Goal: Information Seeking & Learning: Learn about a topic

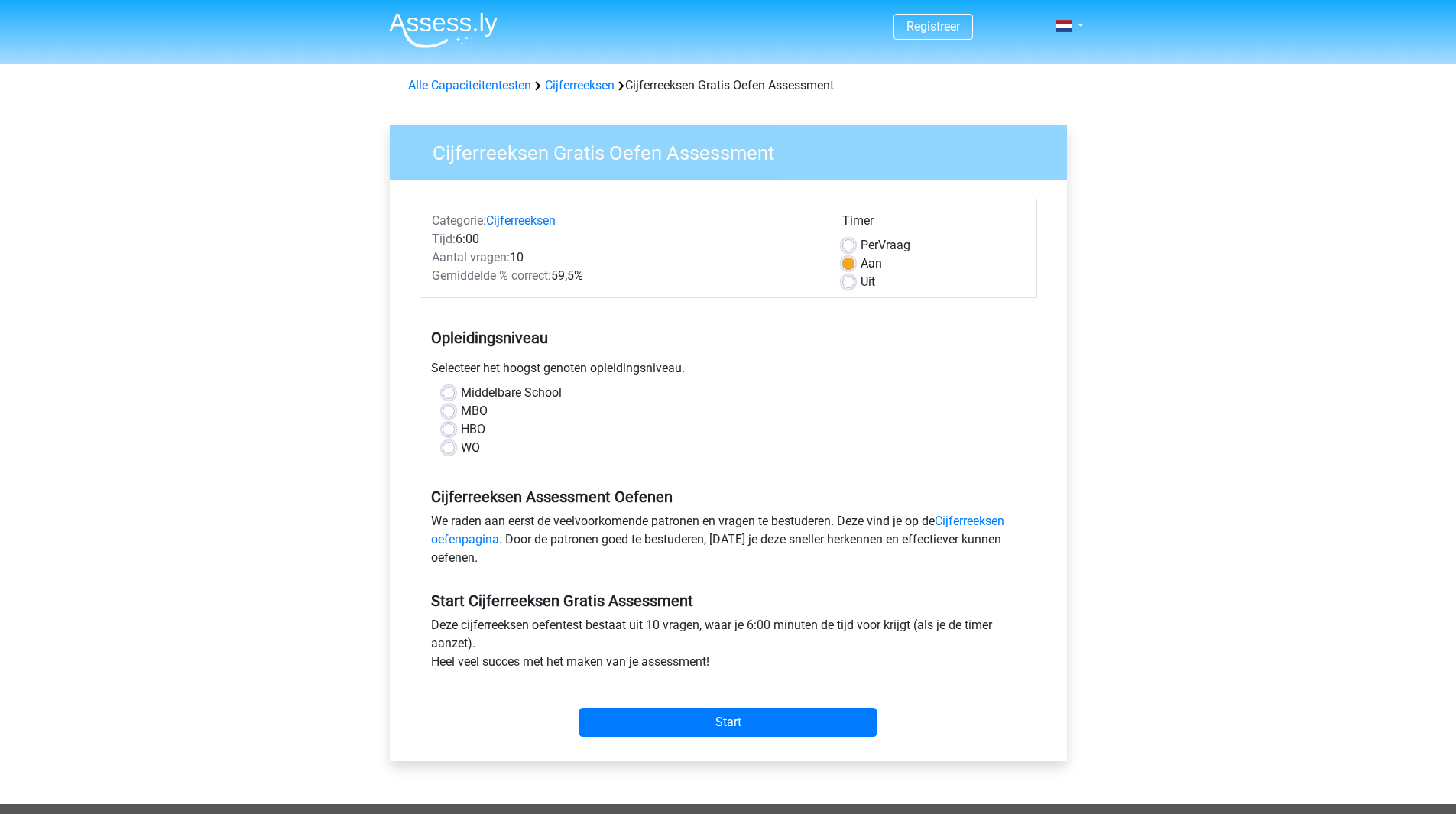
click at [475, 427] on label "HBO" at bounding box center [473, 429] width 25 height 18
click at [454, 427] on input "HBO" at bounding box center [448, 428] width 12 height 15
radio input "true"
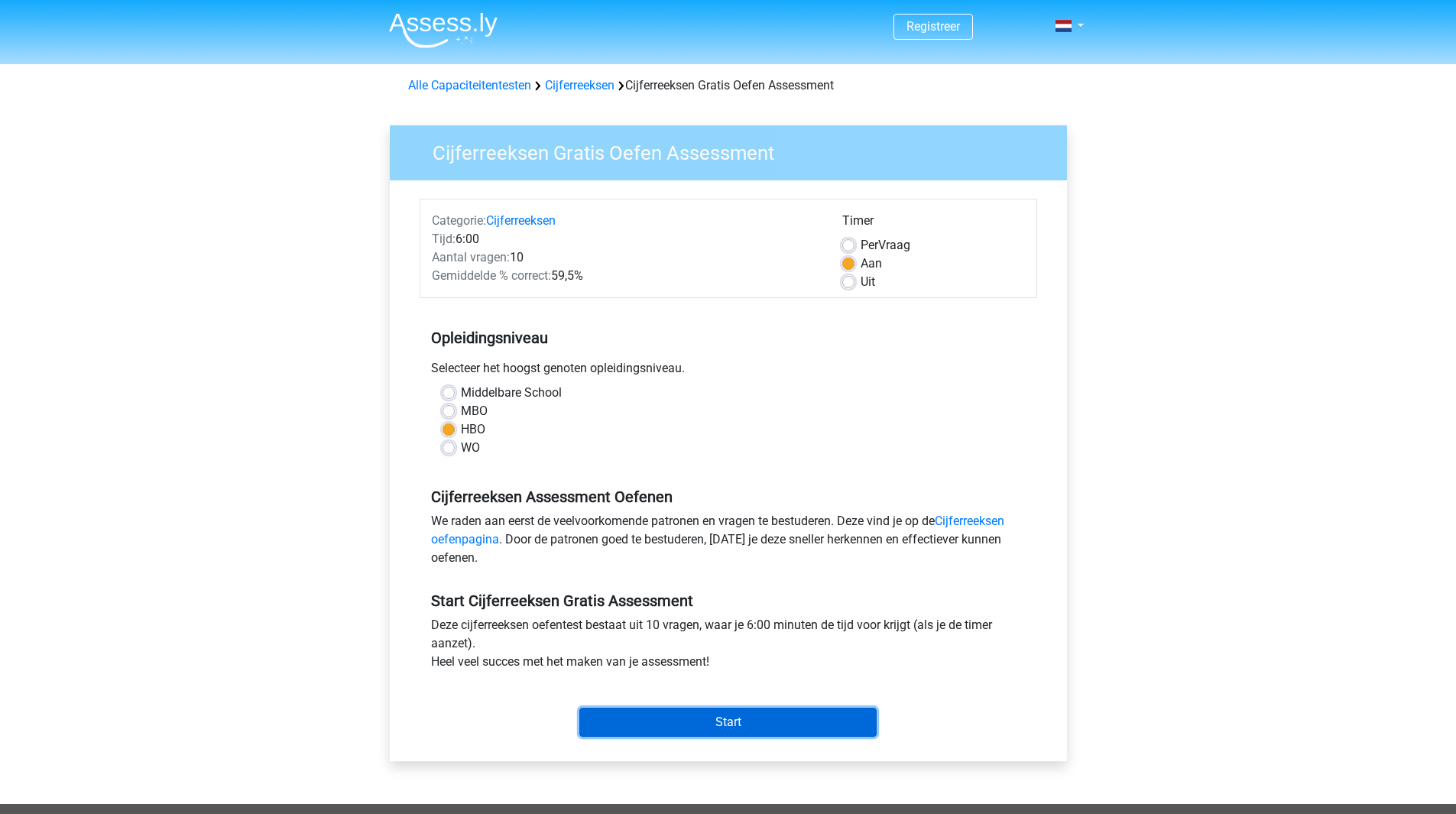
click at [757, 723] on input "Start" at bounding box center [728, 722] width 297 height 29
click at [751, 730] on input "Start" at bounding box center [728, 722] width 297 height 29
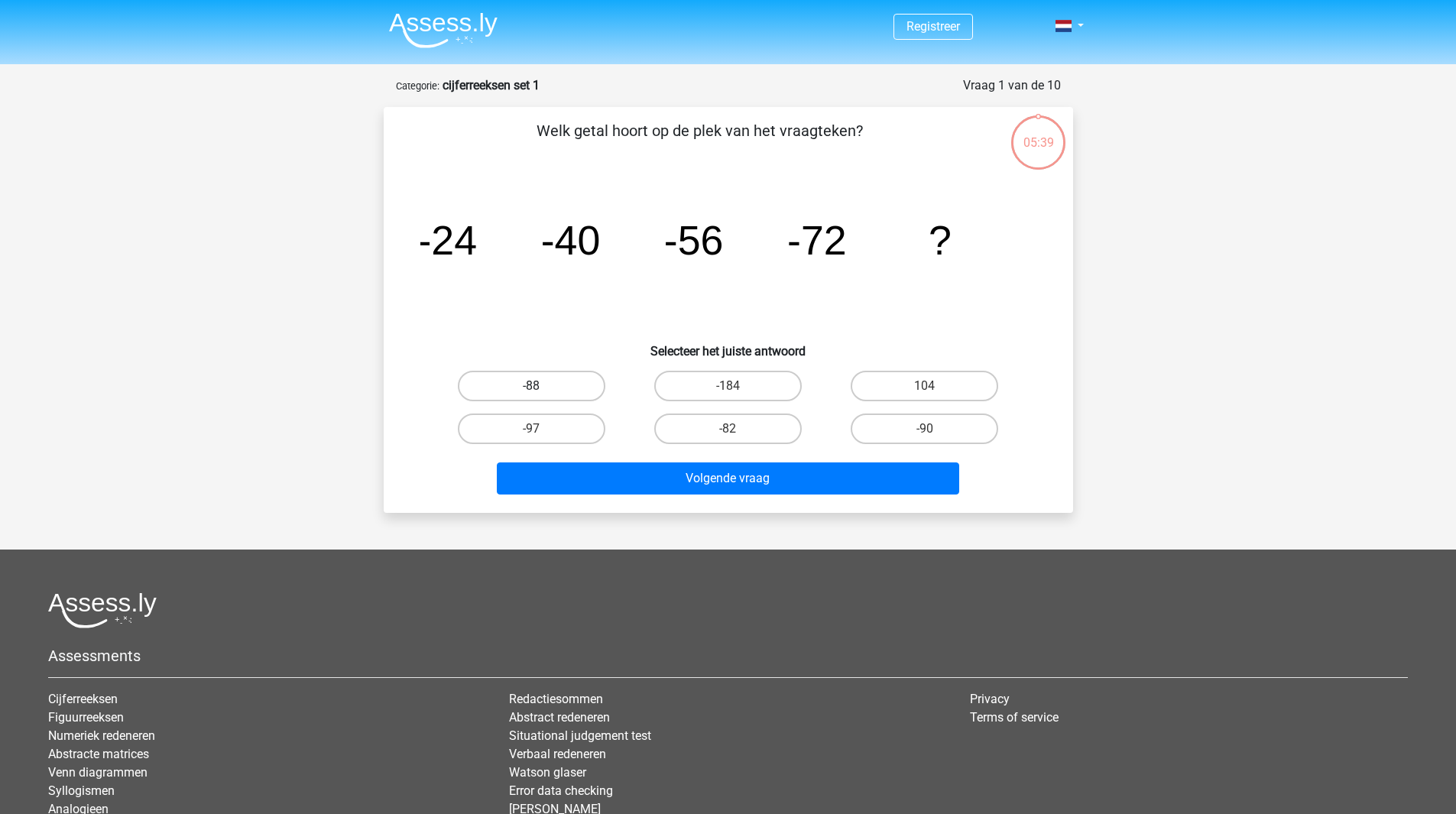
click at [561, 387] on label "-88" at bounding box center [531, 386] width 147 height 30
click at [541, 387] on input "-88" at bounding box center [536, 391] width 9 height 9
radio input "true"
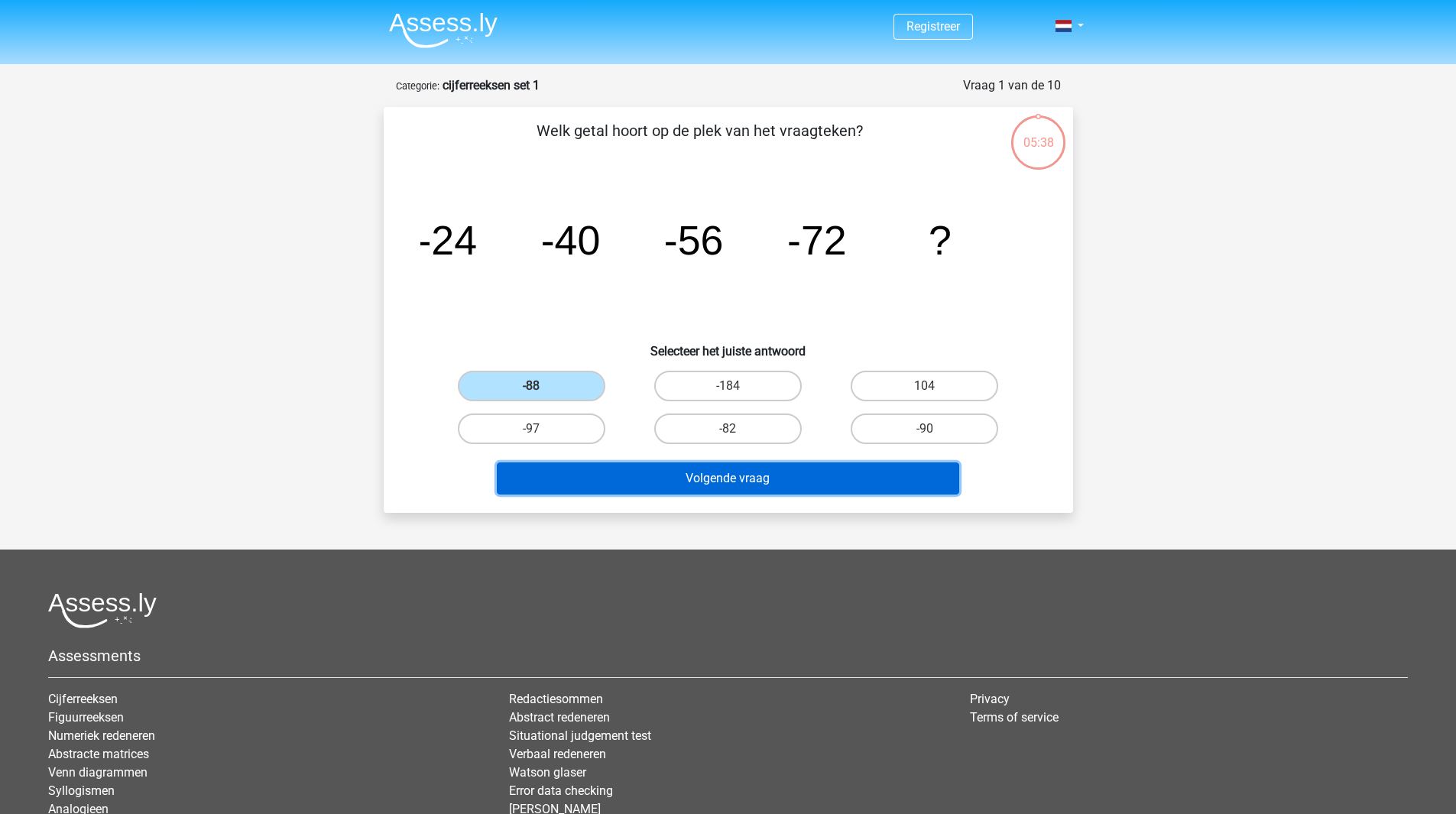
click at [678, 471] on button "Volgende vraag" at bounding box center [728, 478] width 462 height 32
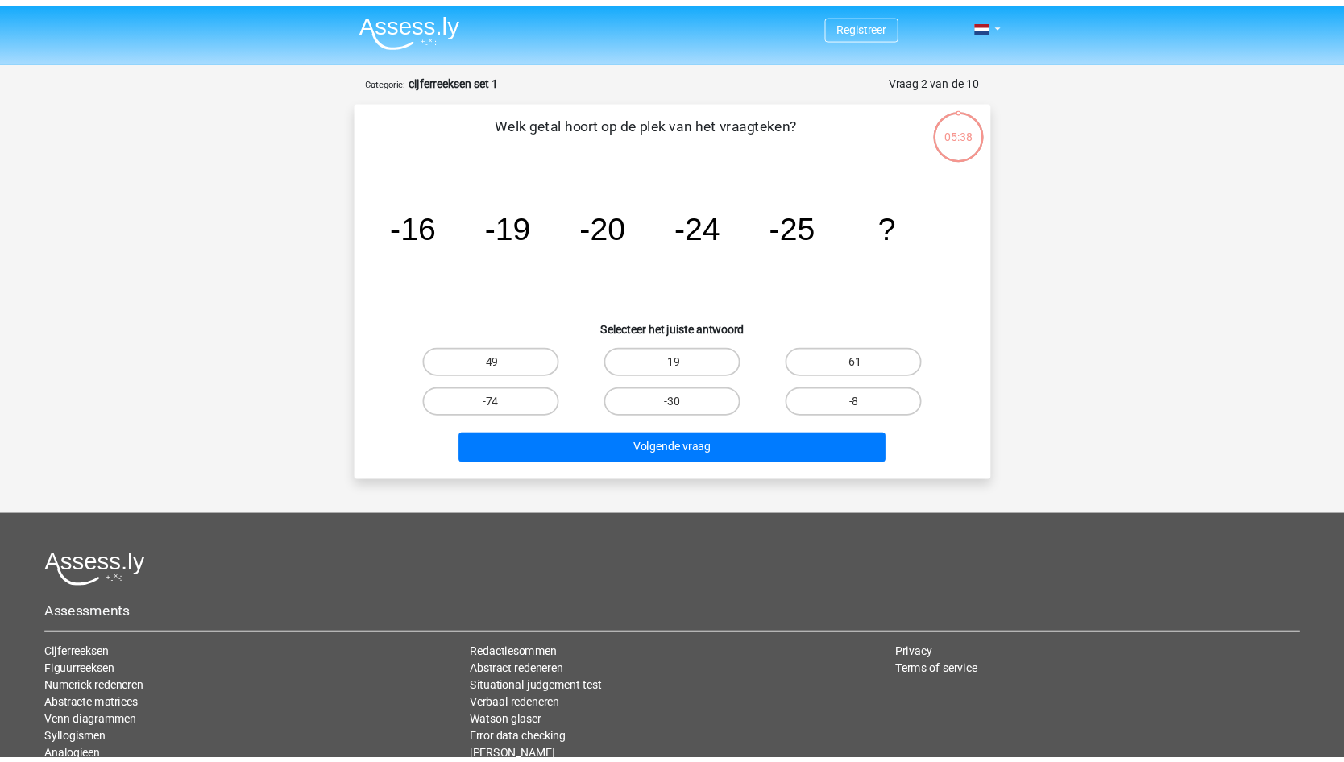
scroll to position [81, 0]
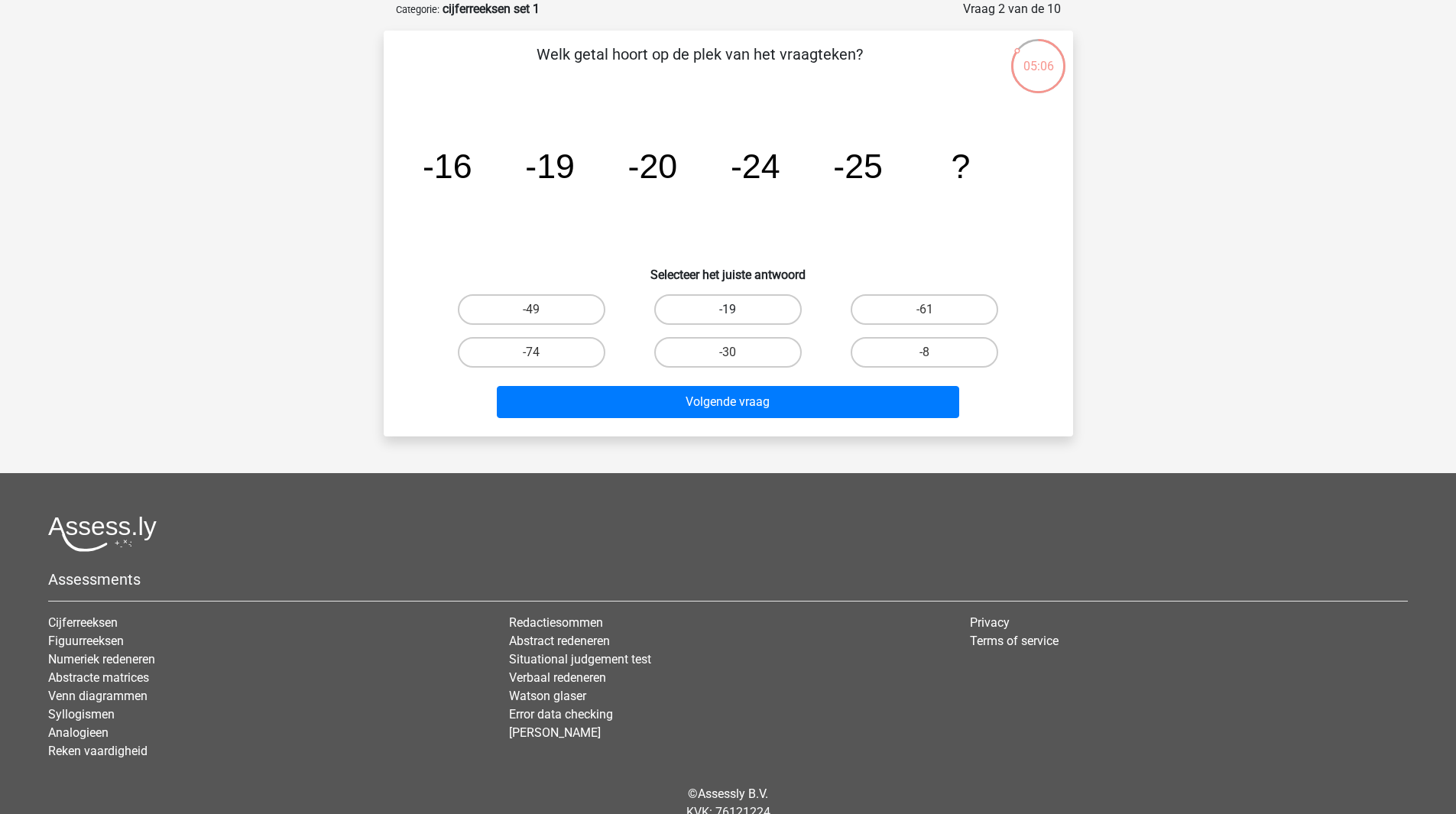
click at [751, 315] on label "-19" at bounding box center [728, 309] width 147 height 30
click at [737, 315] on input "-19" at bounding box center [732, 314] width 9 height 9
radio input "true"
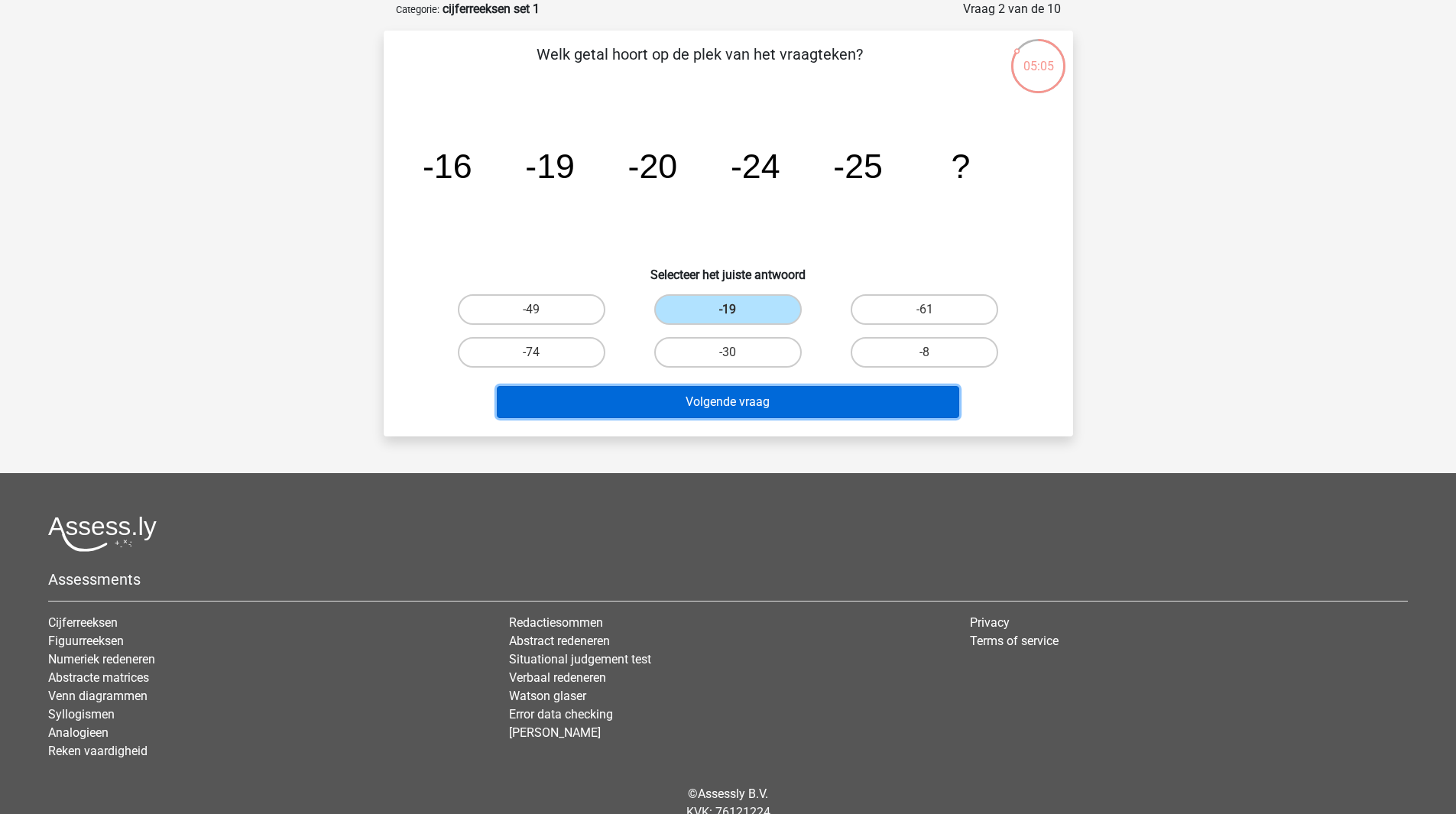
click at [765, 400] on button "Volgende vraag" at bounding box center [728, 402] width 462 height 32
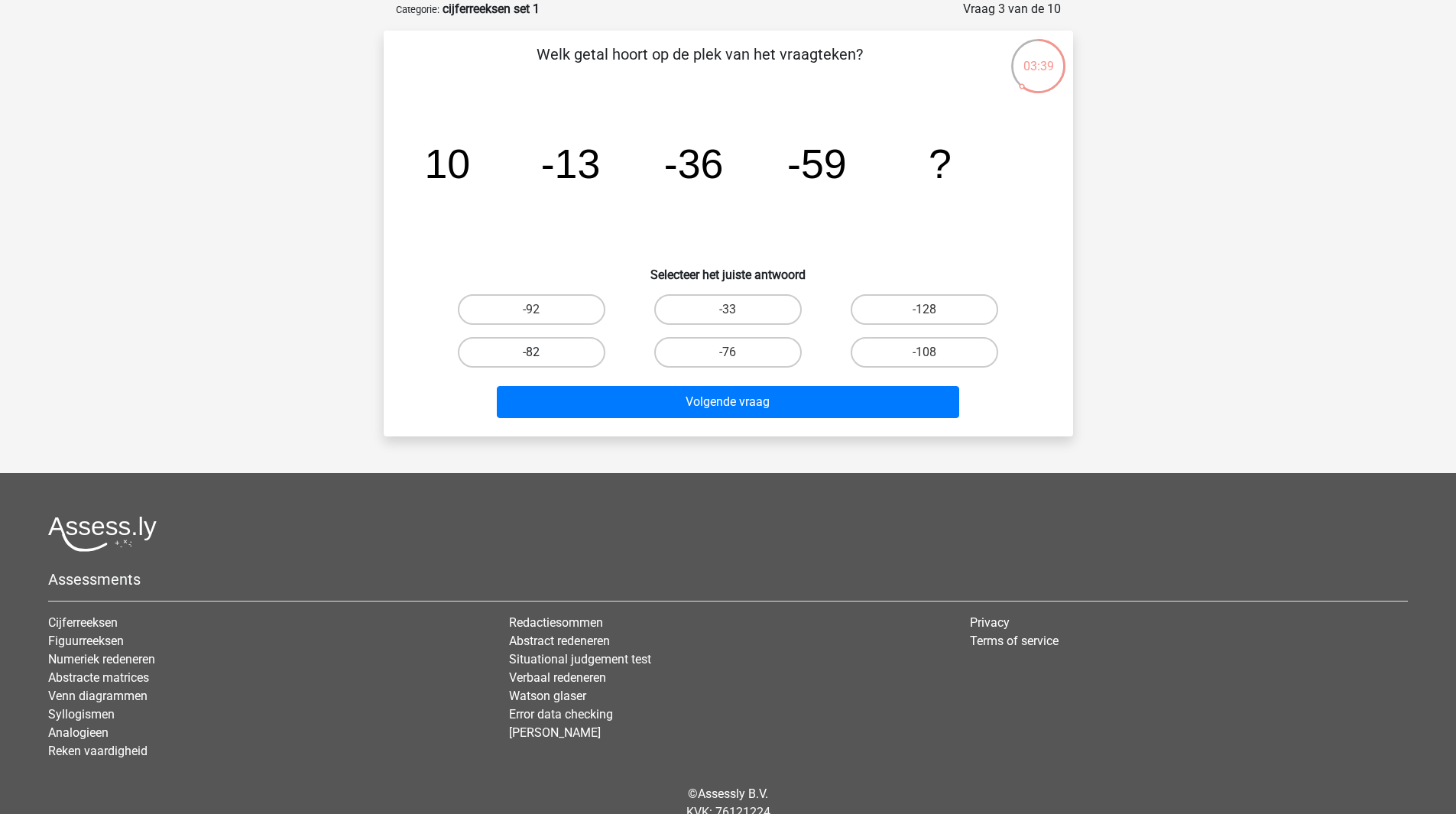
click at [572, 349] on label "-82" at bounding box center [531, 352] width 147 height 30
click at [541, 352] on input "-82" at bounding box center [536, 357] width 9 height 9
radio input "true"
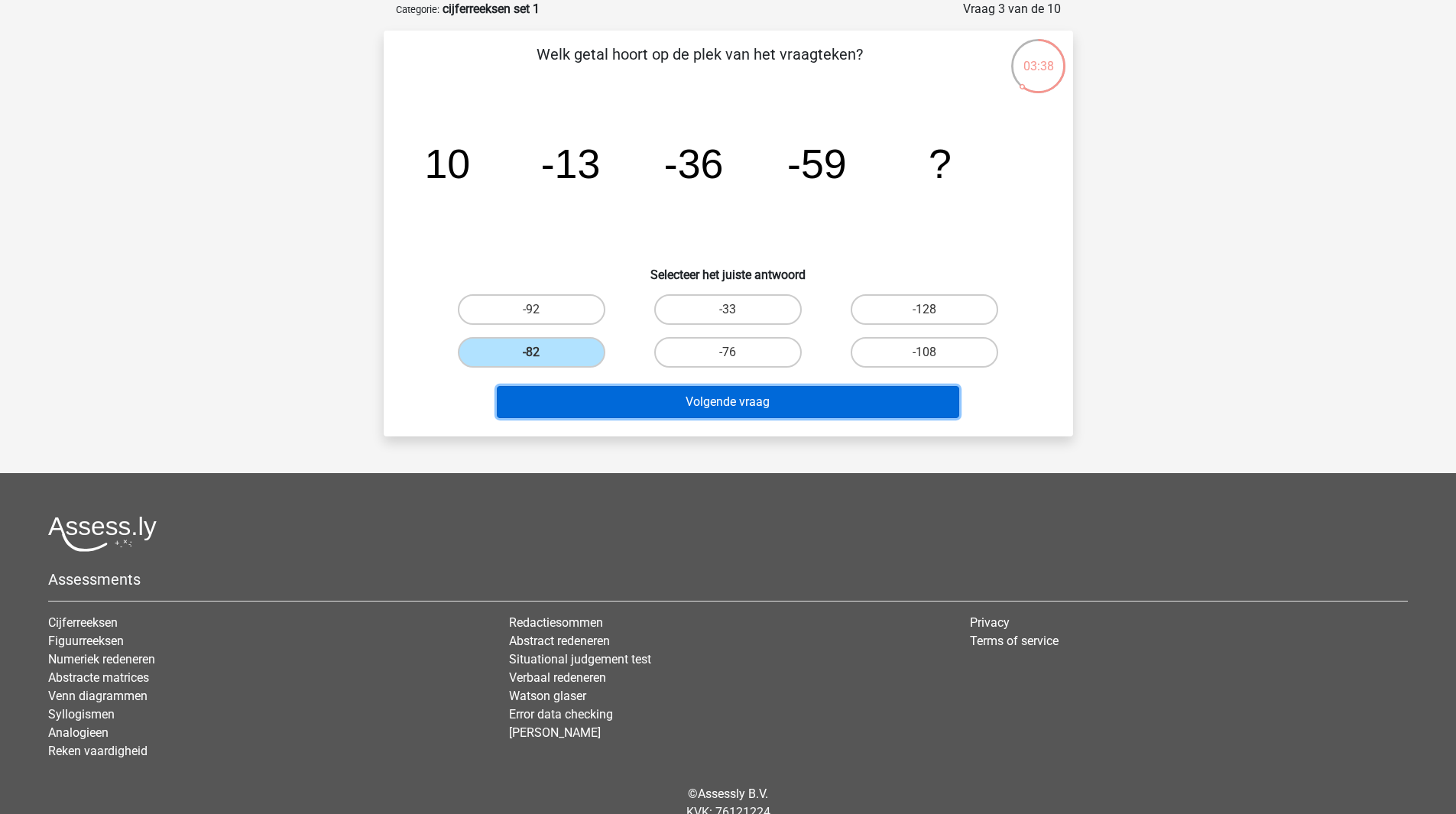
click at [689, 400] on button "Volgende vraag" at bounding box center [728, 402] width 462 height 32
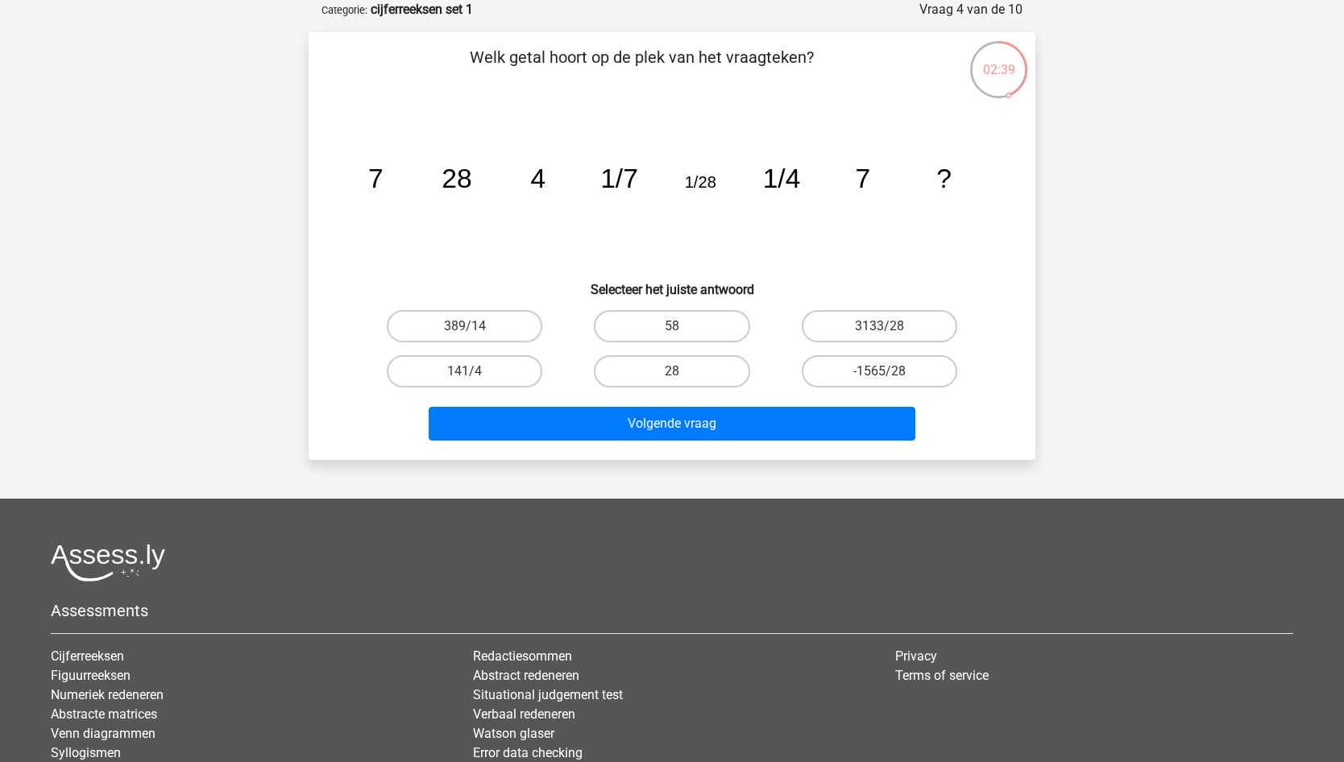
click at [995, 74] on div "02:39" at bounding box center [998, 59] width 60 height 40
click at [603, 179] on tspan "1/7" at bounding box center [619, 179] width 38 height 30
click at [708, 375] on label "28" at bounding box center [671, 371] width 155 height 32
click at [682, 375] on input "28" at bounding box center [677, 376] width 10 height 10
radio input "true"
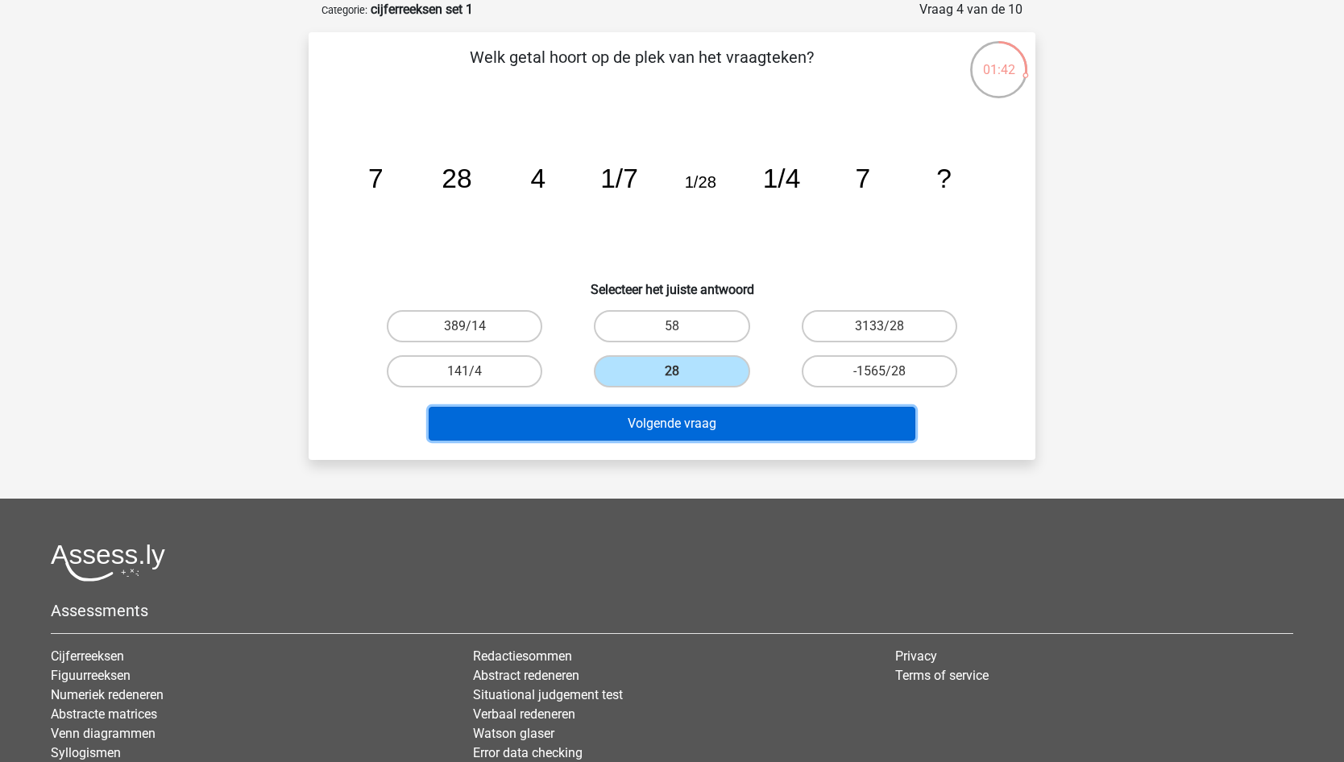
click at [713, 417] on button "Volgende vraag" at bounding box center [672, 424] width 487 height 34
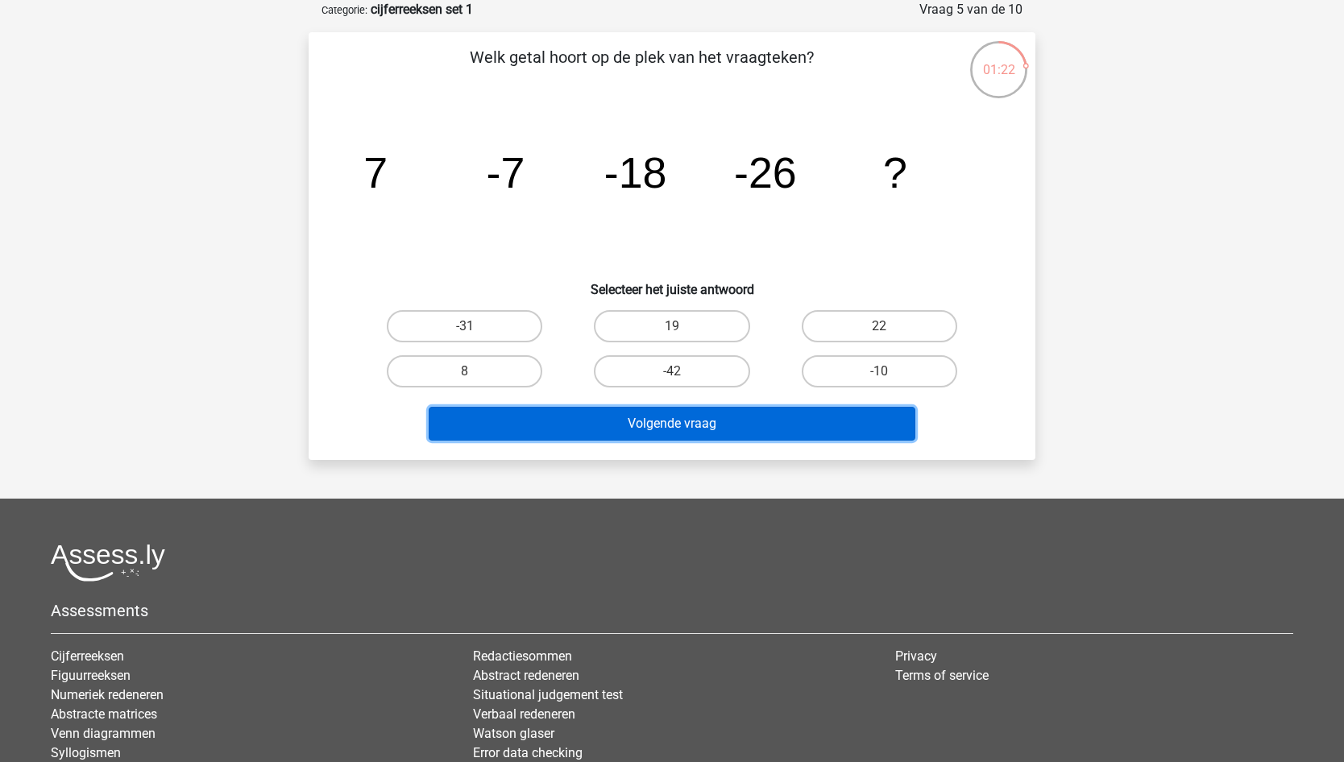
click at [727, 422] on button "Volgende vraag" at bounding box center [672, 424] width 487 height 34
click at [725, 422] on button "Volgende vraag" at bounding box center [672, 424] width 487 height 34
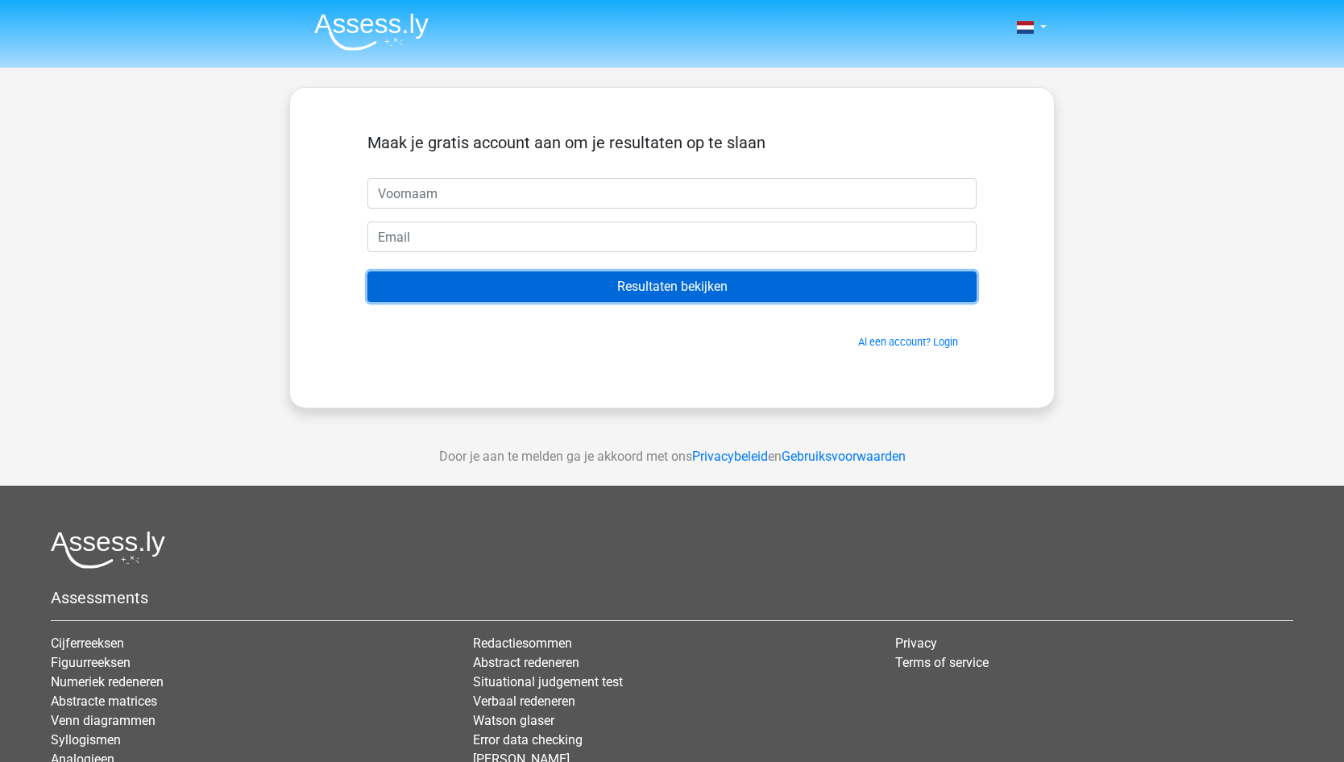
click at [556, 286] on input "Resultaten bekijken" at bounding box center [671, 287] width 609 height 31
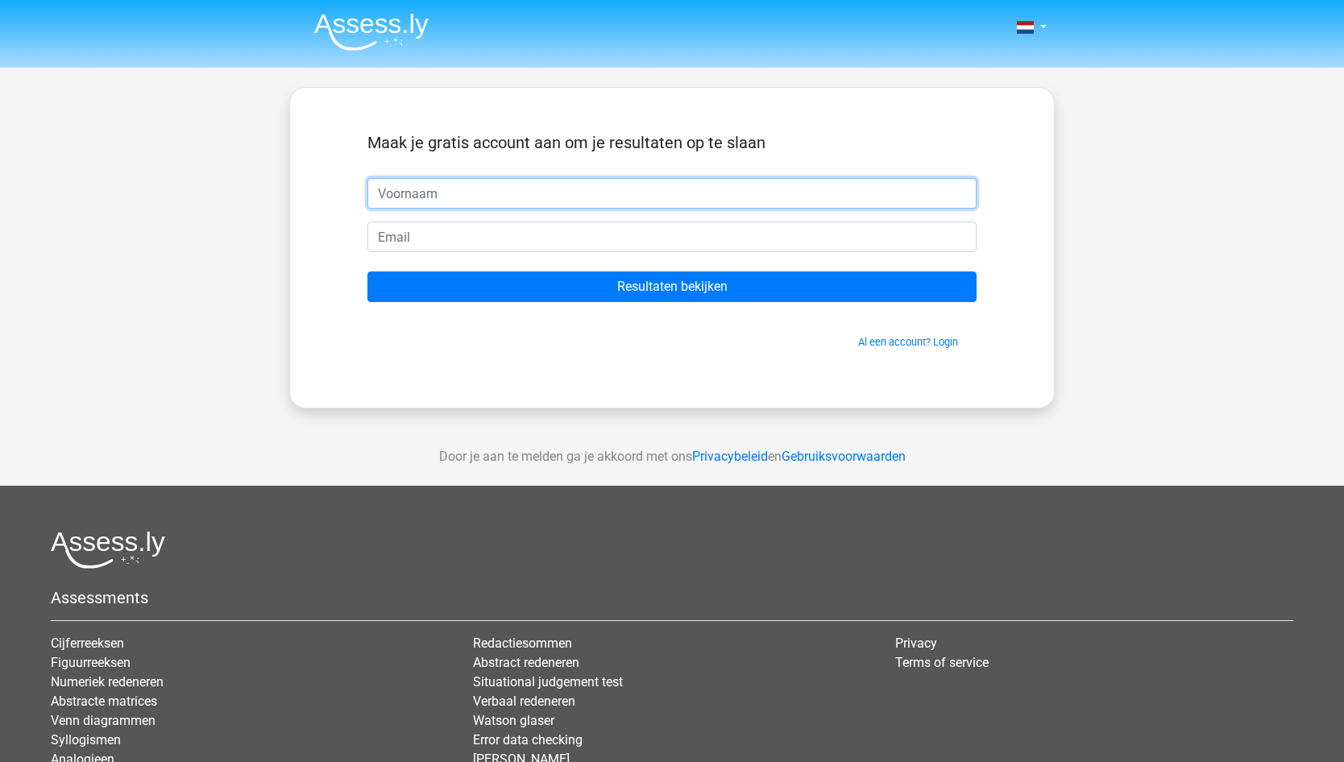
click at [475, 197] on input "text" at bounding box center [671, 193] width 609 height 31
type input "[PERSON_NAME]"
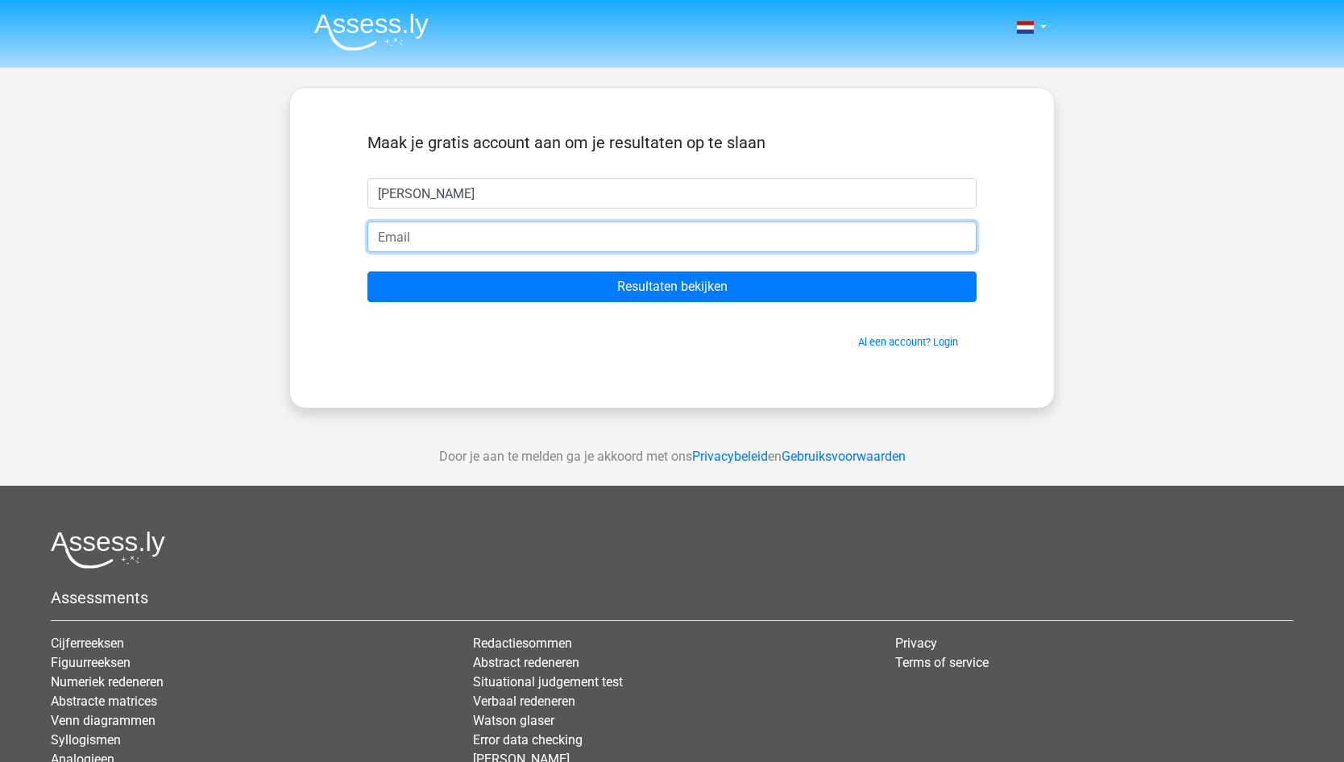
click at [541, 233] on input "email" at bounding box center [671, 237] width 609 height 31
paste input "[EMAIL_ADDRESS][DOMAIN_NAME]"
type input "[EMAIL_ADDRESS][DOMAIN_NAME]"
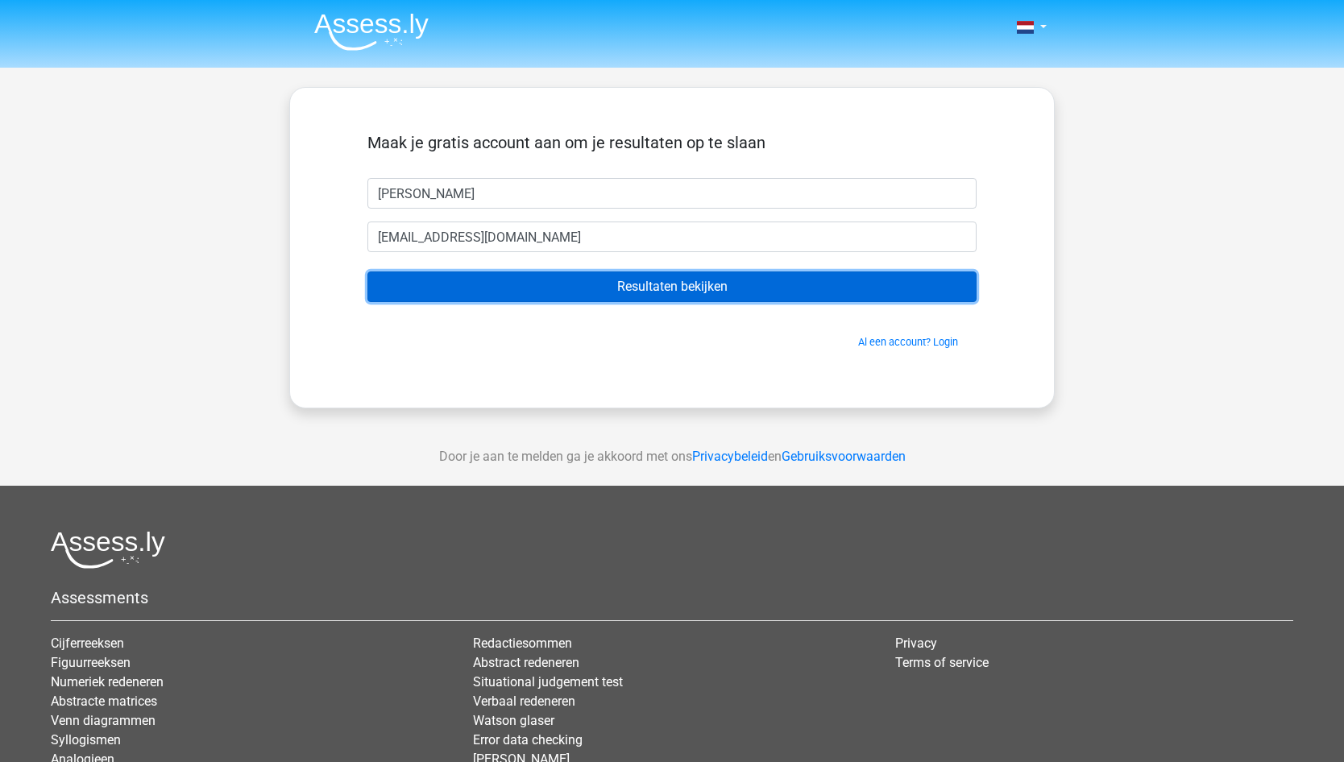
click at [615, 288] on input "Resultaten bekijken" at bounding box center [671, 287] width 609 height 31
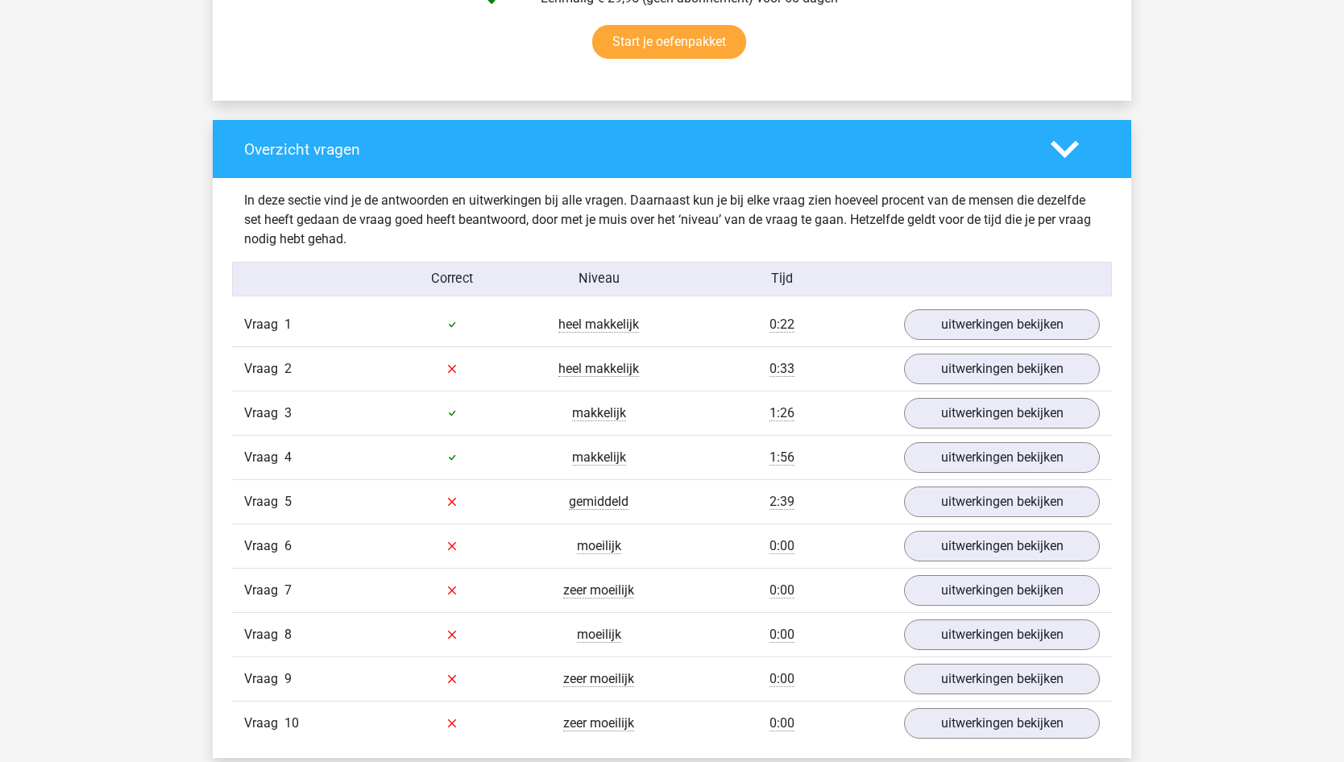
scroll to position [1128, 0]
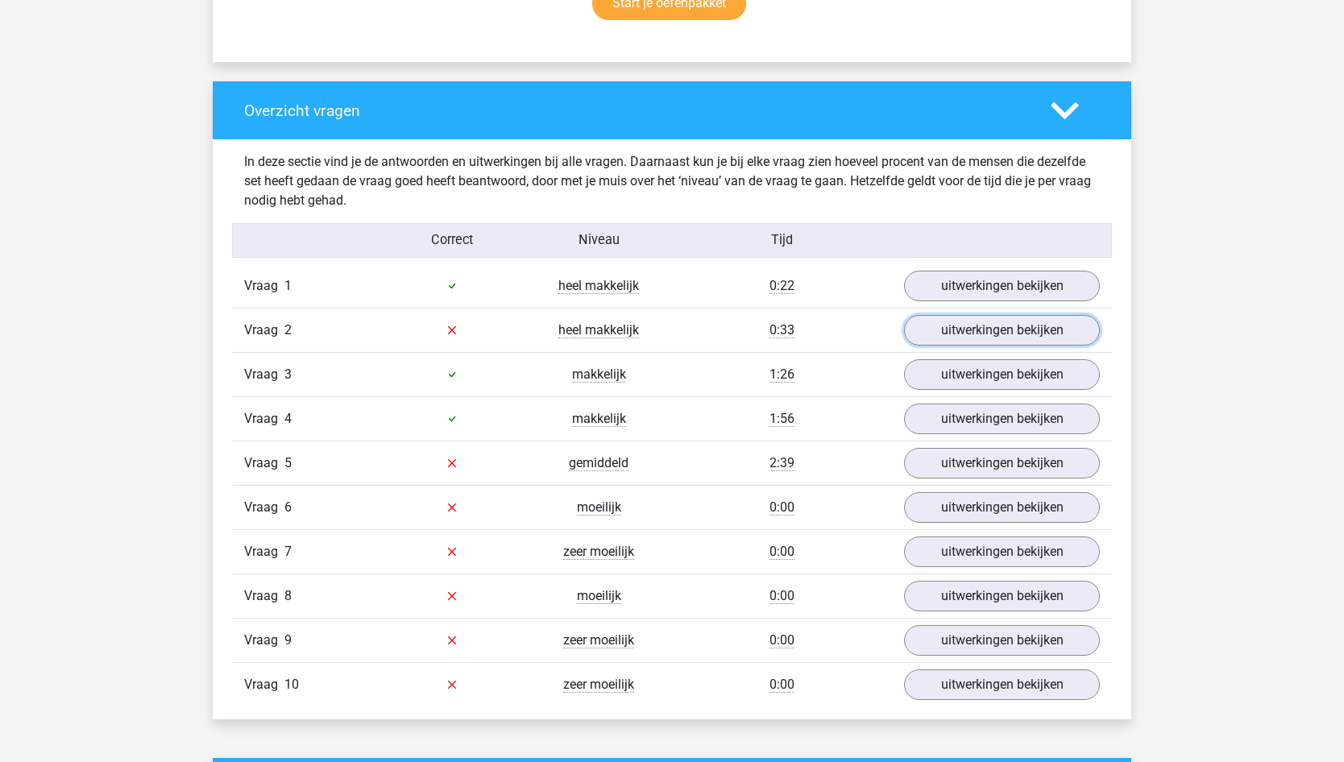
click at [963, 334] on link "uitwerkingen bekijken" at bounding box center [1002, 330] width 196 height 31
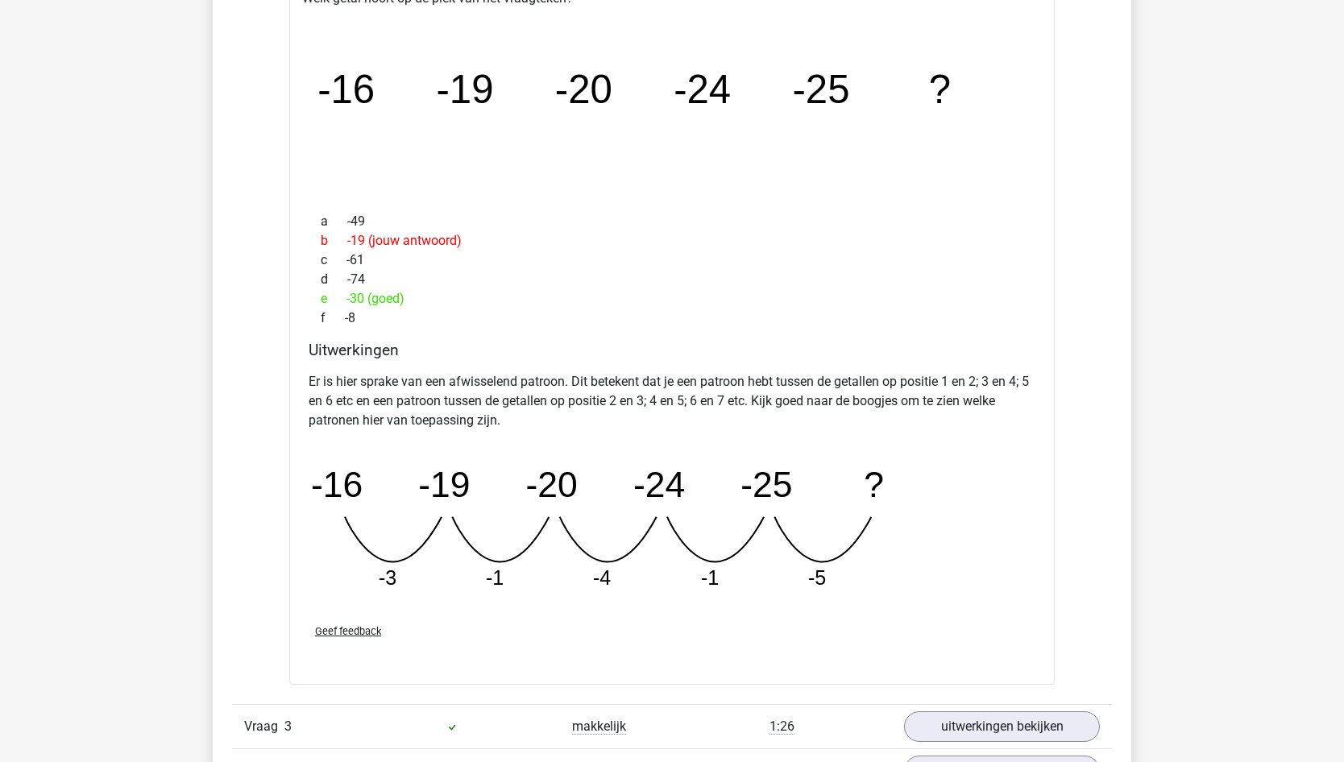
scroll to position [1531, 0]
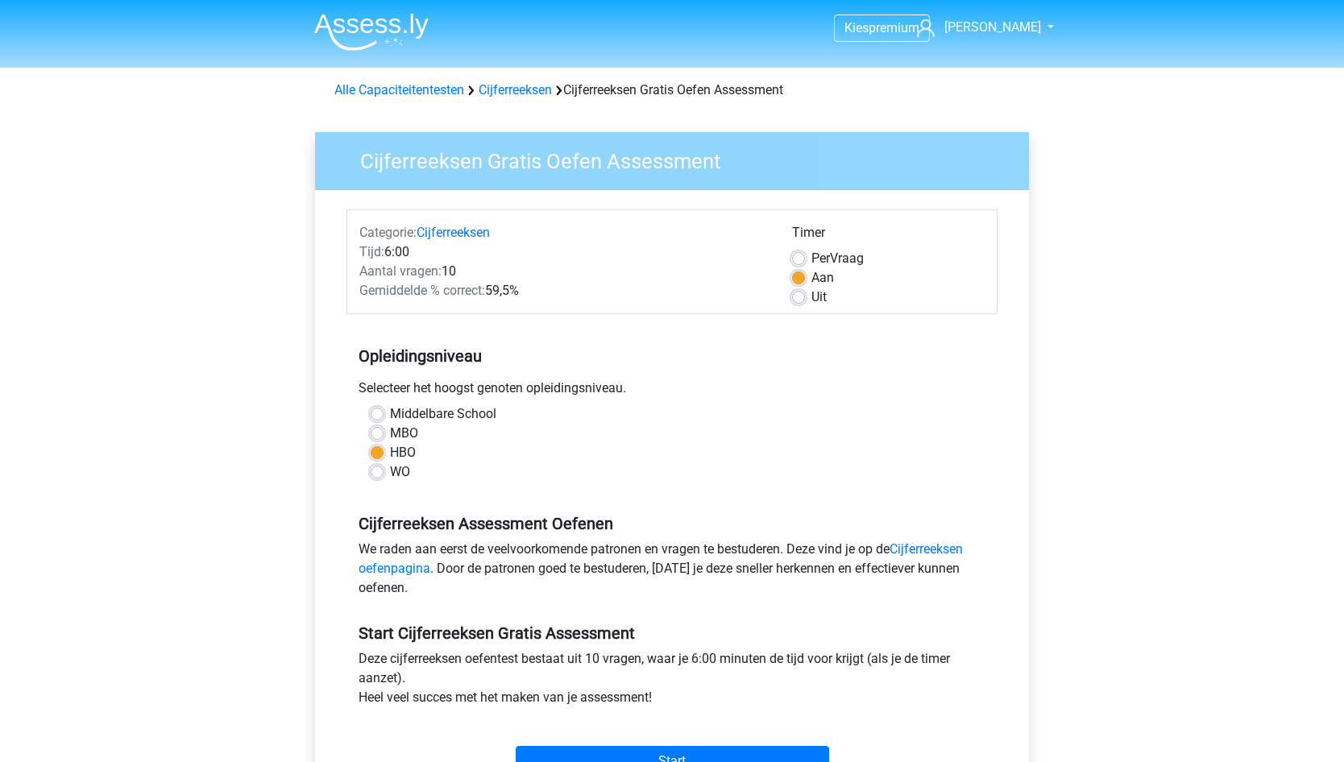
click at [811, 296] on label "Uit" at bounding box center [818, 297] width 15 height 19
click at [798, 296] on input "Uit" at bounding box center [798, 296] width 13 height 16
radio input "true"
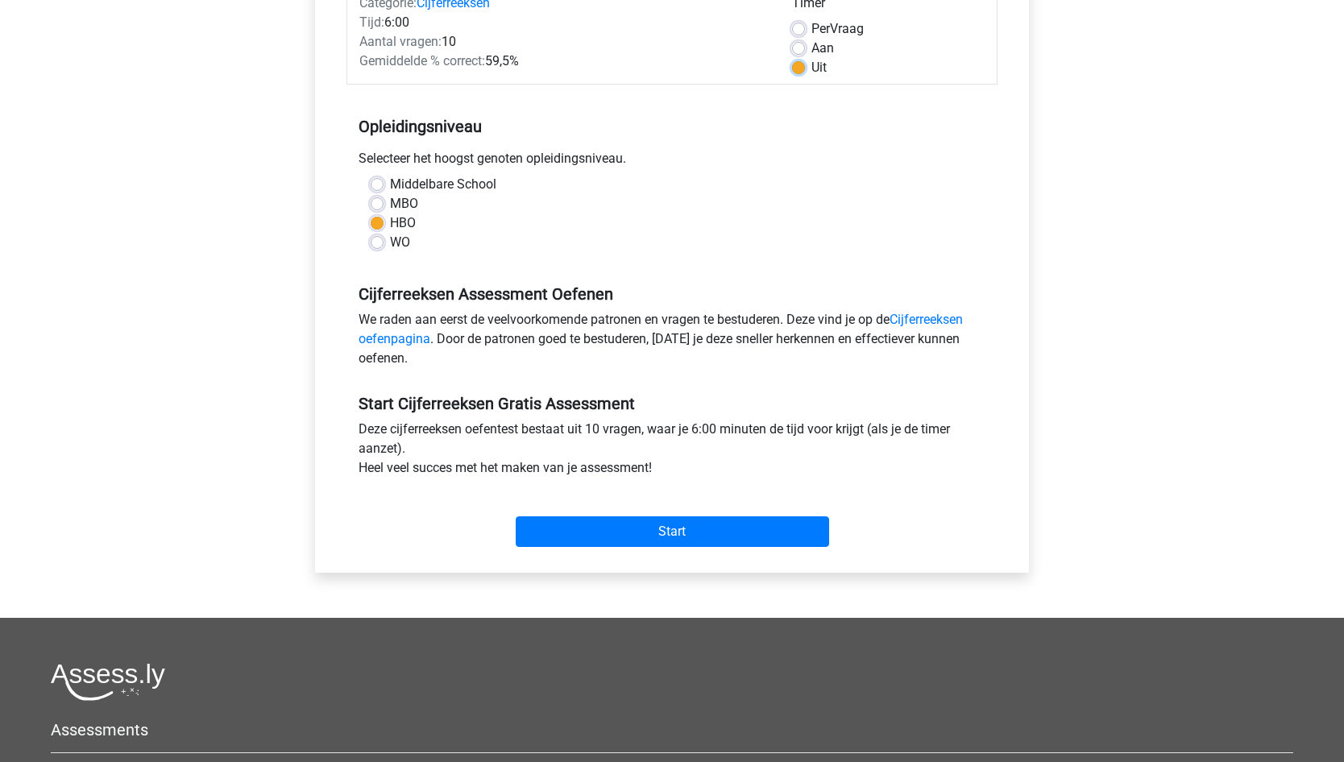
scroll to position [242, 0]
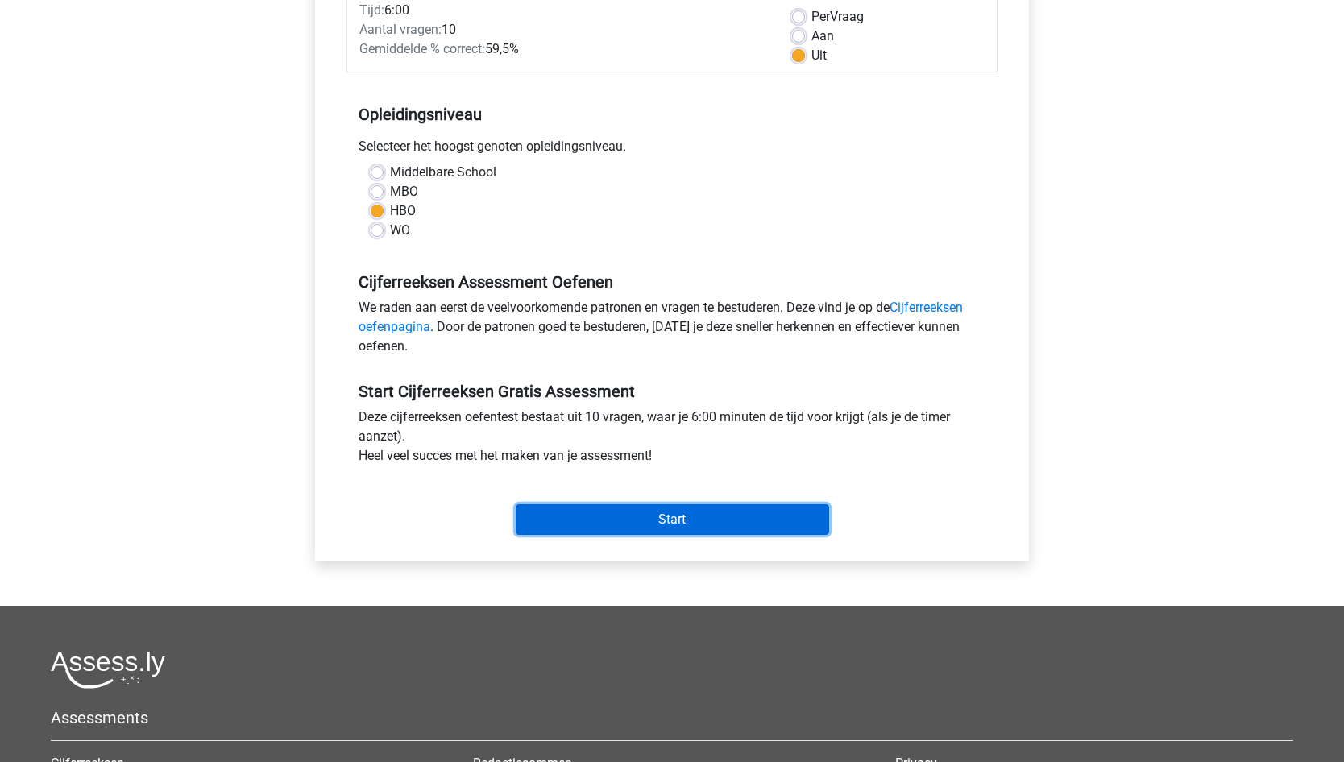
click at [681, 524] on input "Start" at bounding box center [672, 519] width 313 height 31
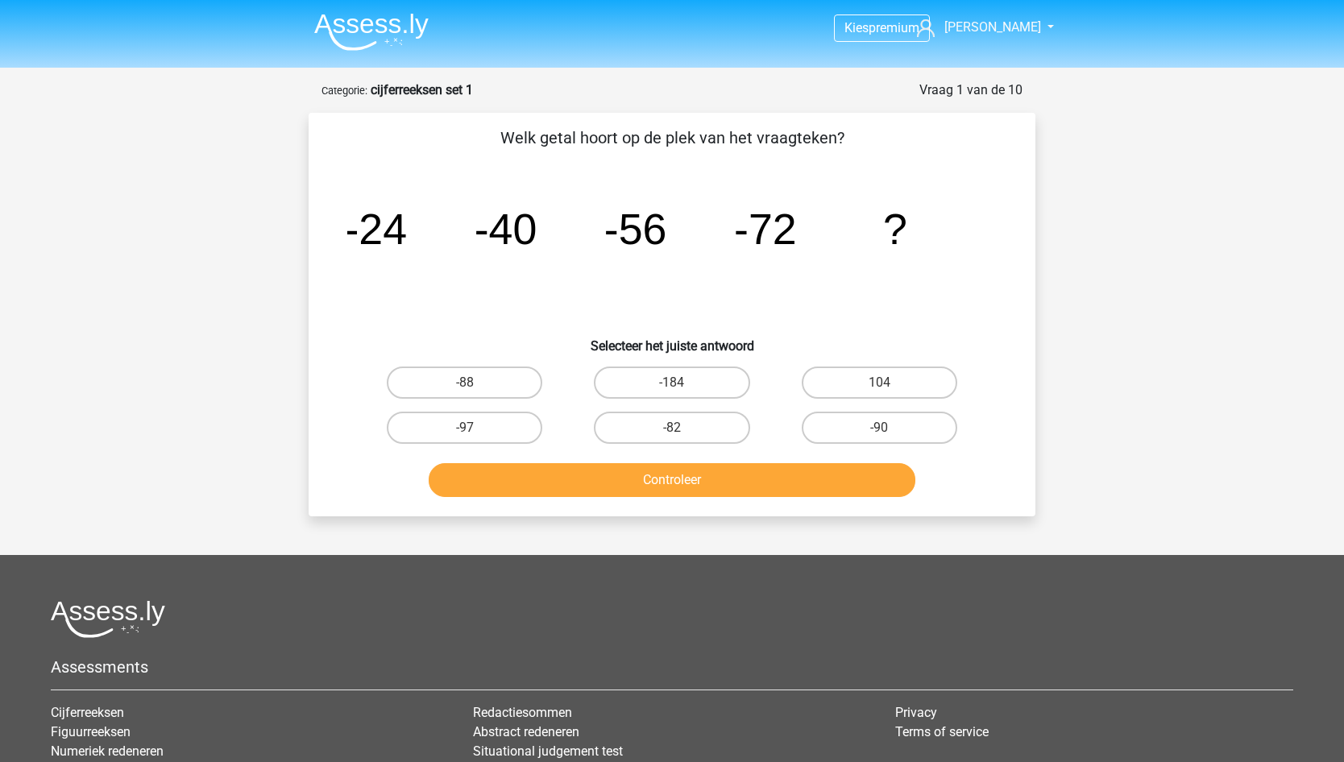
click at [471, 389] on input "-88" at bounding box center [470, 388] width 10 height 10
radio input "true"
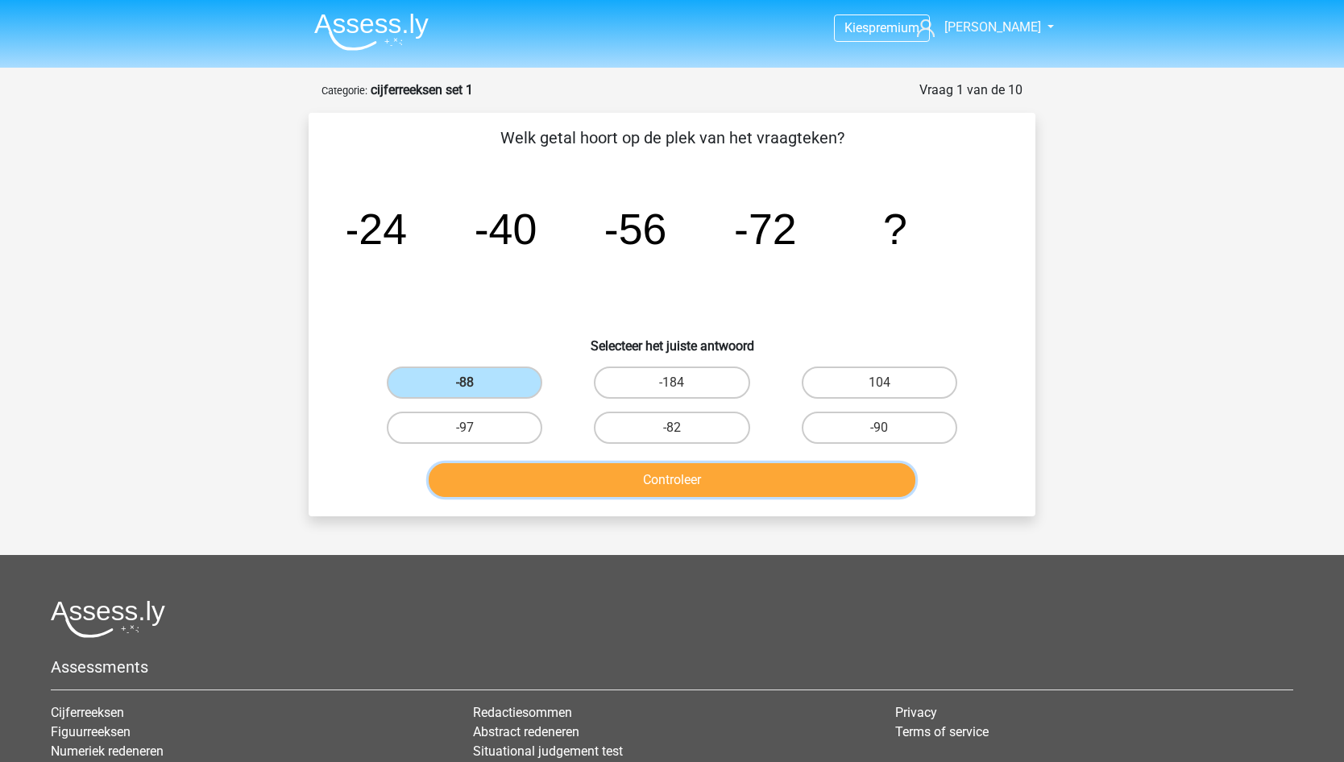
click at [653, 484] on button "Controleer" at bounding box center [672, 480] width 487 height 34
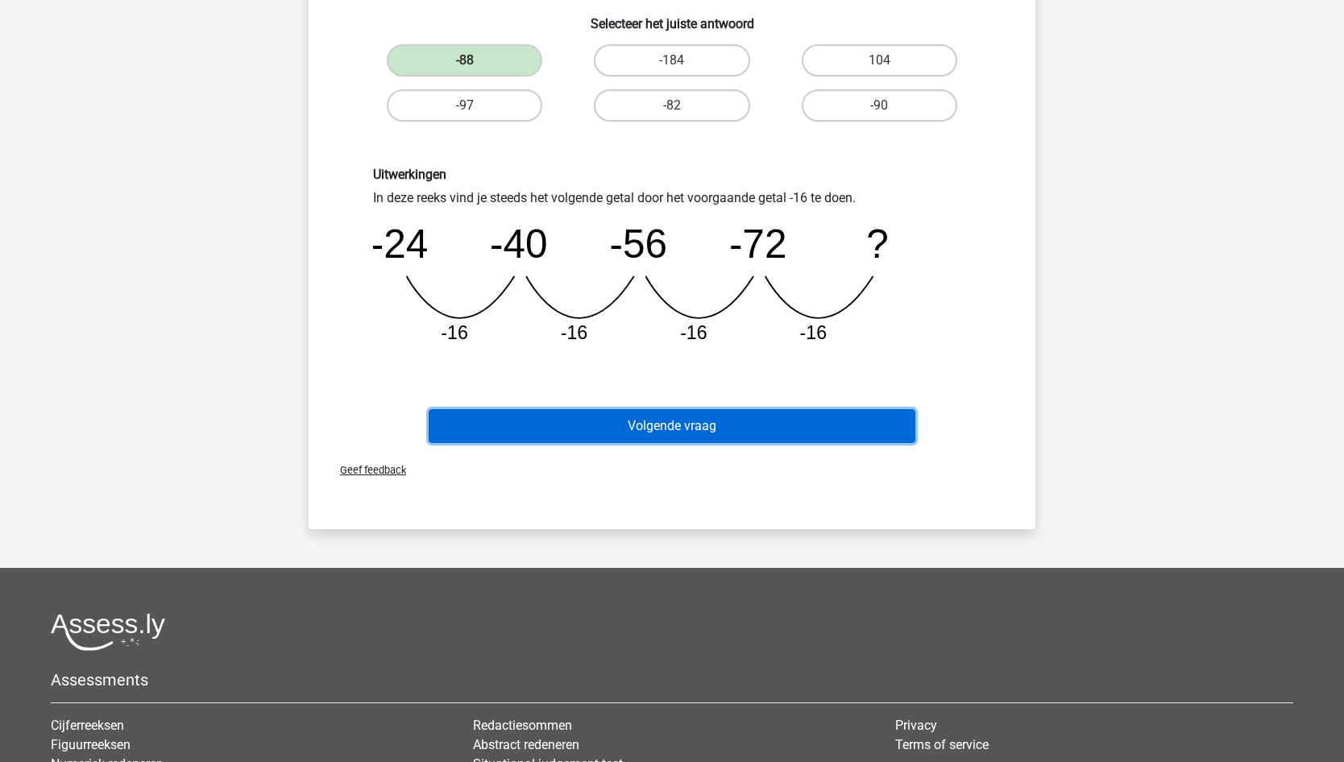
click at [672, 420] on button "Volgende vraag" at bounding box center [672, 426] width 487 height 34
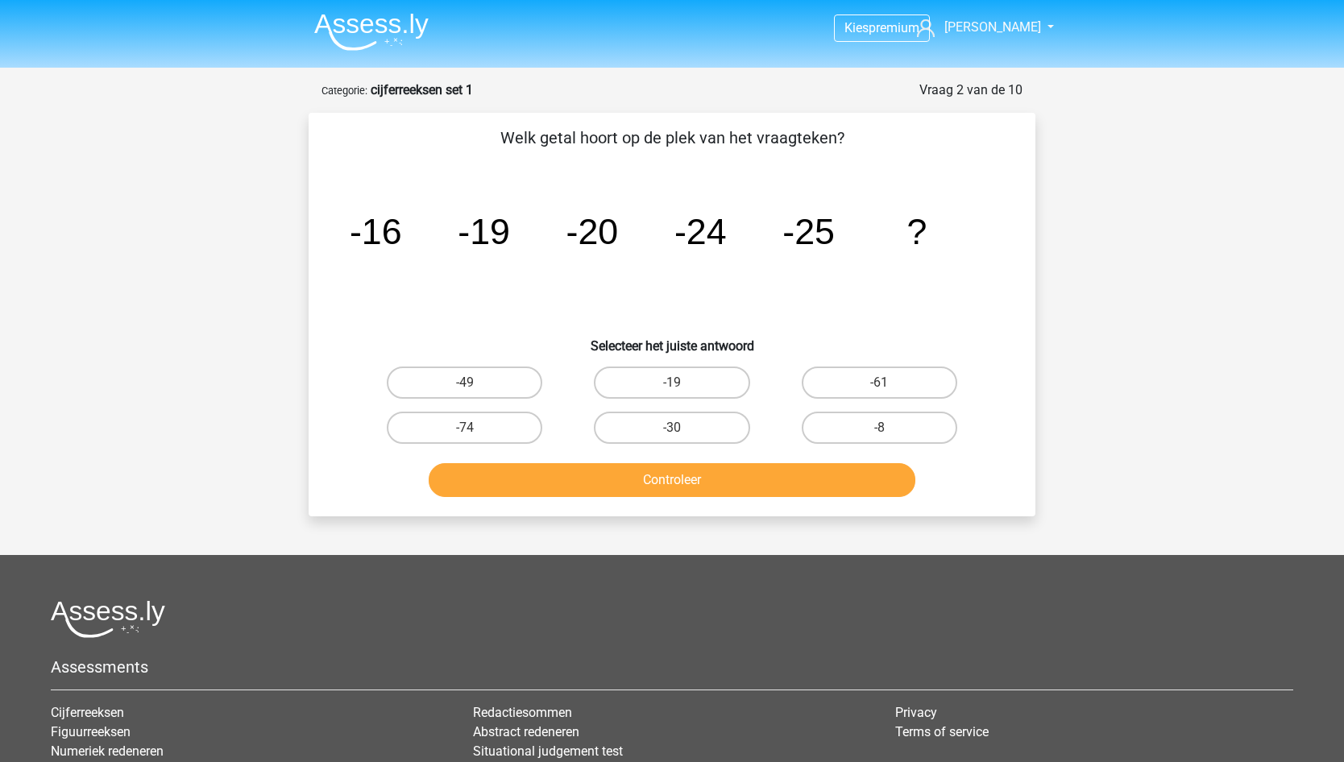
click at [638, 428] on label "-30" at bounding box center [671, 428] width 155 height 32
click at [672, 428] on input "-30" at bounding box center [677, 433] width 10 height 10
radio input "true"
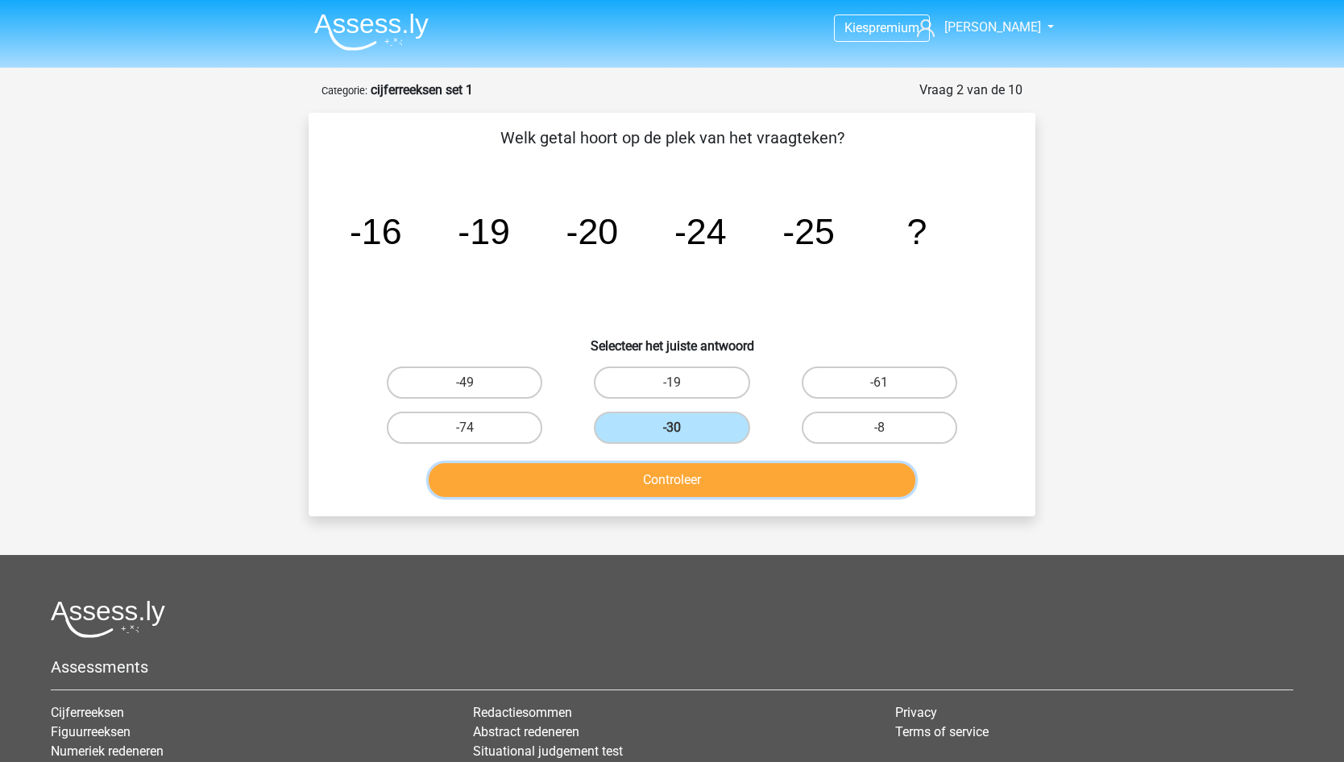
click at [673, 471] on button "Controleer" at bounding box center [672, 480] width 487 height 34
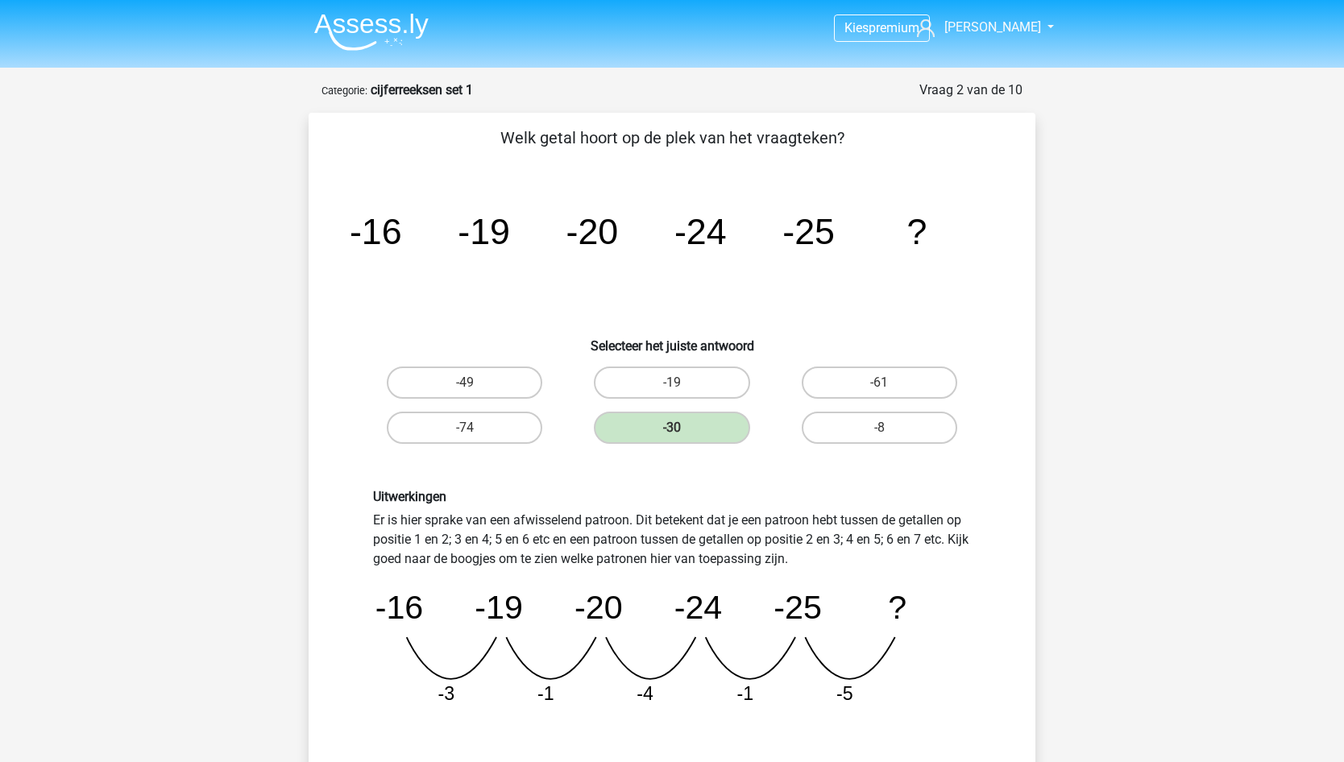
scroll to position [242, 0]
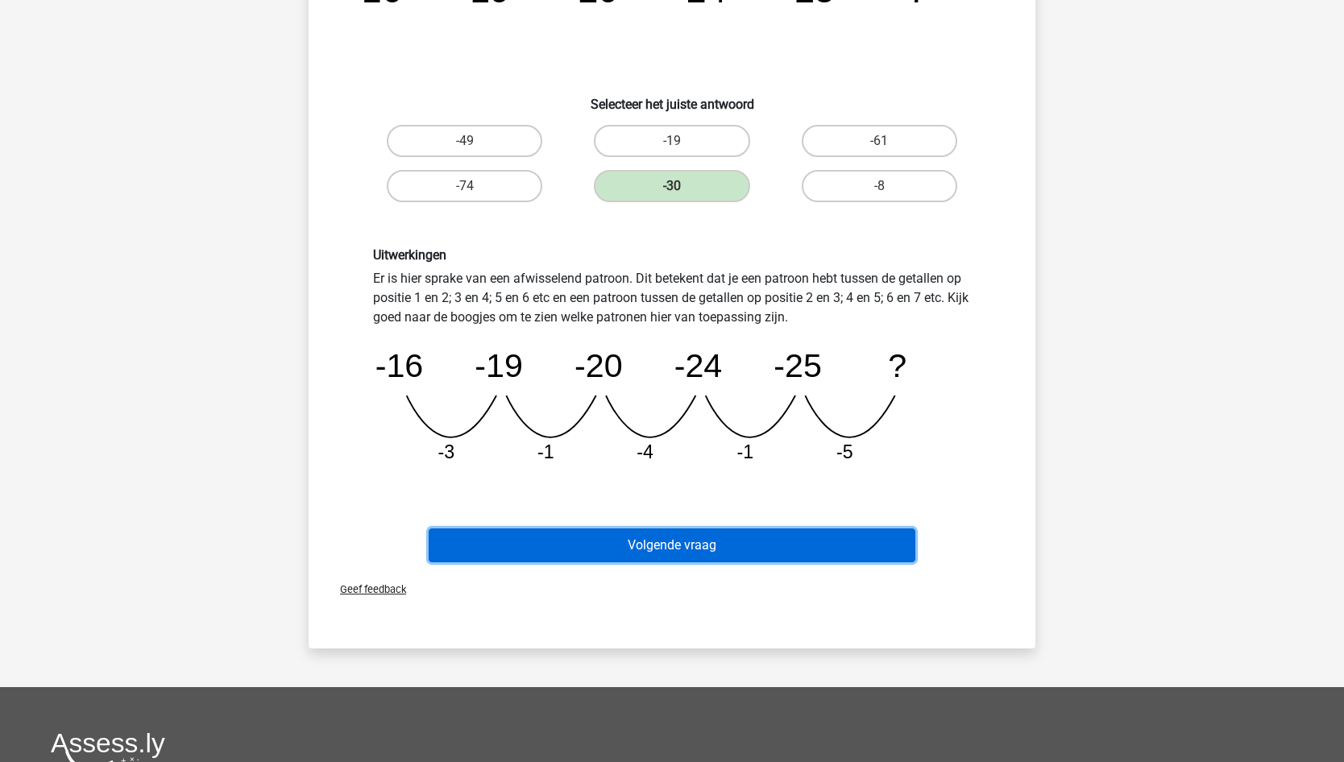
click at [614, 545] on button "Volgende vraag" at bounding box center [672, 546] width 487 height 34
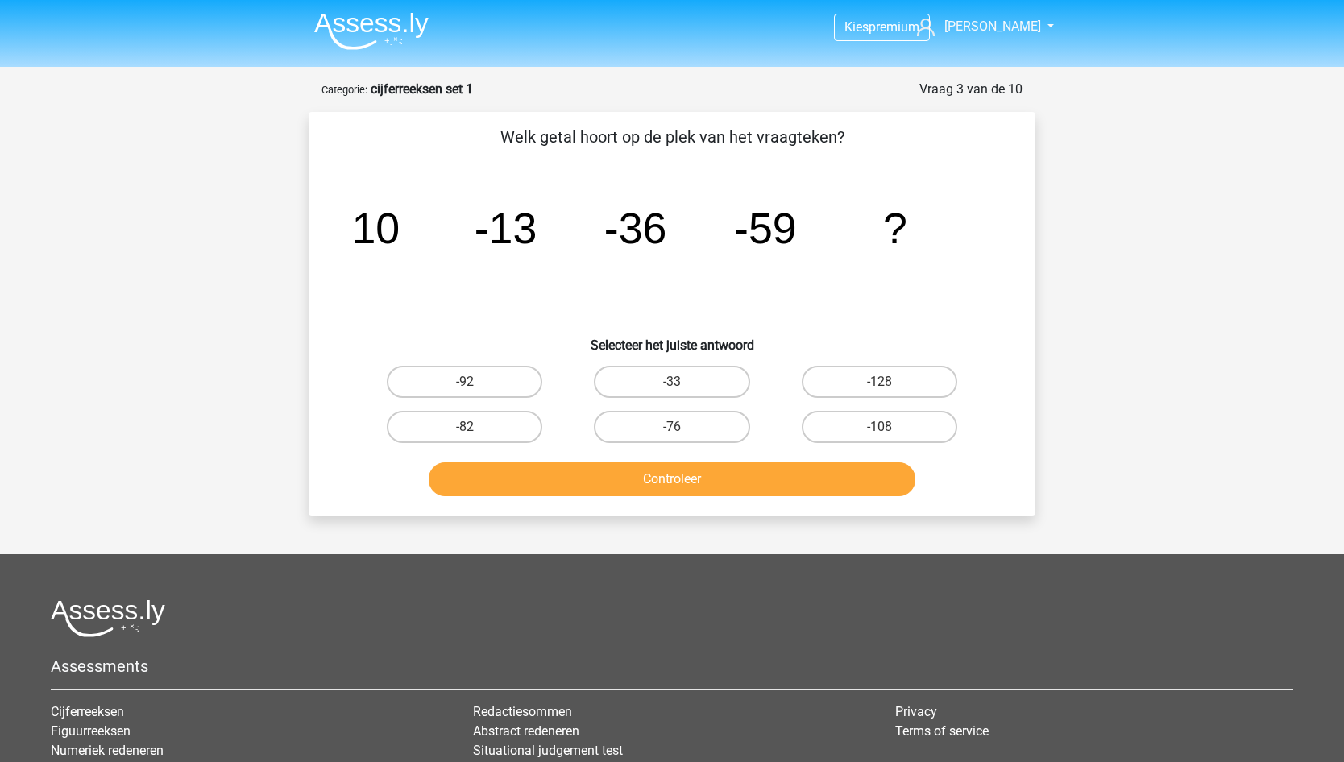
scroll to position [0, 0]
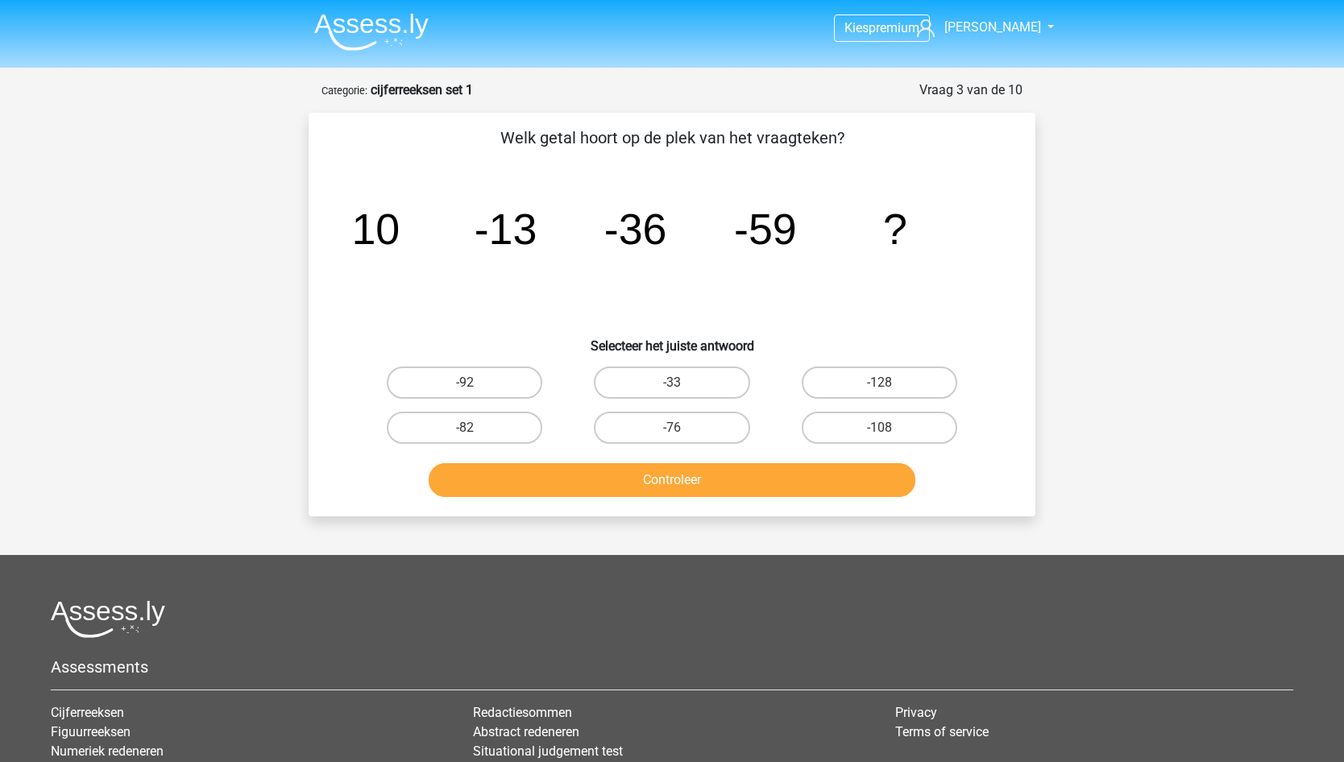
click at [512, 433] on label "-82" at bounding box center [464, 428] width 155 height 32
click at [475, 433] on input "-82" at bounding box center [470, 433] width 10 height 10
radio input "true"
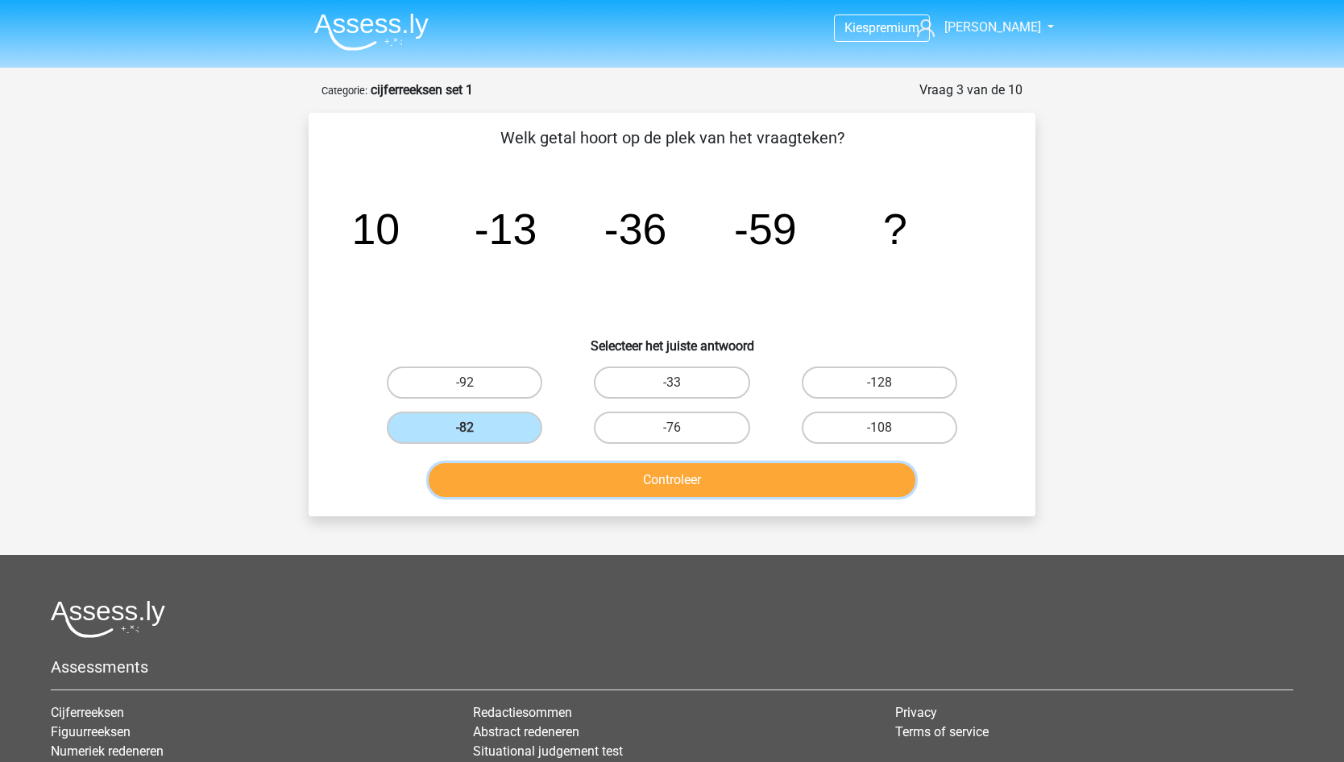
click at [606, 474] on button "Controleer" at bounding box center [672, 480] width 487 height 34
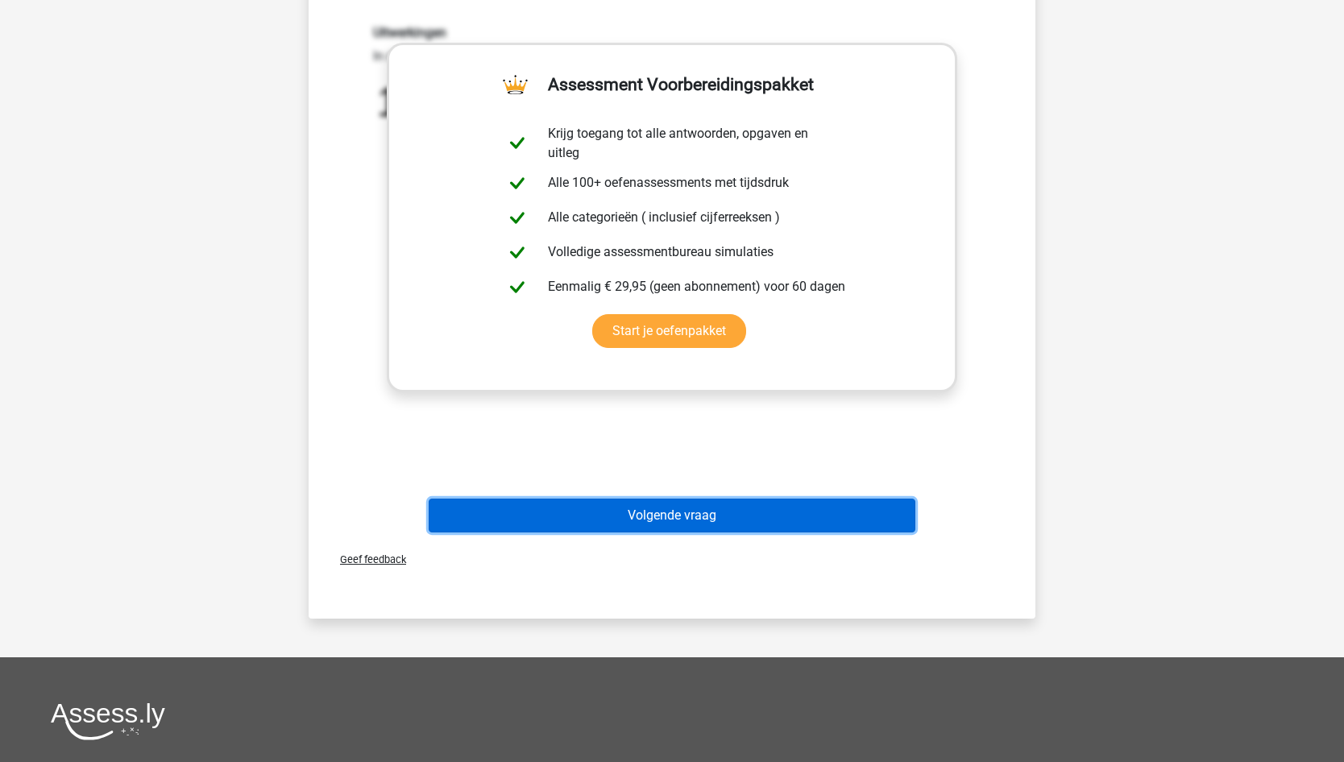
click at [757, 524] on button "Volgende vraag" at bounding box center [672, 516] width 487 height 34
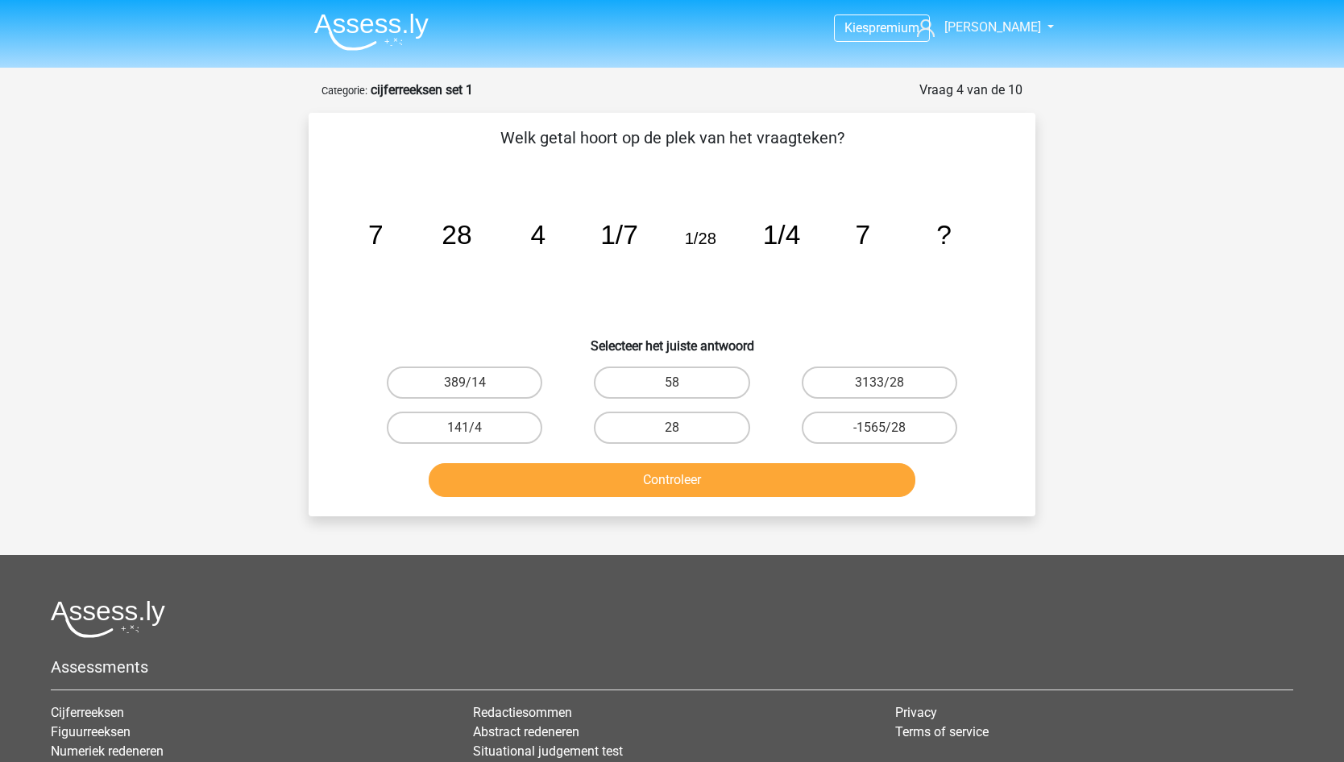
click at [673, 420] on label "28" at bounding box center [671, 428] width 155 height 32
click at [673, 428] on input "28" at bounding box center [677, 433] width 10 height 10
radio input "true"
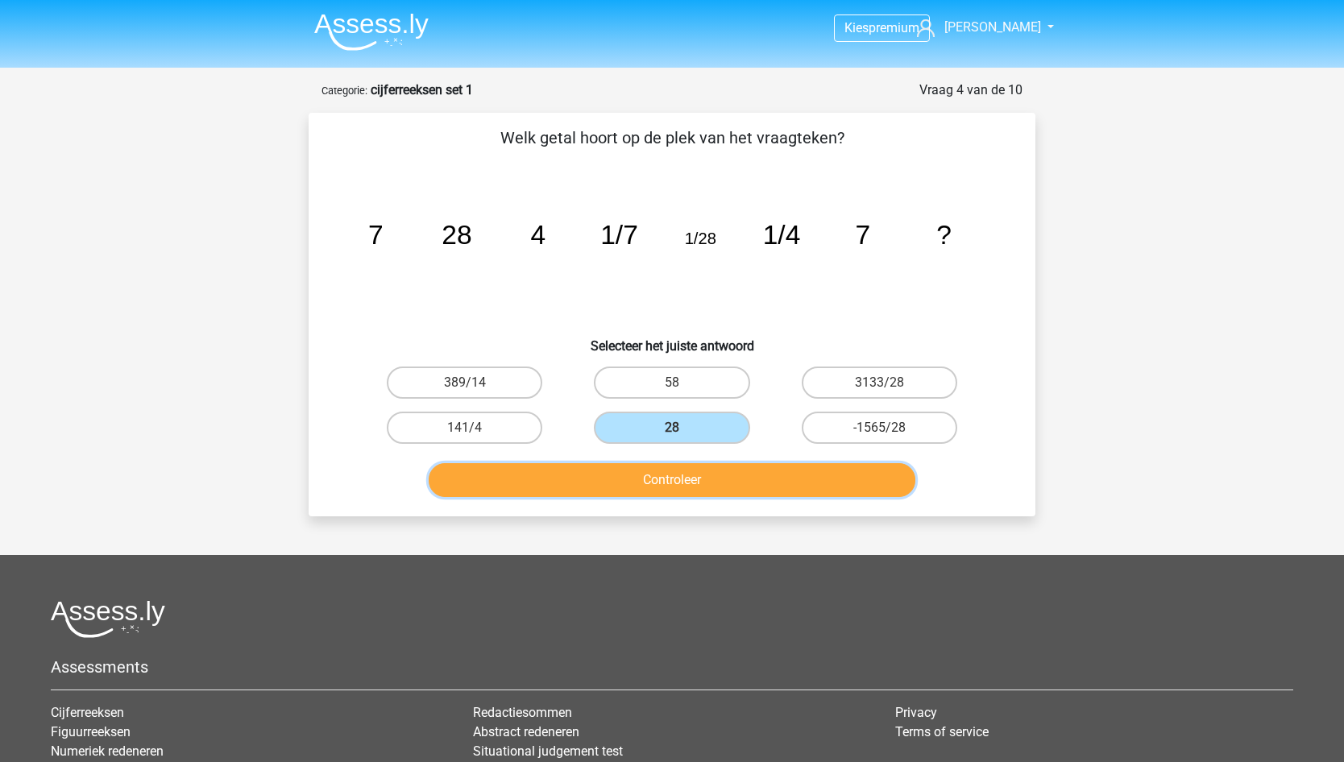
click at [686, 479] on button "Controleer" at bounding box center [672, 480] width 487 height 34
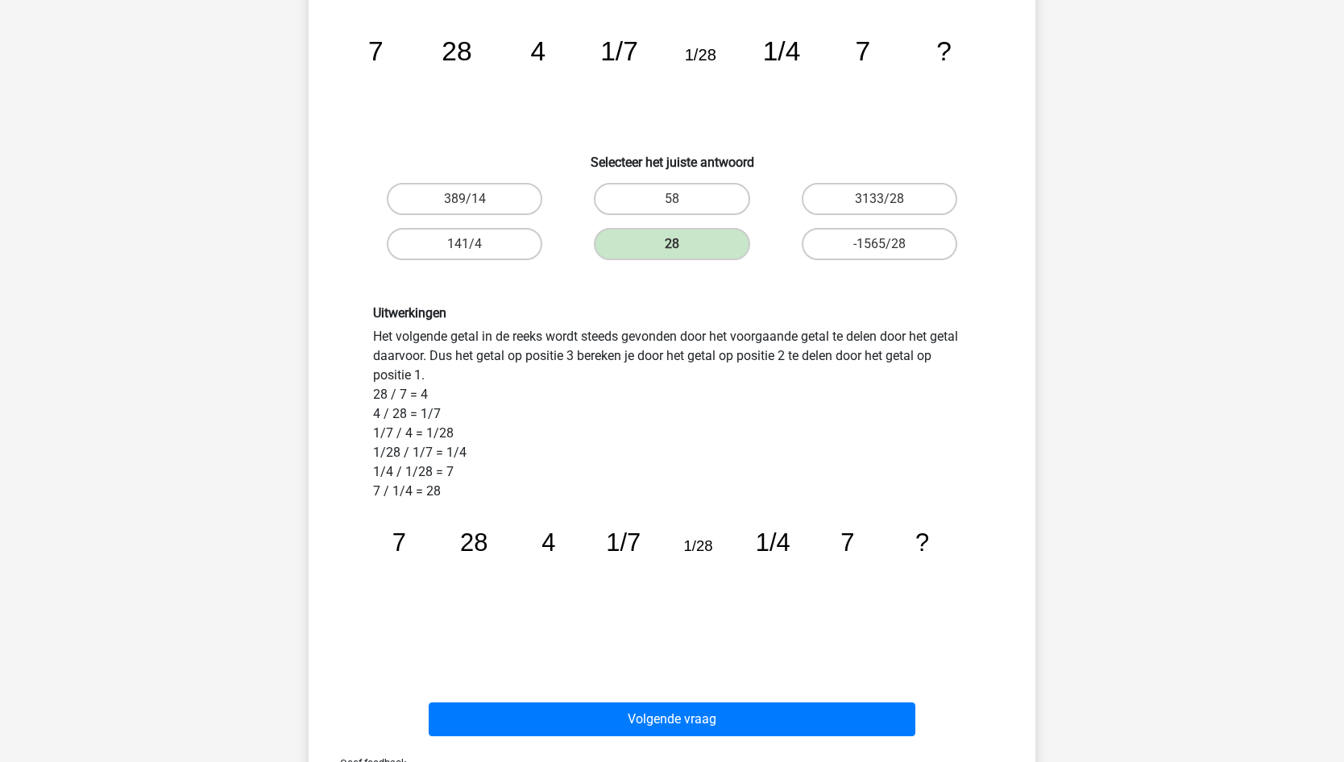
scroll to position [242, 0]
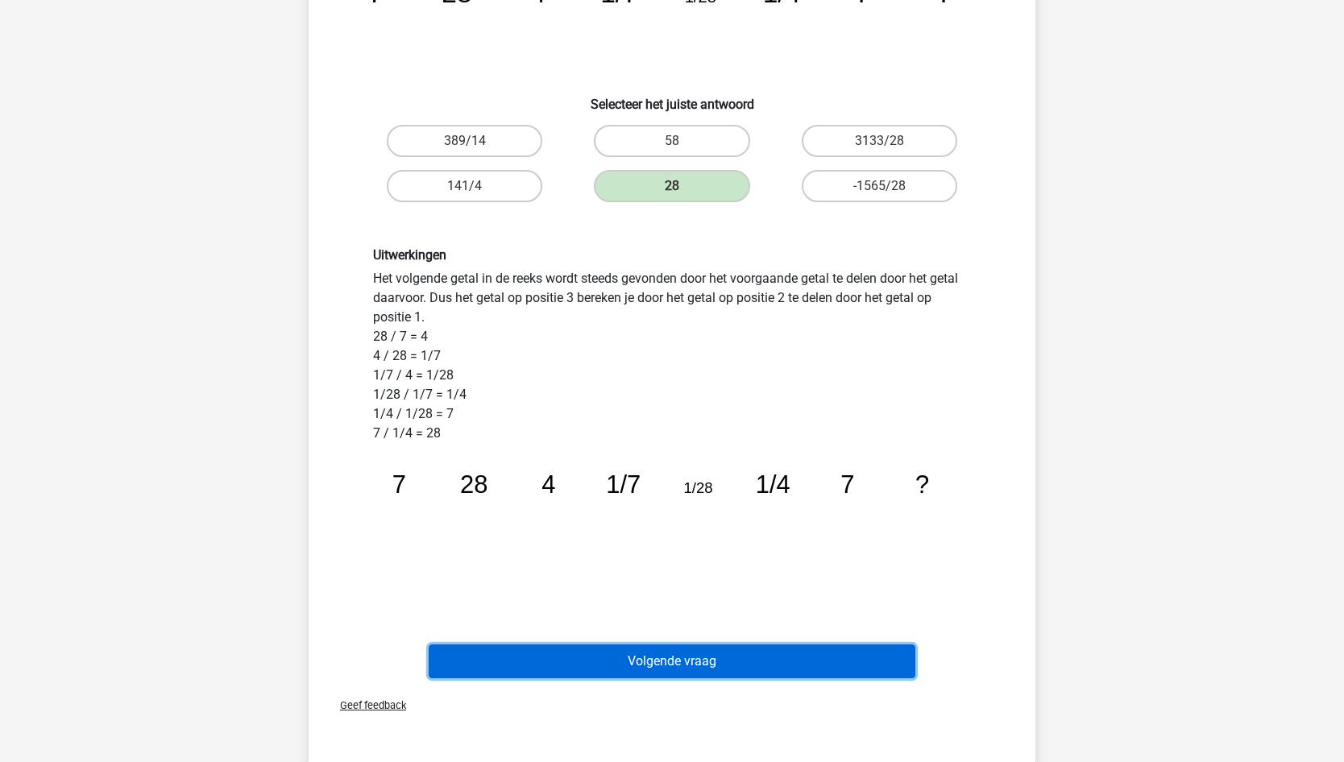
click at [672, 653] on button "Volgende vraag" at bounding box center [672, 662] width 487 height 34
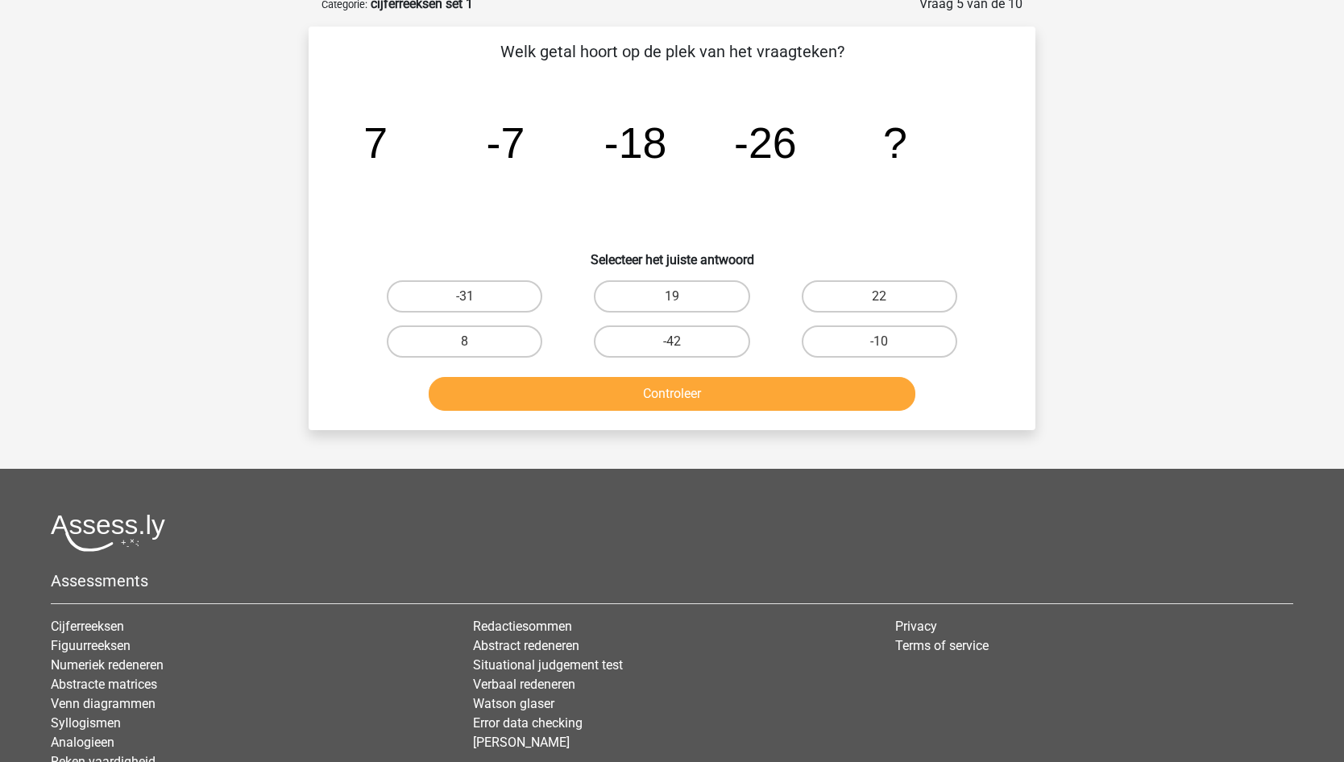
scroll to position [81, 0]
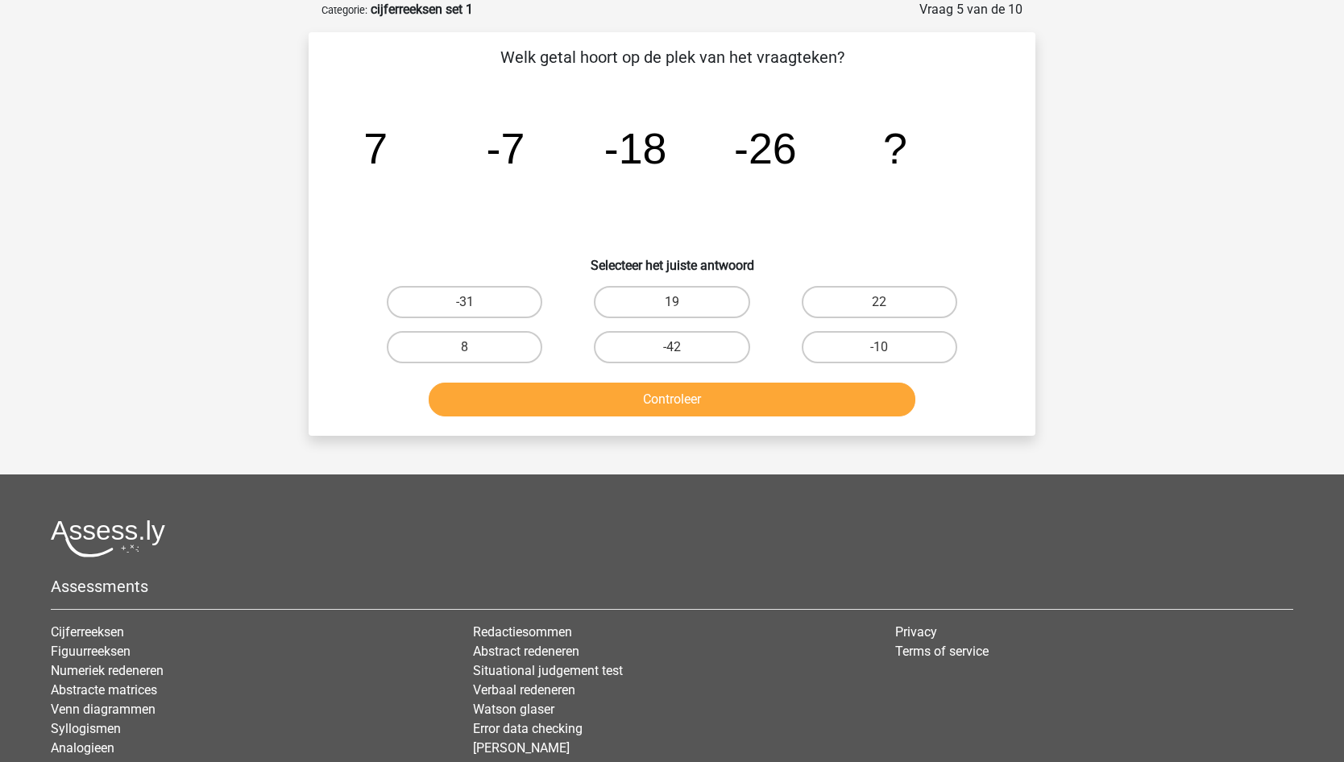
click at [504, 293] on label "-31" at bounding box center [464, 302] width 155 height 32
click at [475, 302] on input "-31" at bounding box center [470, 307] width 10 height 10
radio input "true"
click at [690, 405] on button "Controleer" at bounding box center [672, 400] width 487 height 34
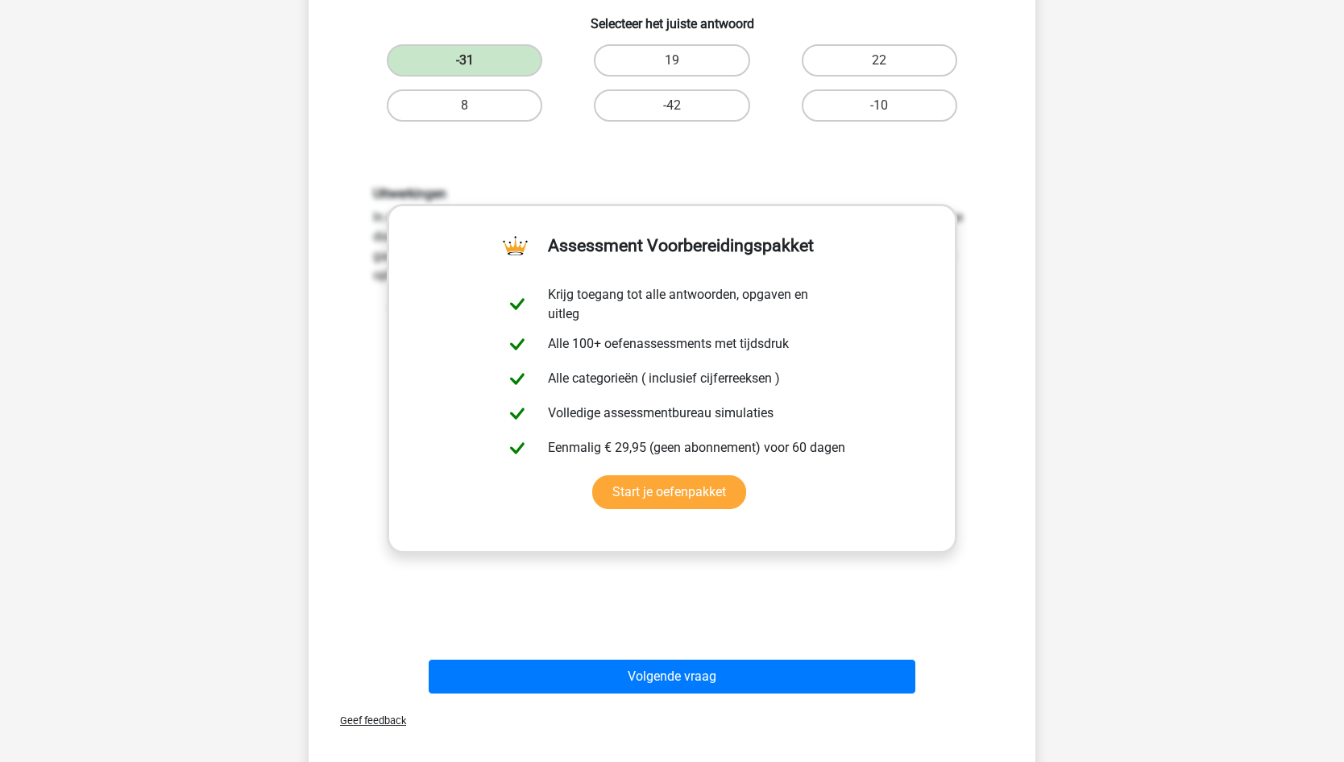
scroll to position [242, 0]
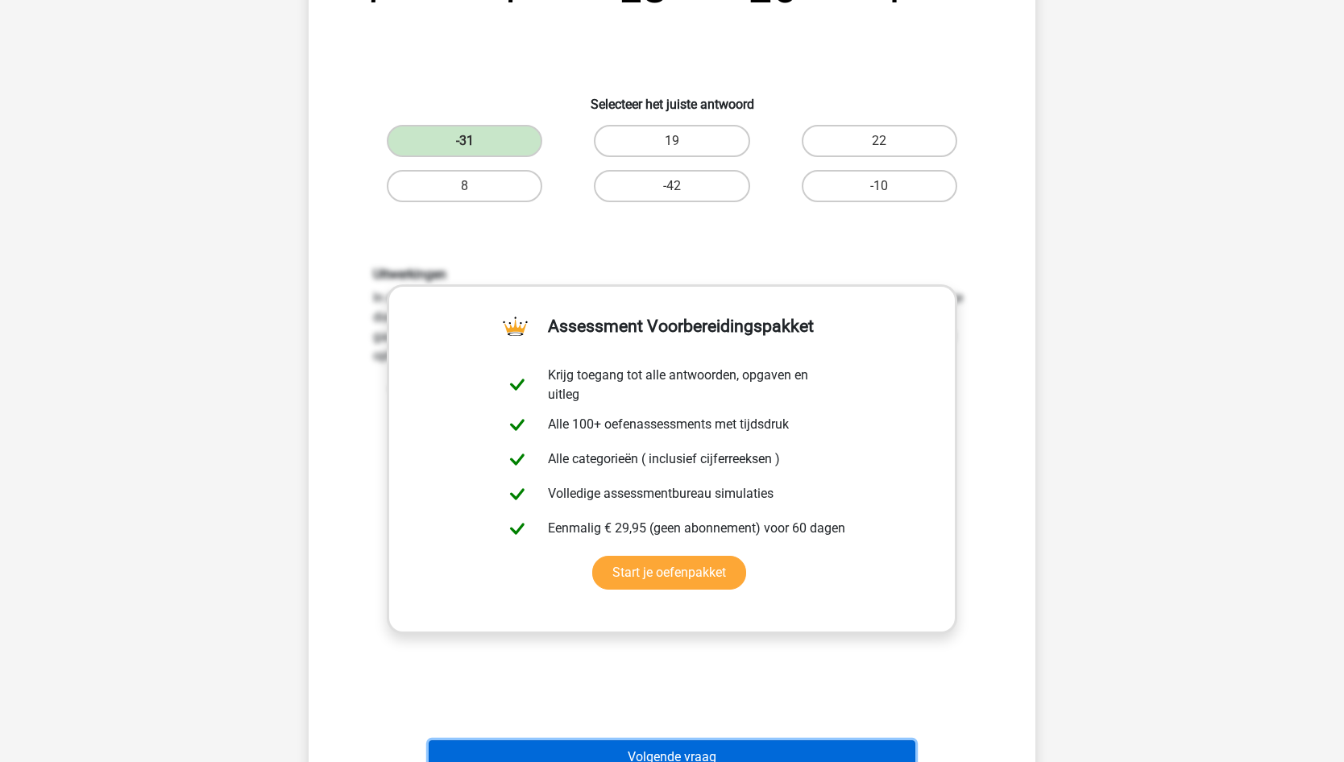
click at [707, 755] on button "Volgende vraag" at bounding box center [672, 757] width 487 height 34
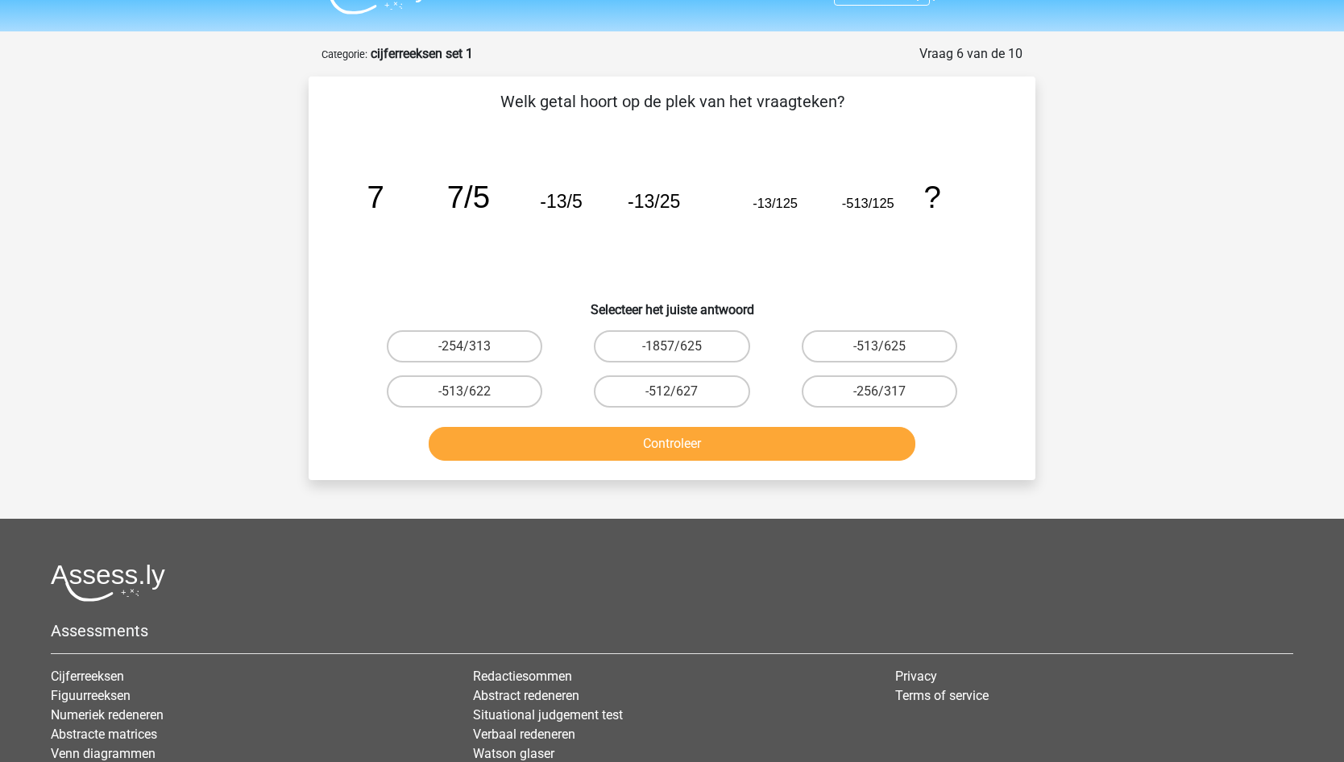
scroll to position [0, 0]
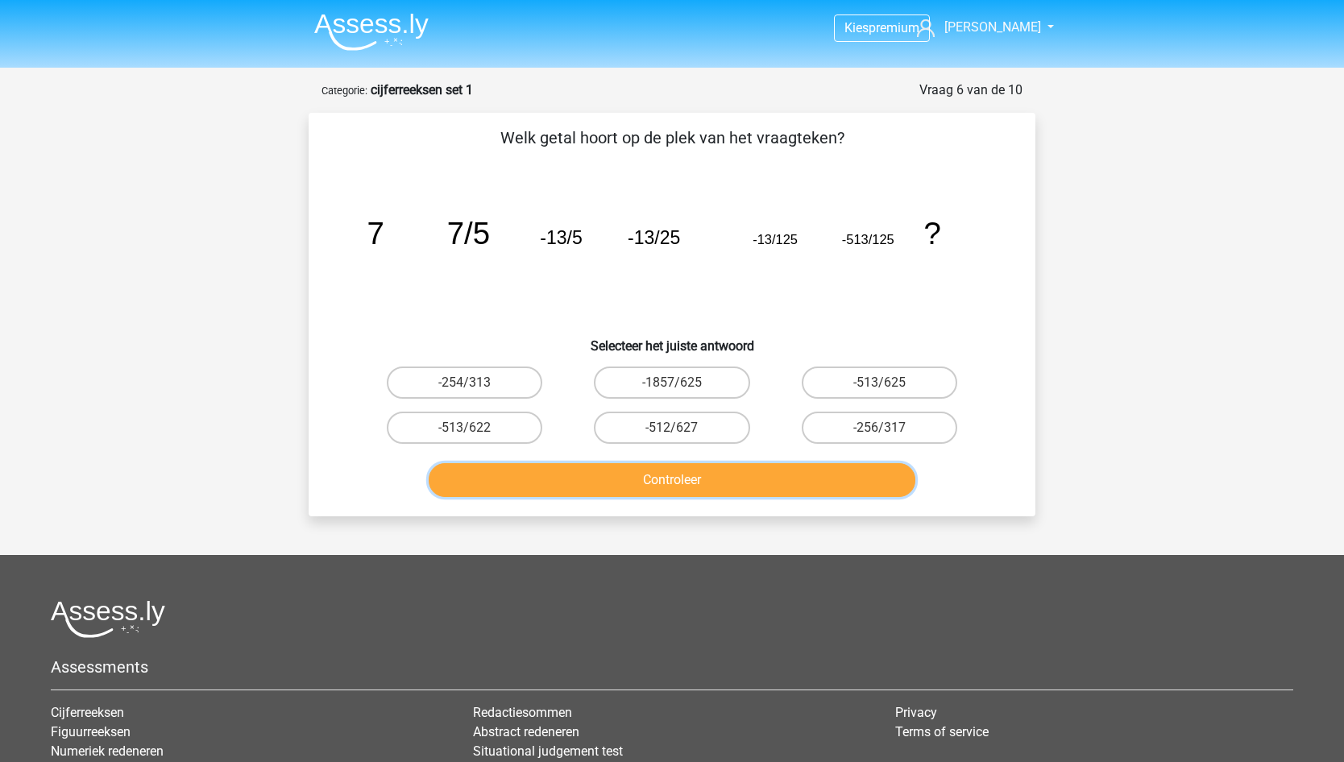
click at [660, 483] on button "Controleer" at bounding box center [672, 480] width 487 height 34
click at [856, 309] on icon "image/svg+xml 7 7/5 -13/5 -13/25 -13/125 -513/125 ?" at bounding box center [671, 244] width 649 height 163
click at [632, 379] on label "-1857/625" at bounding box center [671, 383] width 155 height 32
click at [672, 383] on input "-1857/625" at bounding box center [677, 388] width 10 height 10
radio input "true"
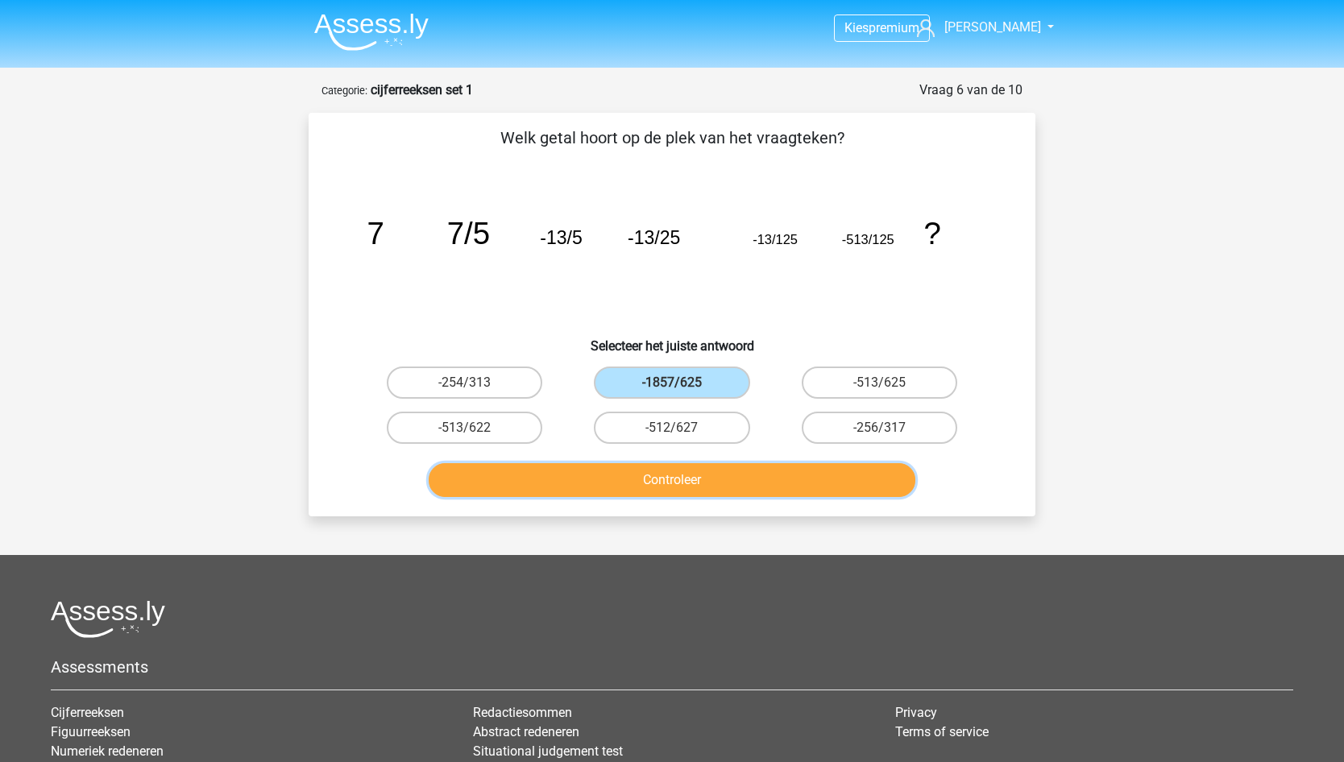
click at [639, 479] on button "Controleer" at bounding box center [672, 480] width 487 height 34
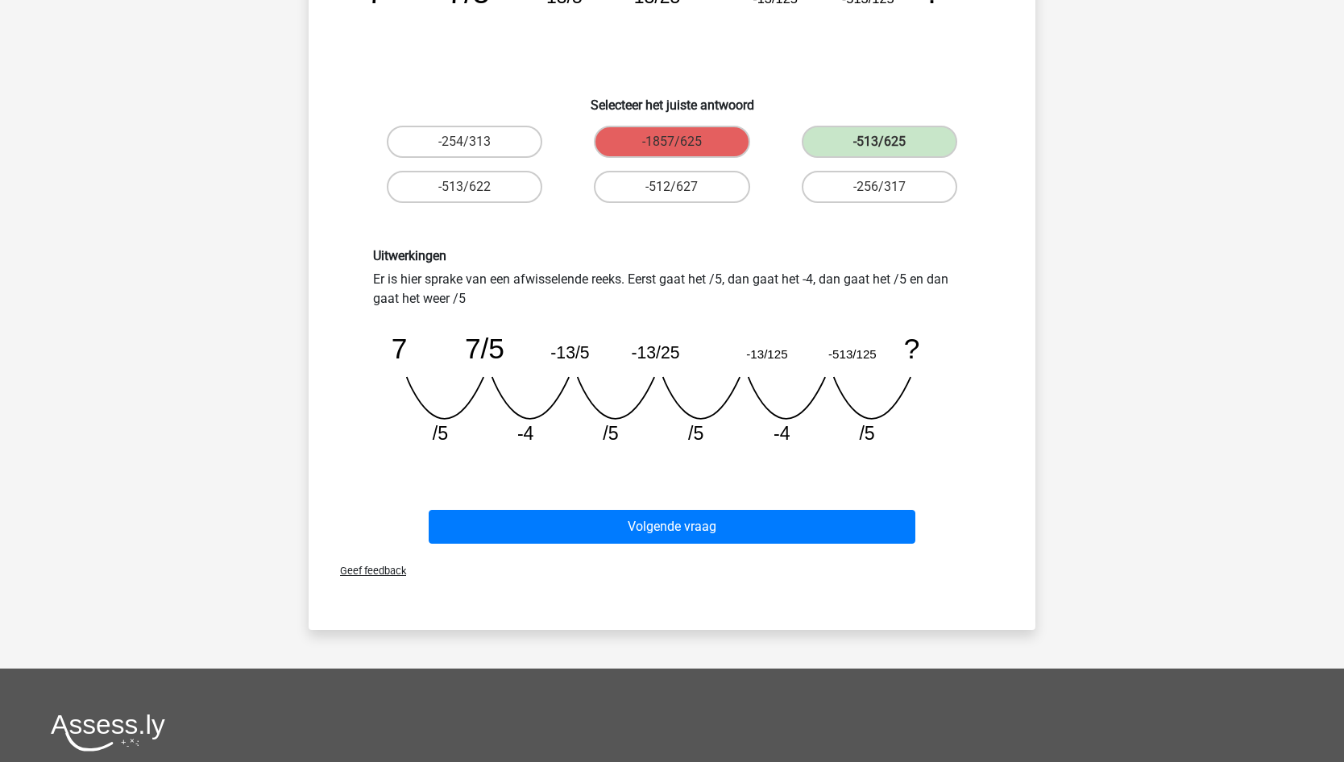
scroll to position [242, 0]
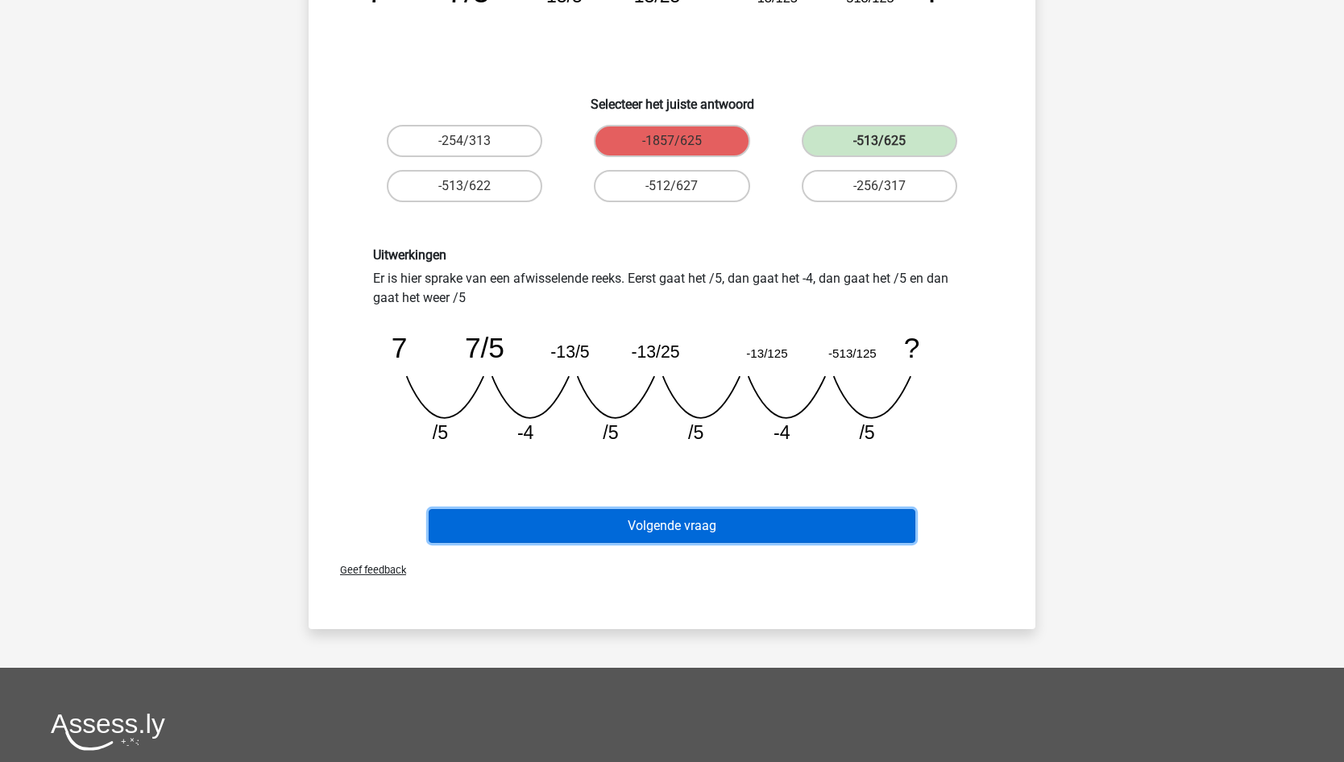
click at [722, 529] on button "Volgende vraag" at bounding box center [672, 526] width 487 height 34
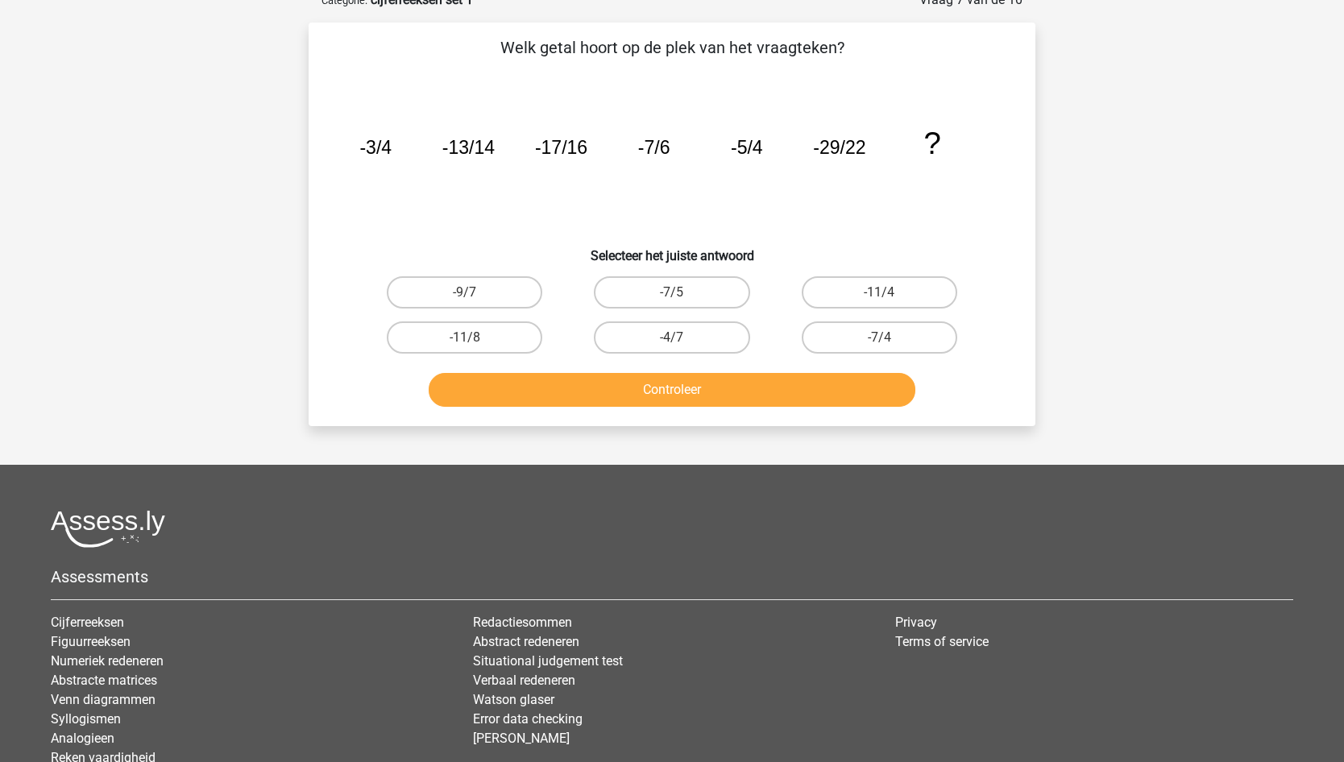
scroll to position [81, 0]
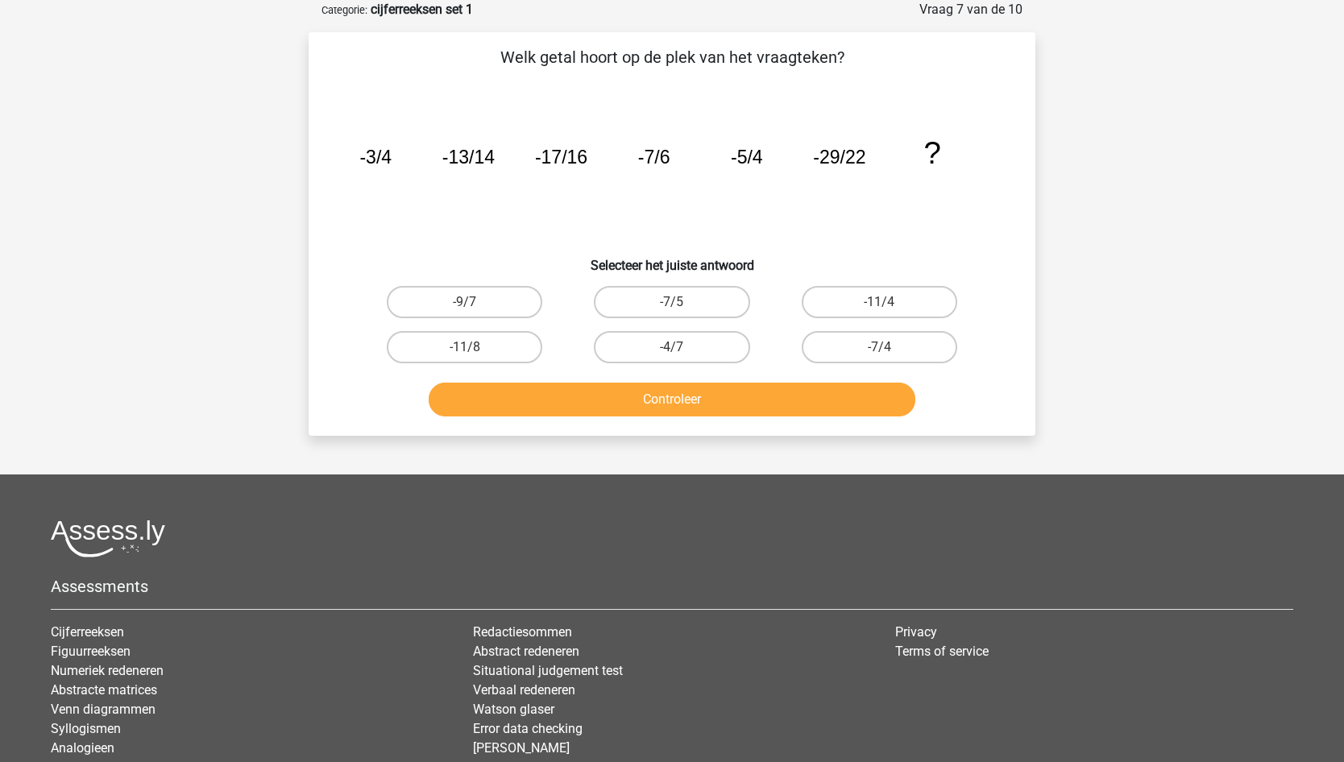
click at [679, 400] on button "Controleer" at bounding box center [672, 400] width 487 height 34
click at [489, 306] on label "-9/7" at bounding box center [464, 302] width 155 height 32
click at [475, 306] on input "-9/7" at bounding box center [470, 307] width 10 height 10
radio input "true"
click at [633, 391] on button "Controleer" at bounding box center [672, 400] width 487 height 34
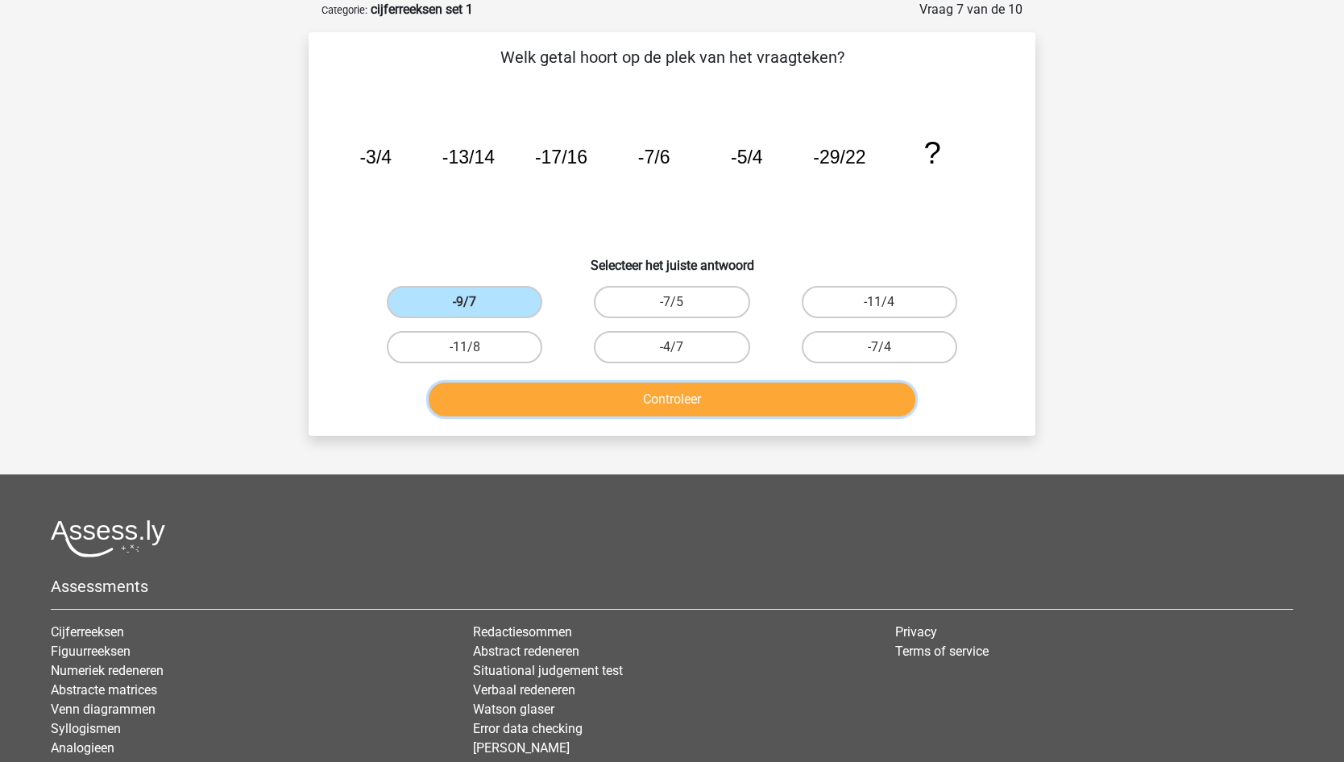
click at [633, 391] on button "Controleer" at bounding box center [672, 400] width 487 height 34
click at [652, 304] on label "-7/5" at bounding box center [671, 302] width 155 height 32
click at [672, 304] on input "-7/5" at bounding box center [677, 307] width 10 height 10
radio input "true"
click at [665, 396] on button "Controleer" at bounding box center [672, 400] width 487 height 34
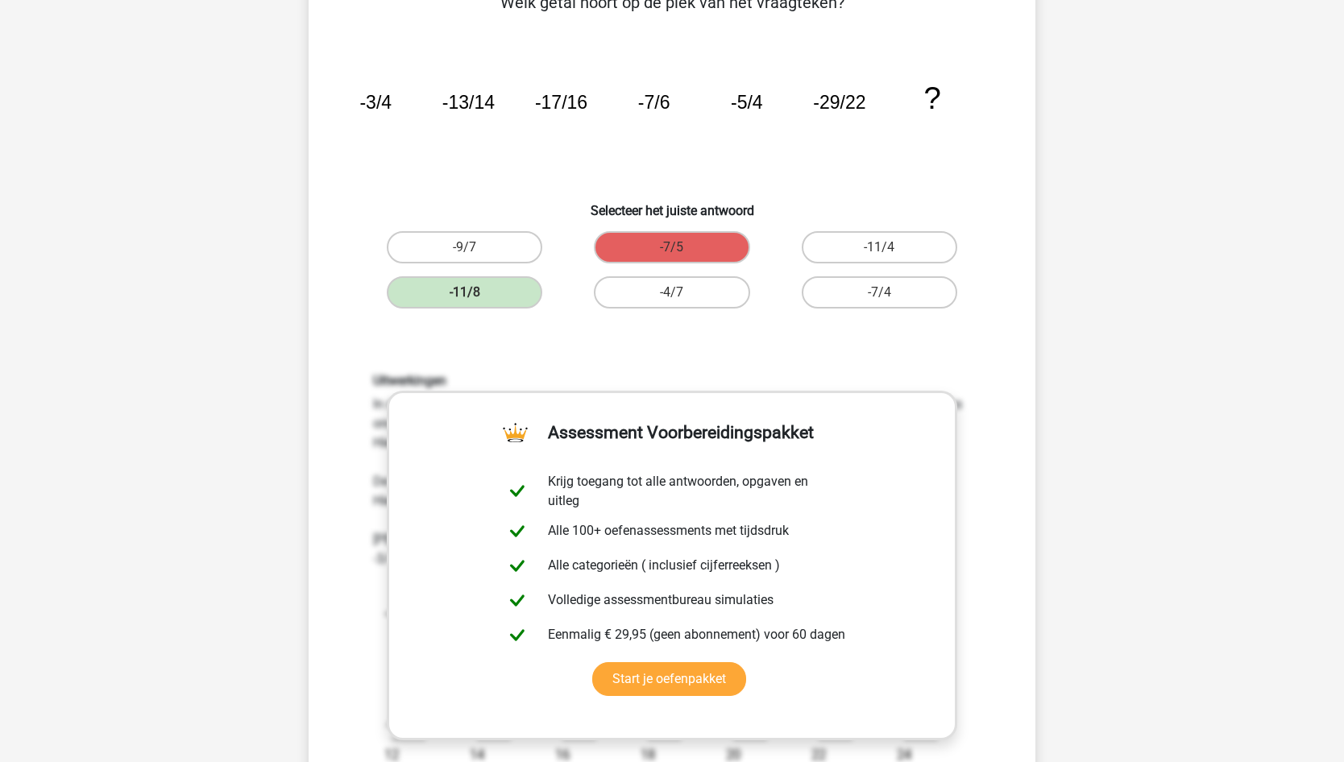
scroll to position [161, 0]
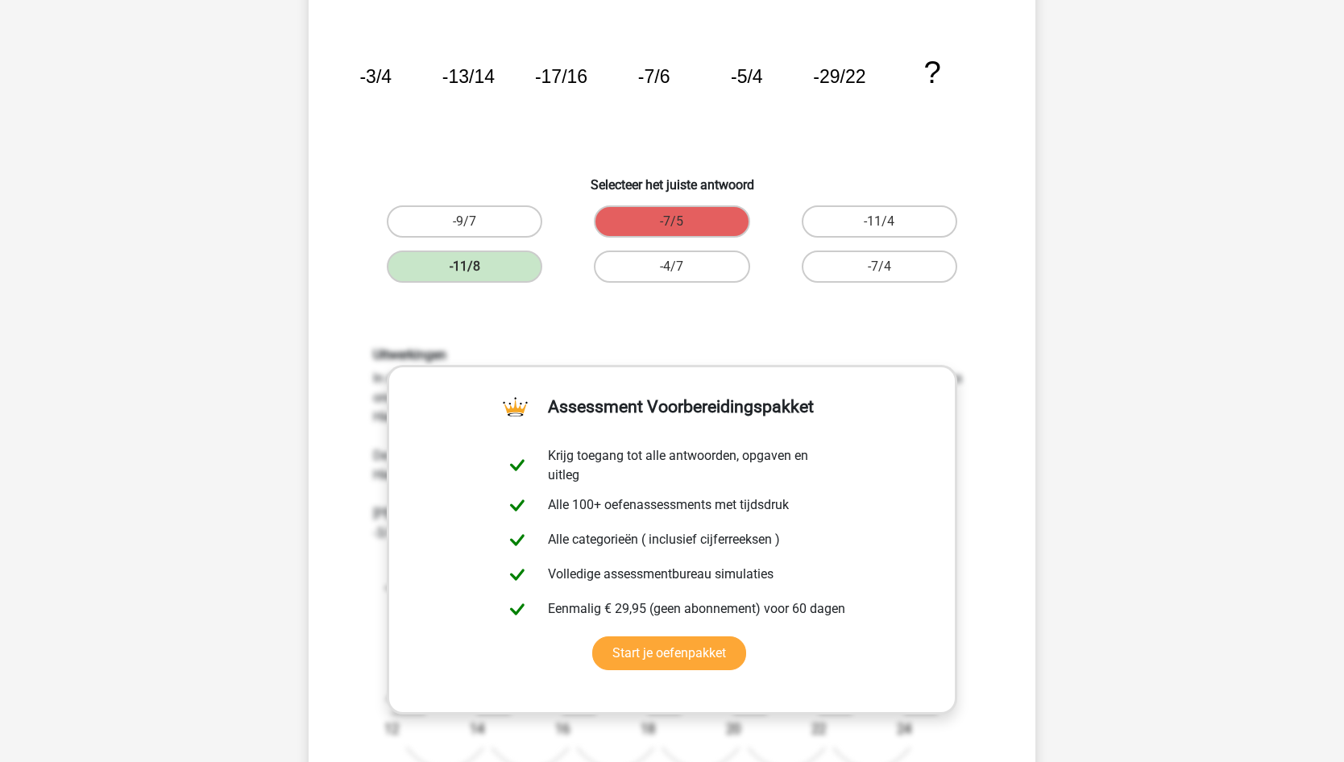
click at [912, 318] on div "Uitwerkingen In deze reeks zijn er eigenlijk twee reeksen. 1 reeks van de telle…" at bounding box center [671, 576] width 675 height 535
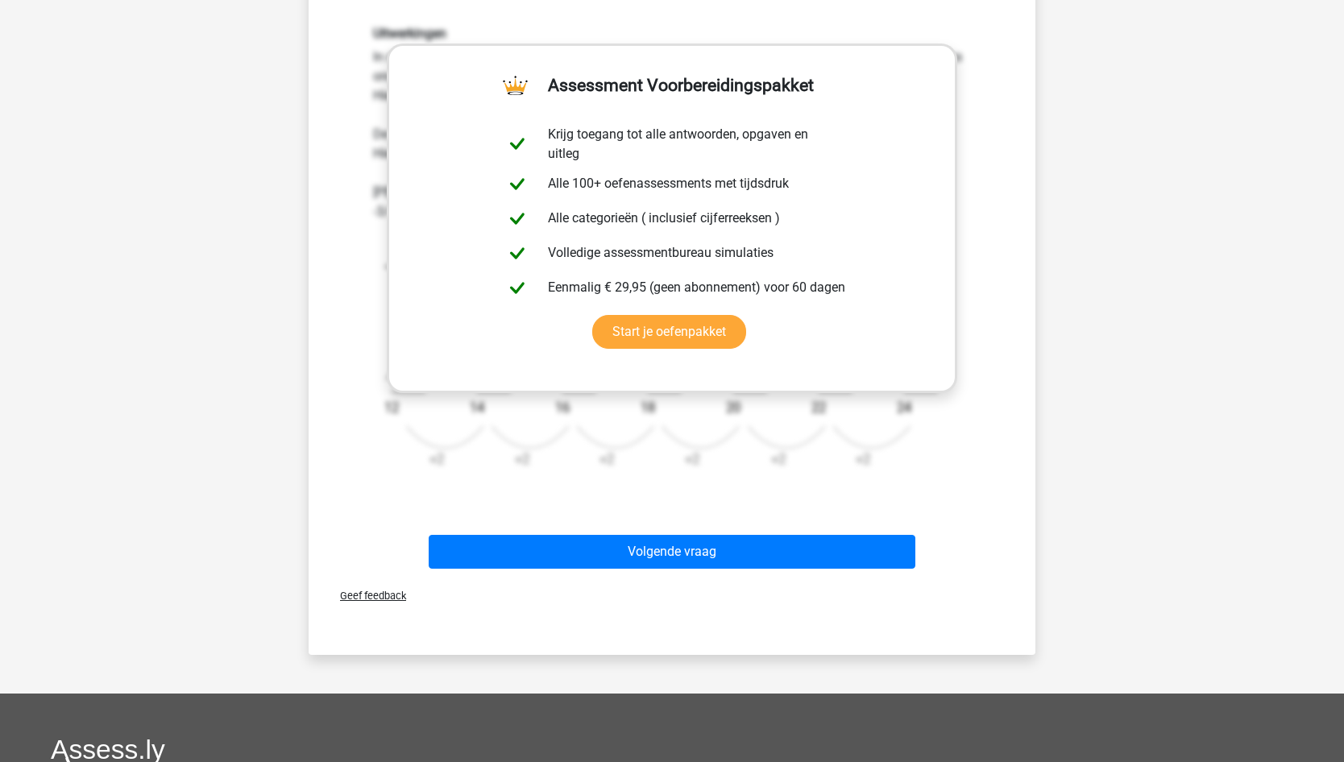
scroll to position [483, 0]
click at [769, 506] on div "Uitwerkingen In deze reeks zijn er eigenlijk twee reeksen. 1 reeks van de telle…" at bounding box center [671, 253] width 675 height 535
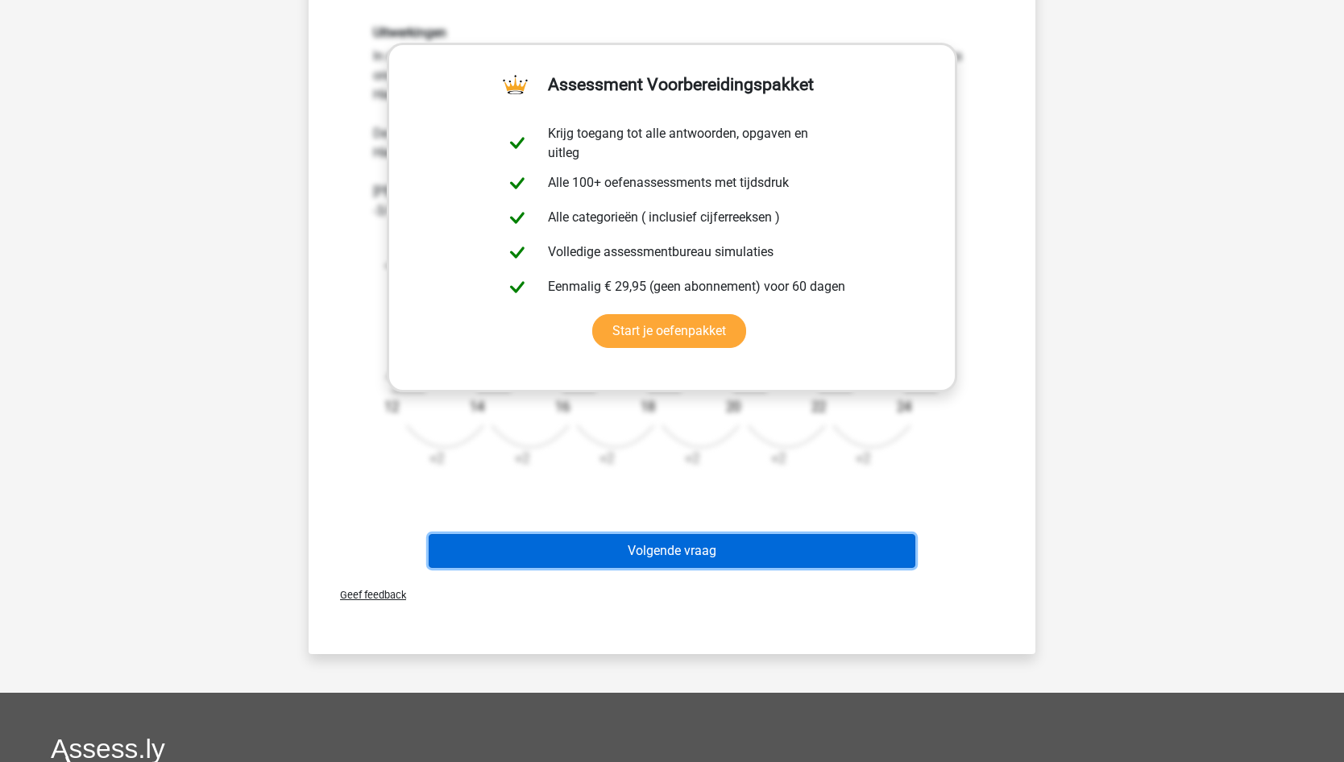
click at [745, 546] on button "Volgende vraag" at bounding box center [672, 551] width 487 height 34
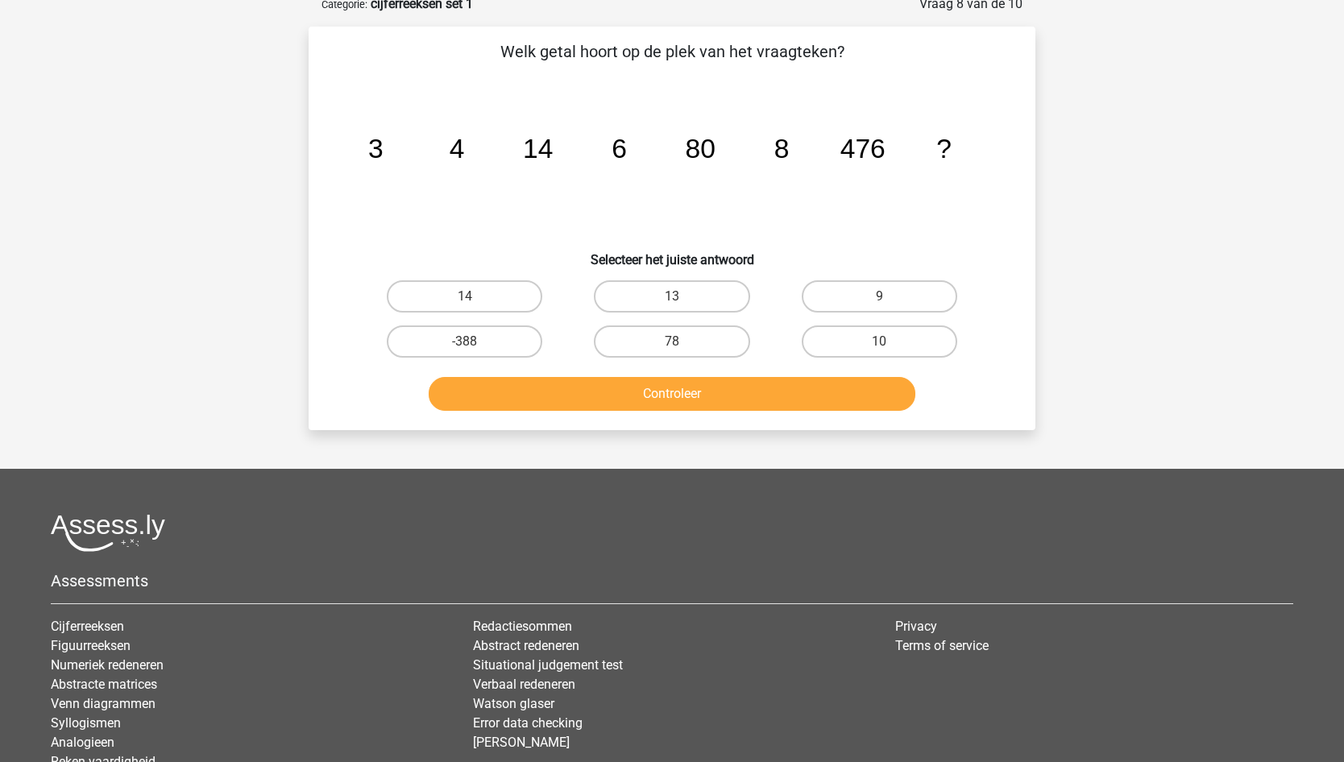
scroll to position [81, 0]
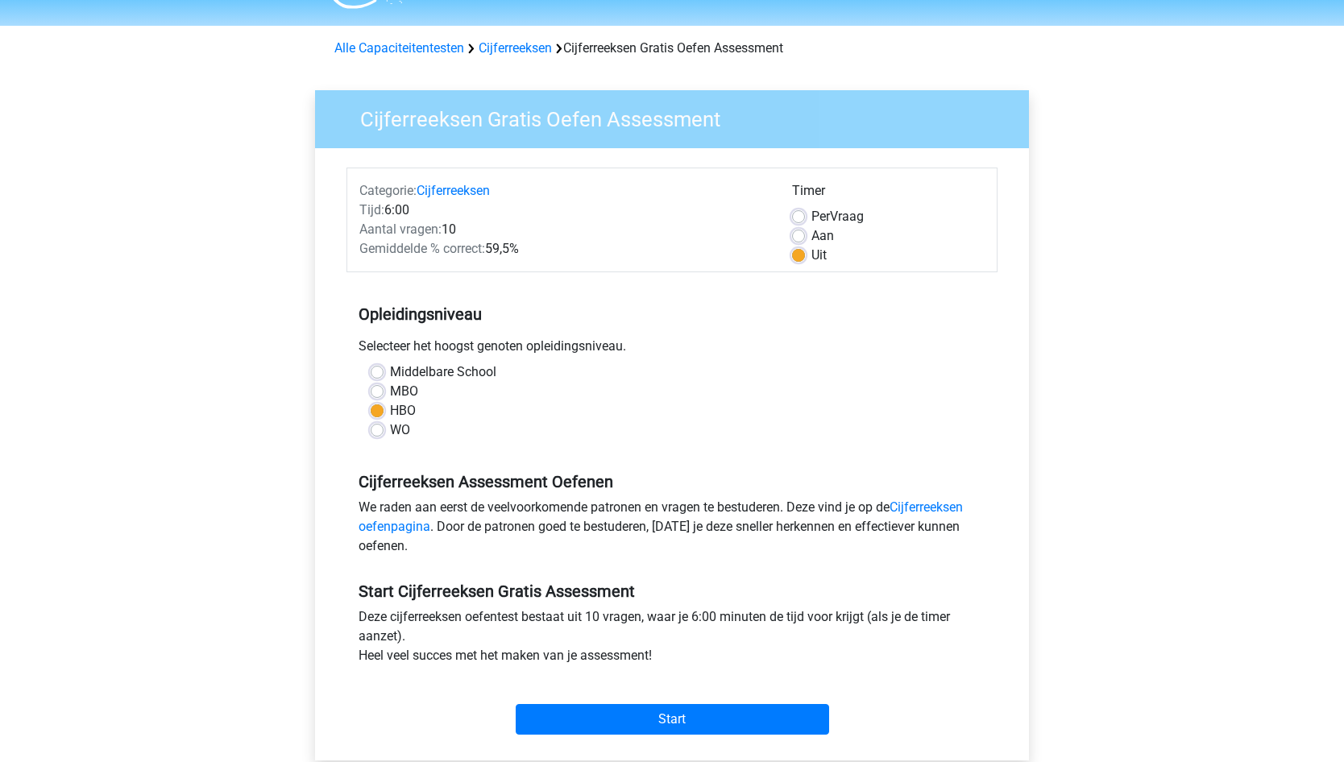
scroll to position [81, 0]
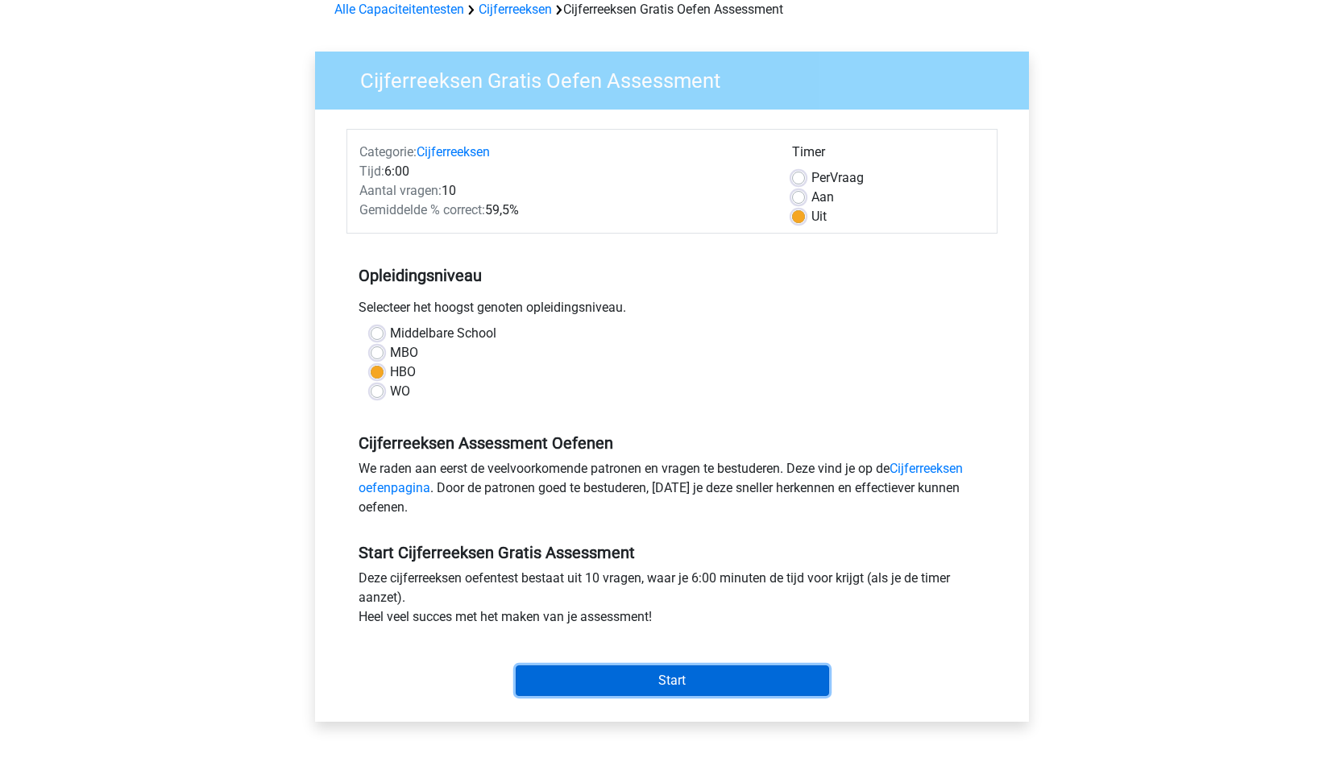
click at [725, 681] on input "Start" at bounding box center [672, 680] width 313 height 31
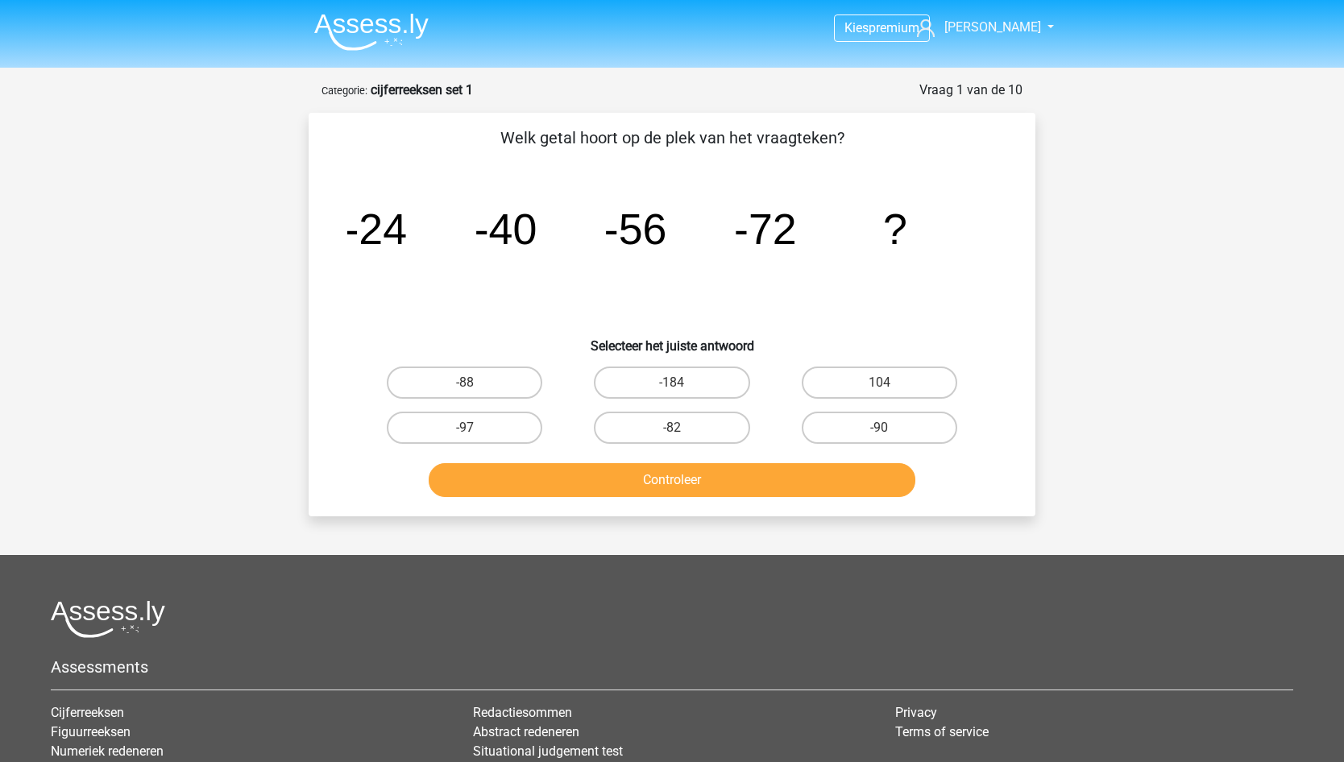
click at [491, 383] on label "-88" at bounding box center [464, 383] width 155 height 32
click at [475, 383] on input "-88" at bounding box center [470, 388] width 10 height 10
radio input "true"
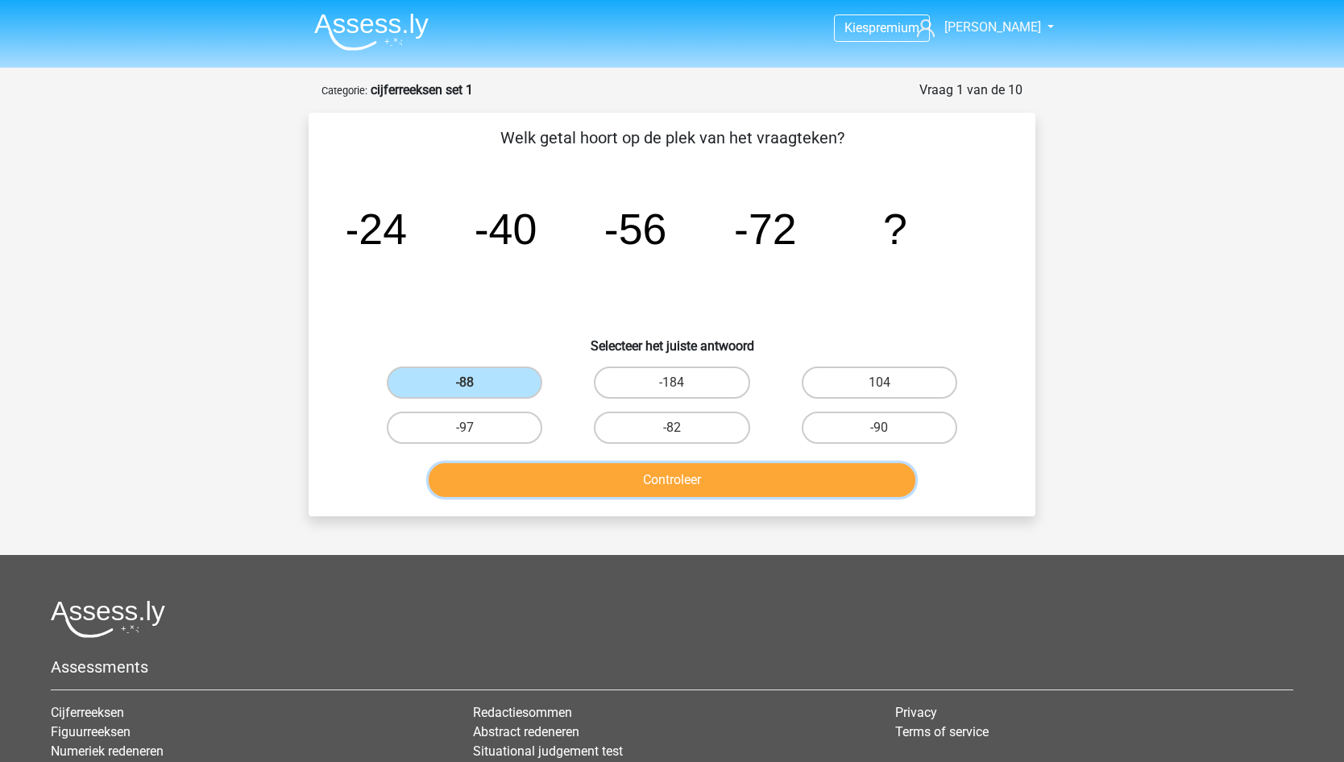
click at [682, 485] on button "Controleer" at bounding box center [672, 480] width 487 height 34
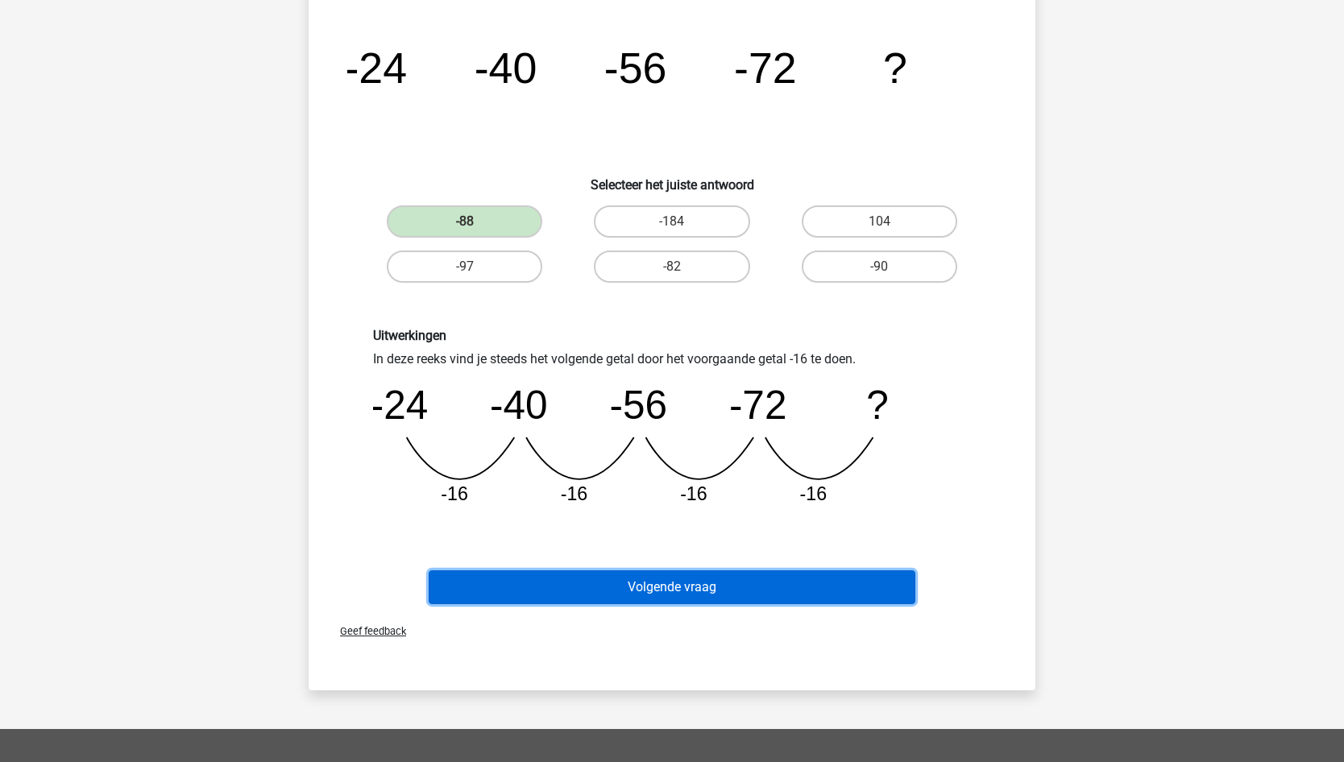
click at [678, 590] on button "Volgende vraag" at bounding box center [672, 587] width 487 height 34
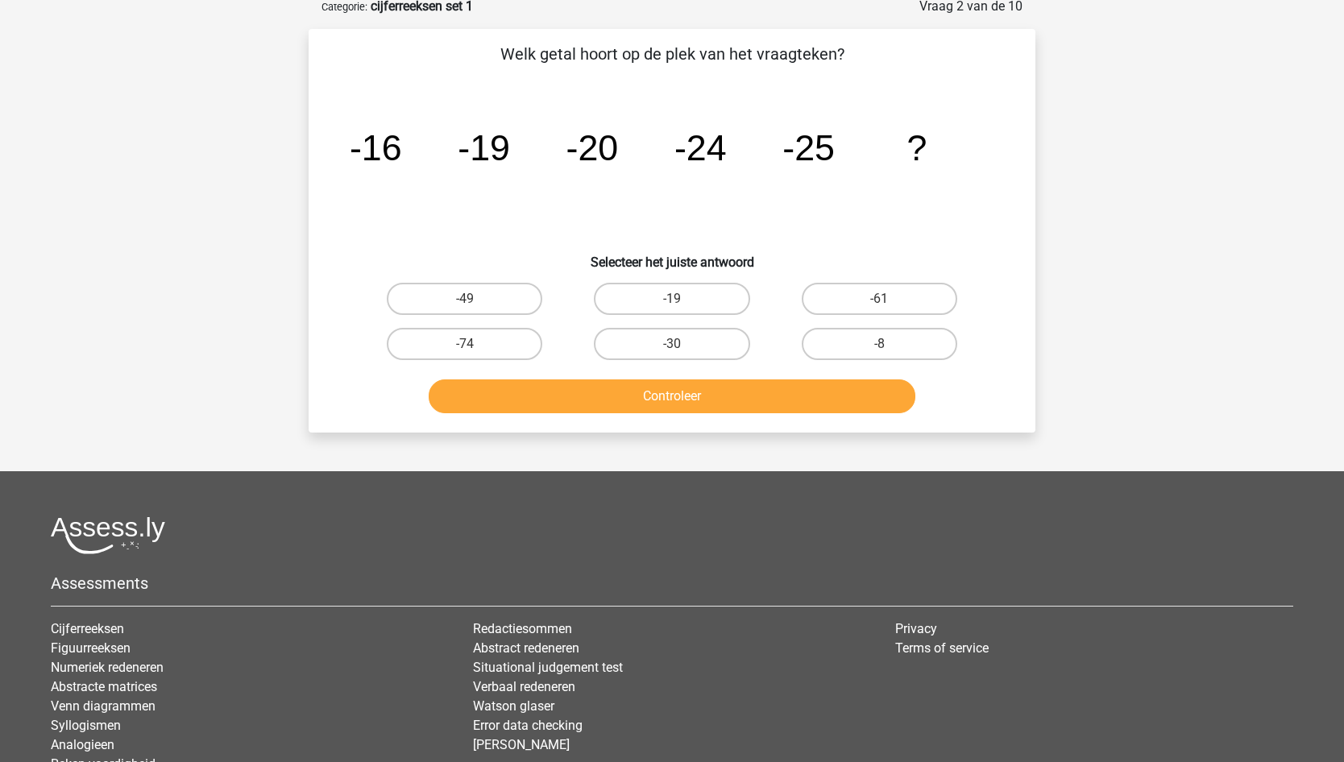
scroll to position [81, 0]
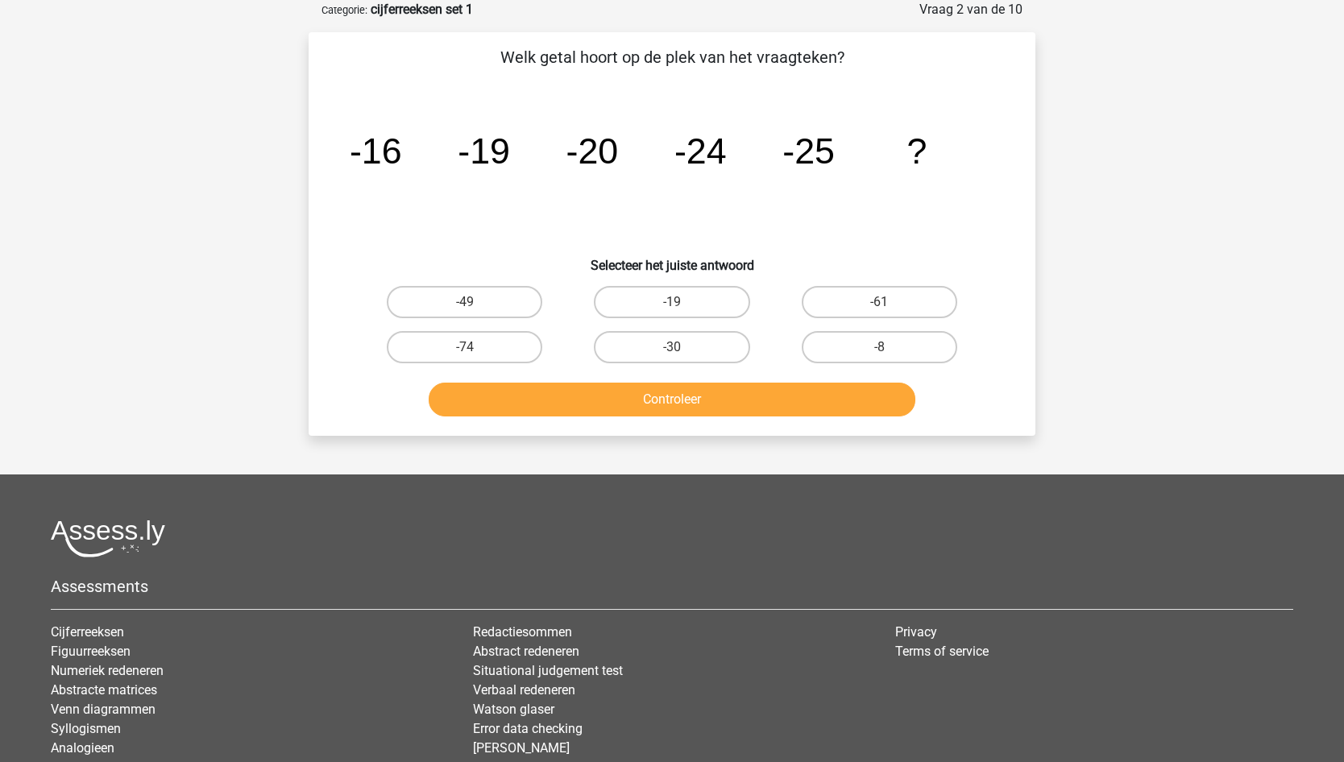
click at [723, 352] on label "-30" at bounding box center [671, 347] width 155 height 32
click at [682, 352] on input "-30" at bounding box center [677, 352] width 10 height 10
radio input "true"
click at [698, 414] on button "Controleer" at bounding box center [672, 400] width 487 height 34
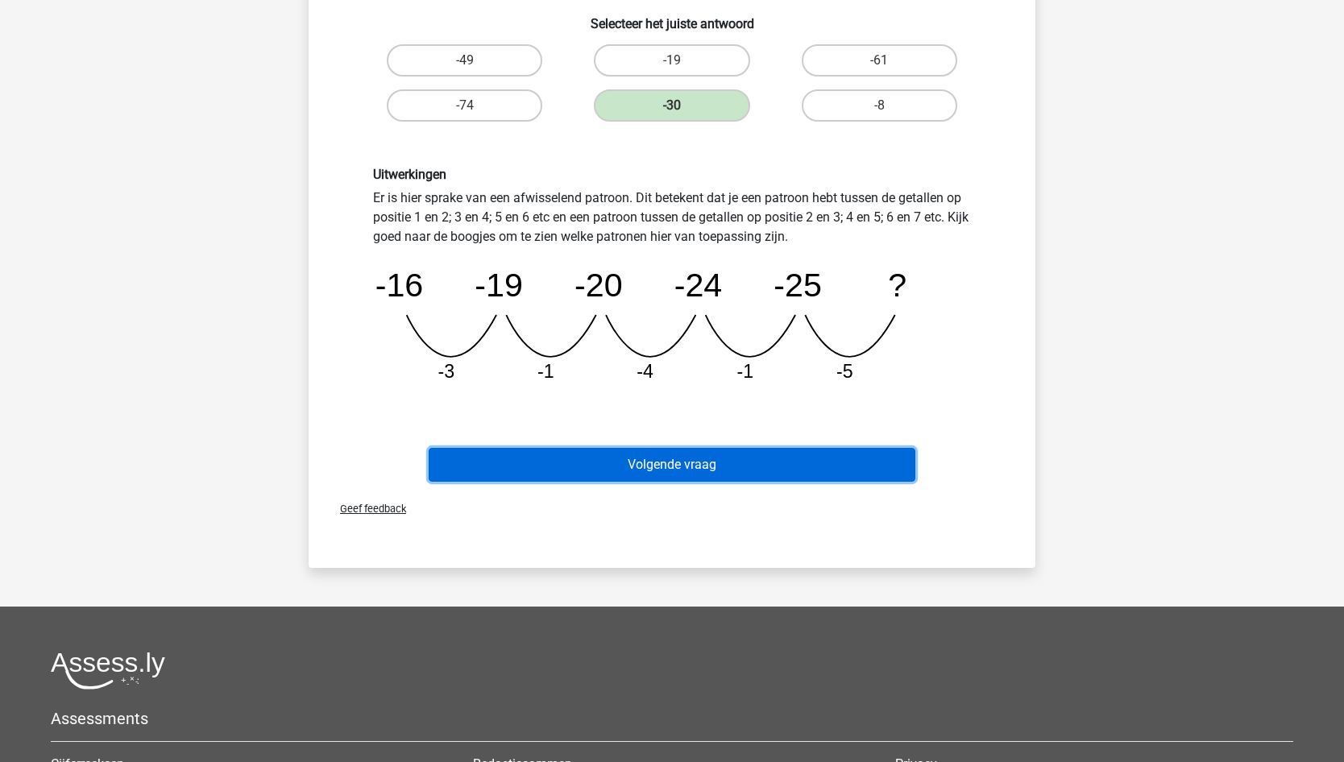
click at [665, 468] on button "Volgende vraag" at bounding box center [672, 465] width 487 height 34
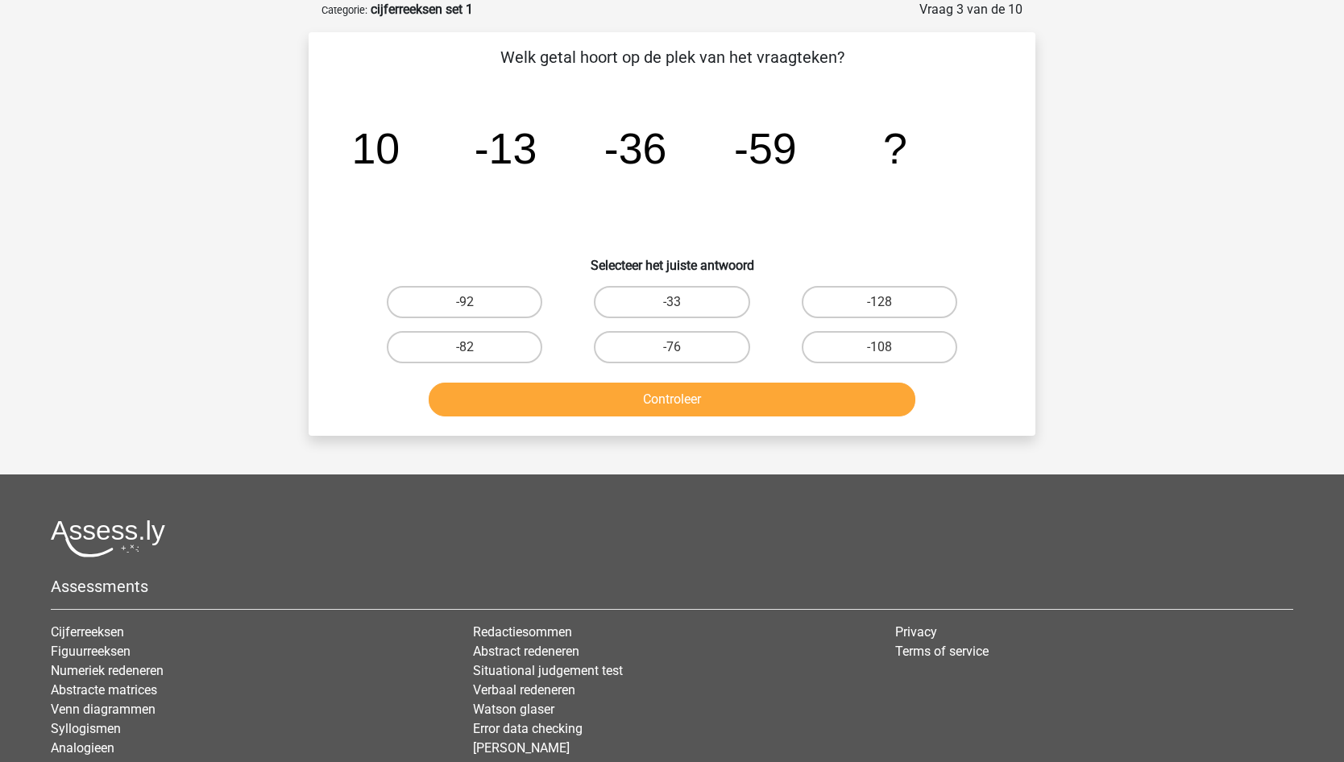
click at [485, 350] on label "-82" at bounding box center [464, 347] width 155 height 32
click at [475, 350] on input "-82" at bounding box center [470, 352] width 10 height 10
radio input "true"
click at [624, 416] on button "Controleer" at bounding box center [672, 400] width 487 height 34
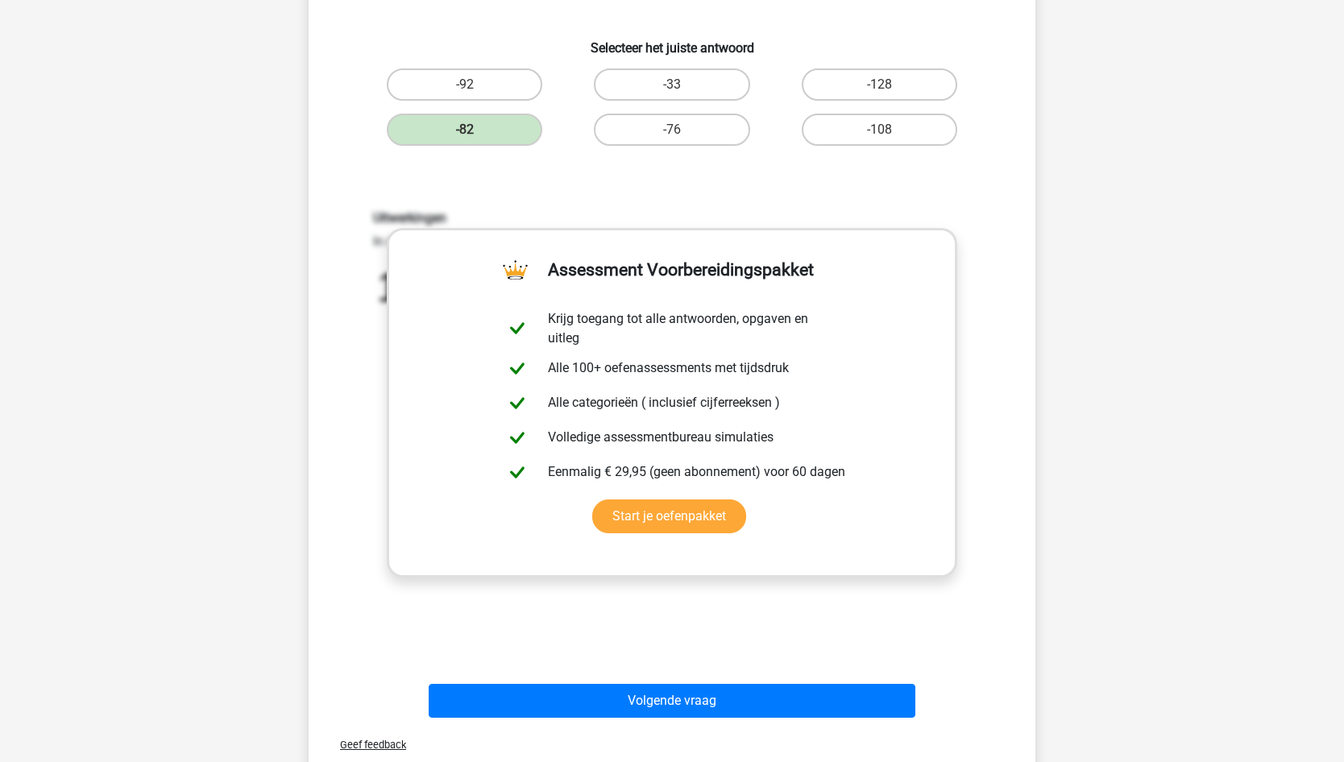
scroll to position [403, 0]
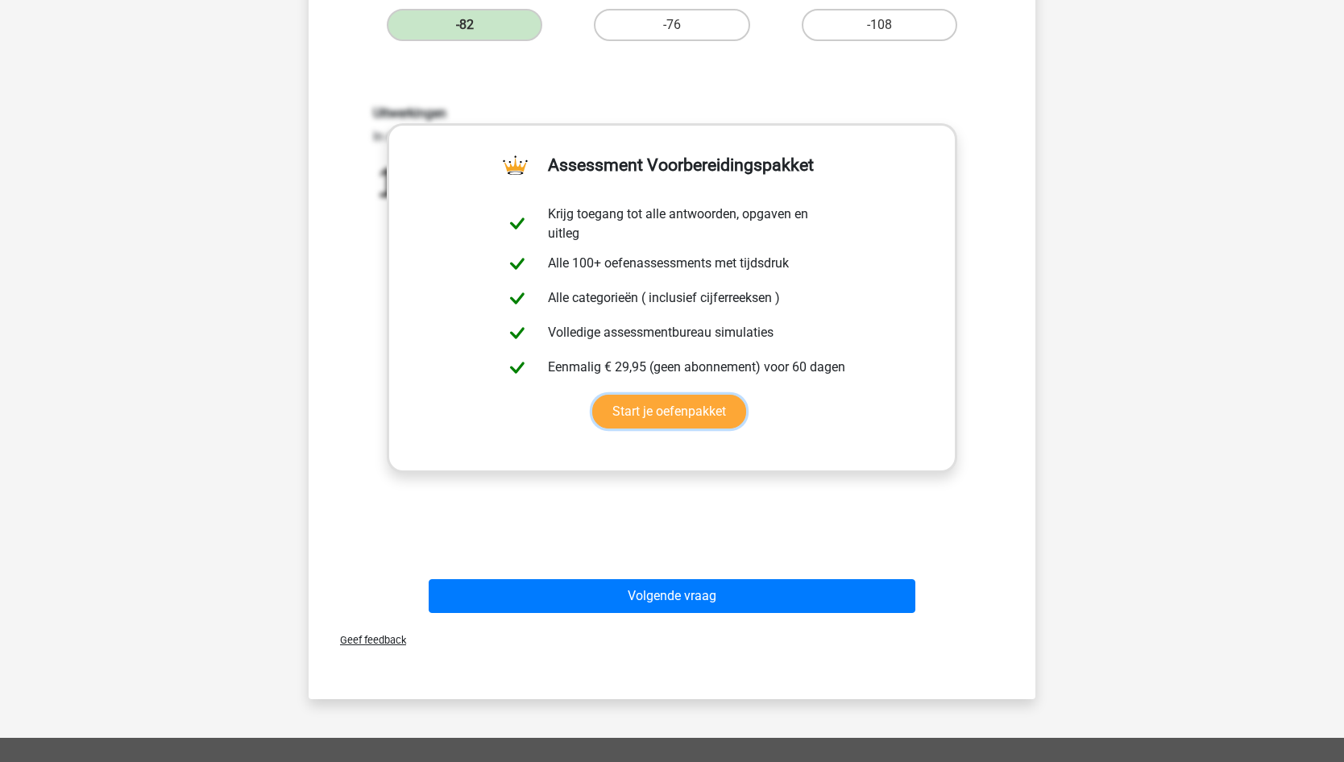
click at [592, 395] on link "Start je oefenpakket" at bounding box center [669, 412] width 154 height 34
click at [591, 495] on div "Uitwerkingen In deze reeks vind je steeds het volgende getal door het voorgaand…" at bounding box center [671, 317] width 675 height 500
click at [648, 26] on label "-76" at bounding box center [671, 25] width 155 height 32
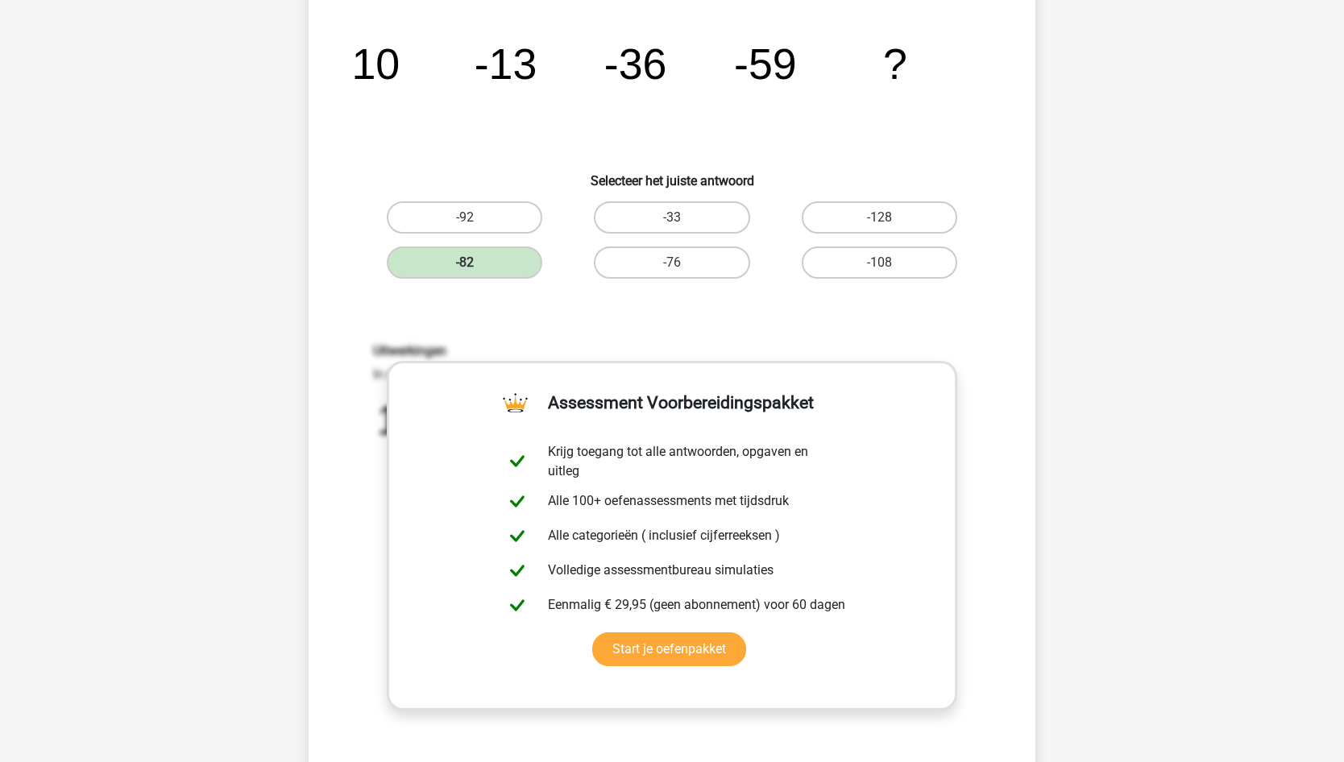
scroll to position [81, 0]
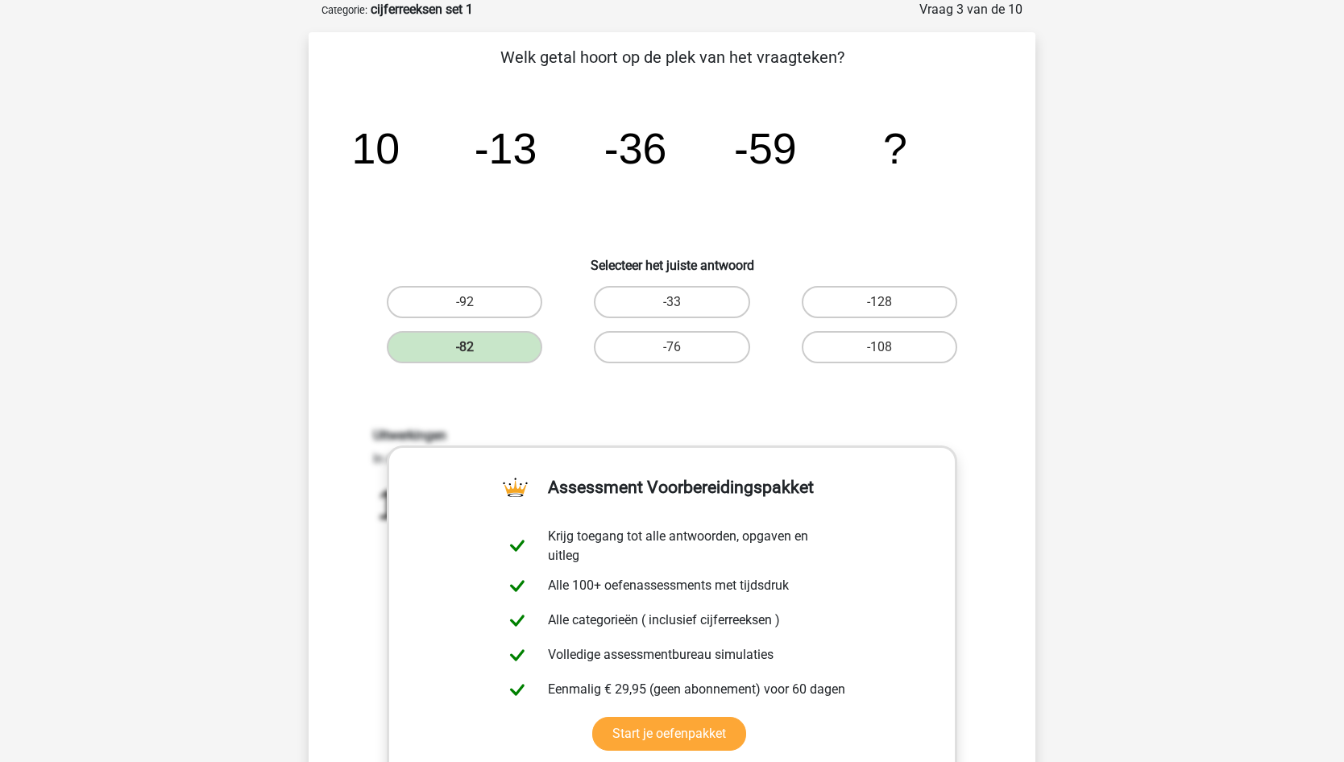
click at [720, 331] on label "-76" at bounding box center [671, 347] width 155 height 32
drag, startPoint x: 683, startPoint y: 274, endPoint x: 675, endPoint y: 316, distance: 42.7
click at [682, 274] on div "Welk getal hoort op de plek van het vraagteken? image/svg+xml 10 -13 -36 -59 ? …" at bounding box center [672, 493] width 714 height 897
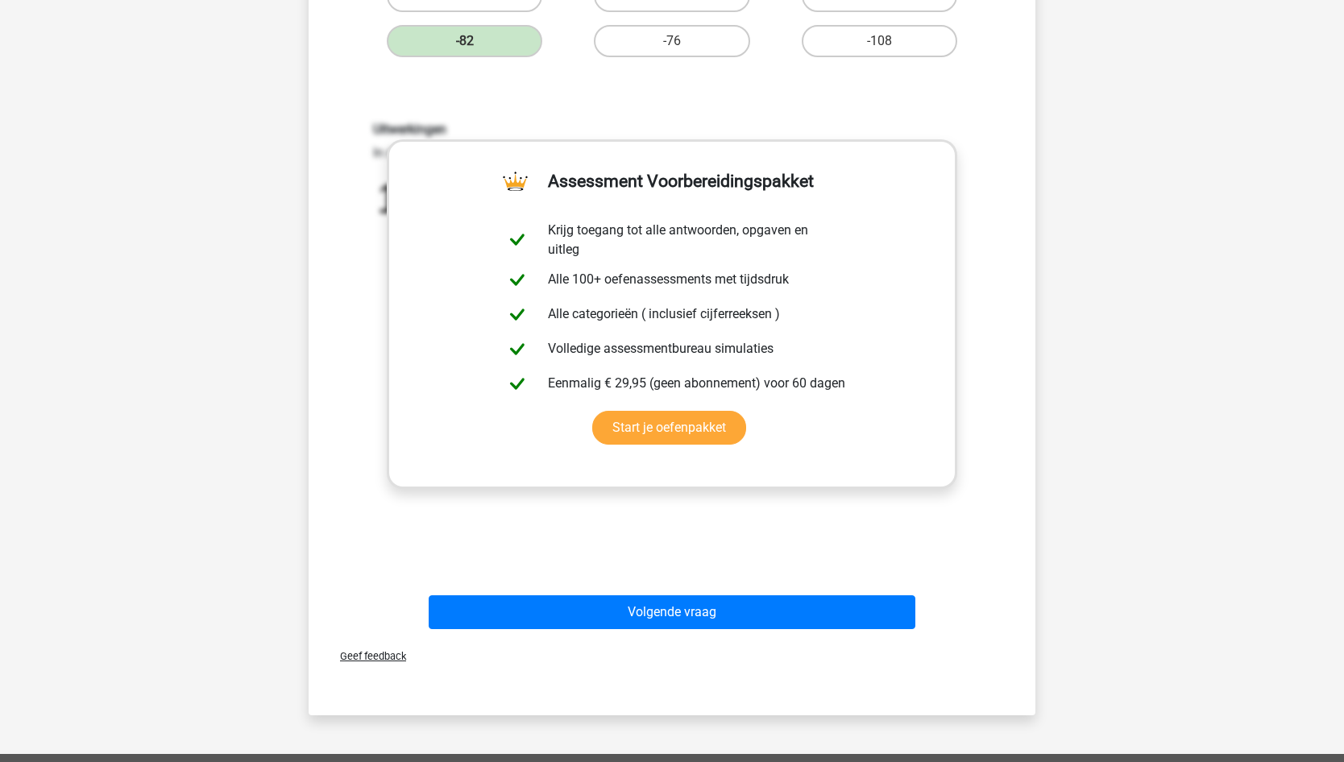
scroll to position [483, 0]
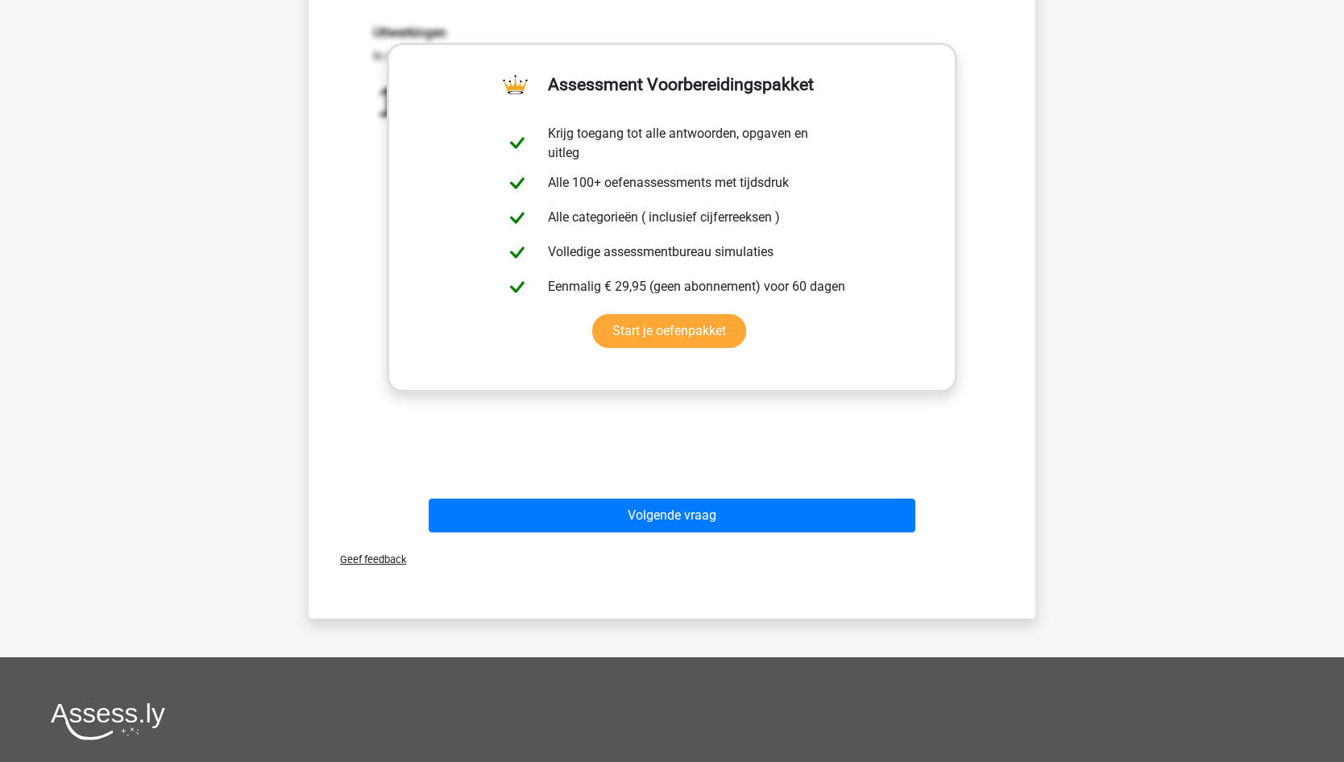
click at [408, 450] on div "Uitwerkingen In deze reeks vind je steeds het volgende getal door het voorgaand…" at bounding box center [671, 236] width 675 height 500
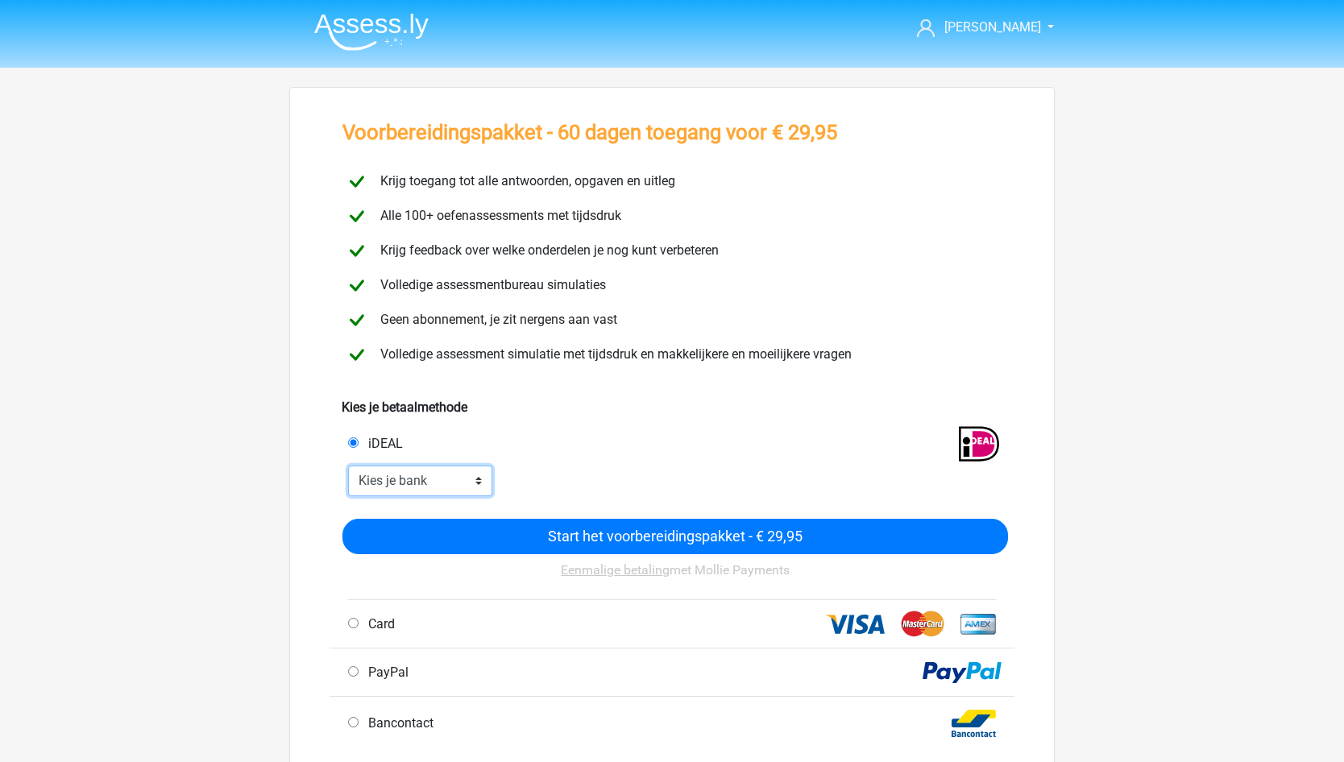
drag, startPoint x: 444, startPoint y: 491, endPoint x: 356, endPoint y: 487, distance: 87.9
click at [356, 487] on select "Kies je bank ABN AMRO ING Rabobank ASN Bank bunq Knab N26 NN Regiobank Revolut …" at bounding box center [420, 481] width 144 height 31
click at [673, 458] on div "iDEAL" at bounding box center [672, 441] width 685 height 48
